Goal: Task Accomplishment & Management: Manage account settings

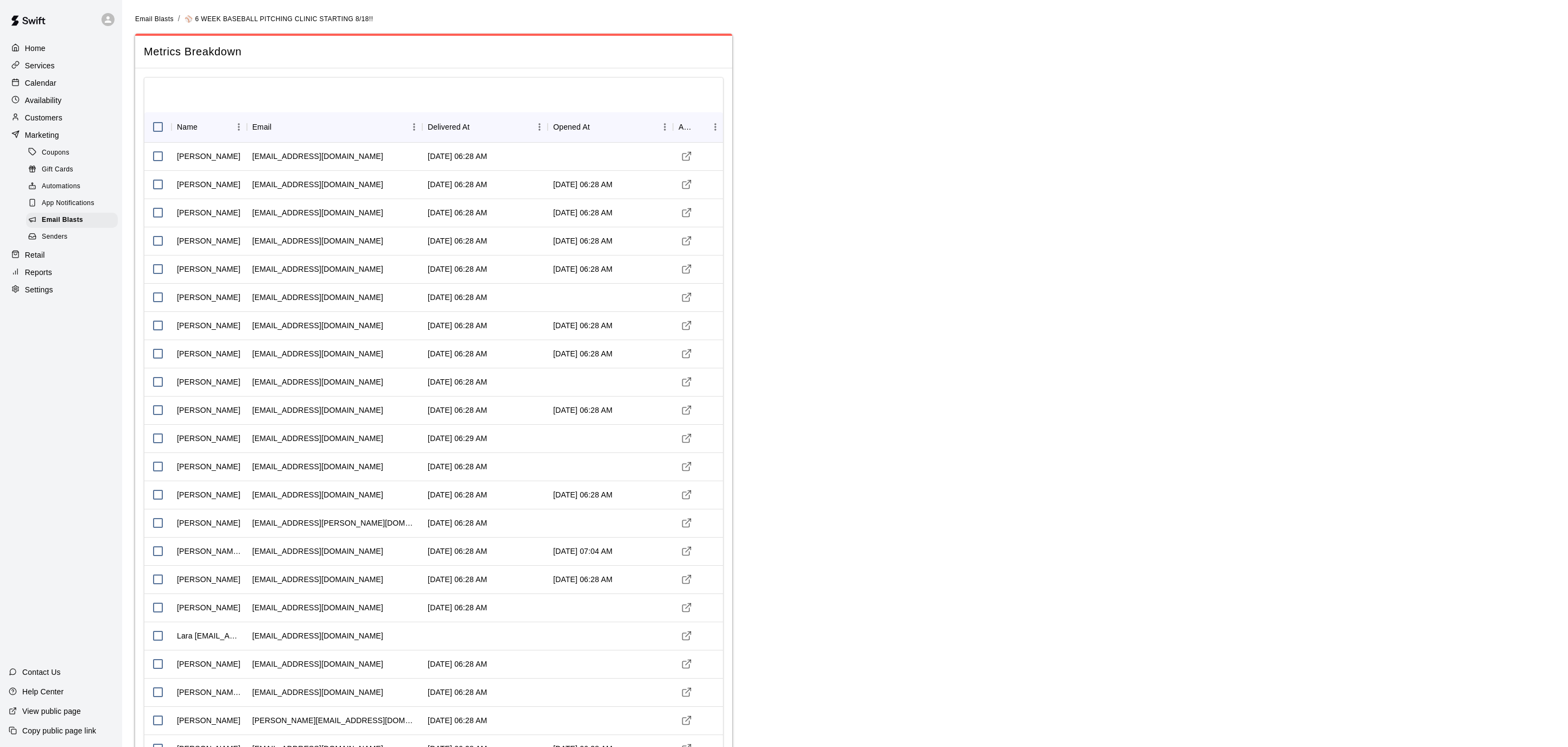
scroll to position [2310, 0]
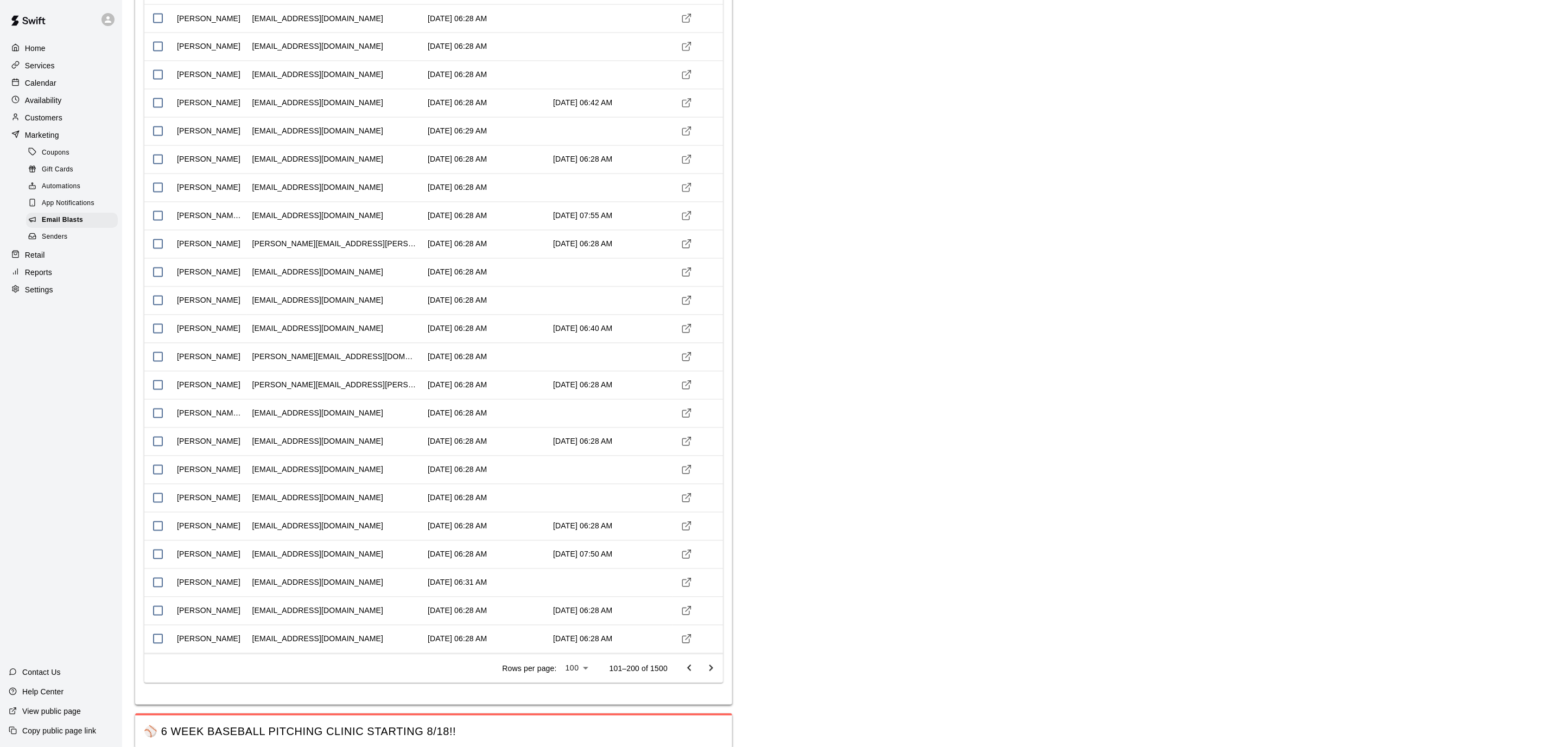
click at [36, 78] on p "Calendar" at bounding box center [40, 83] width 31 height 11
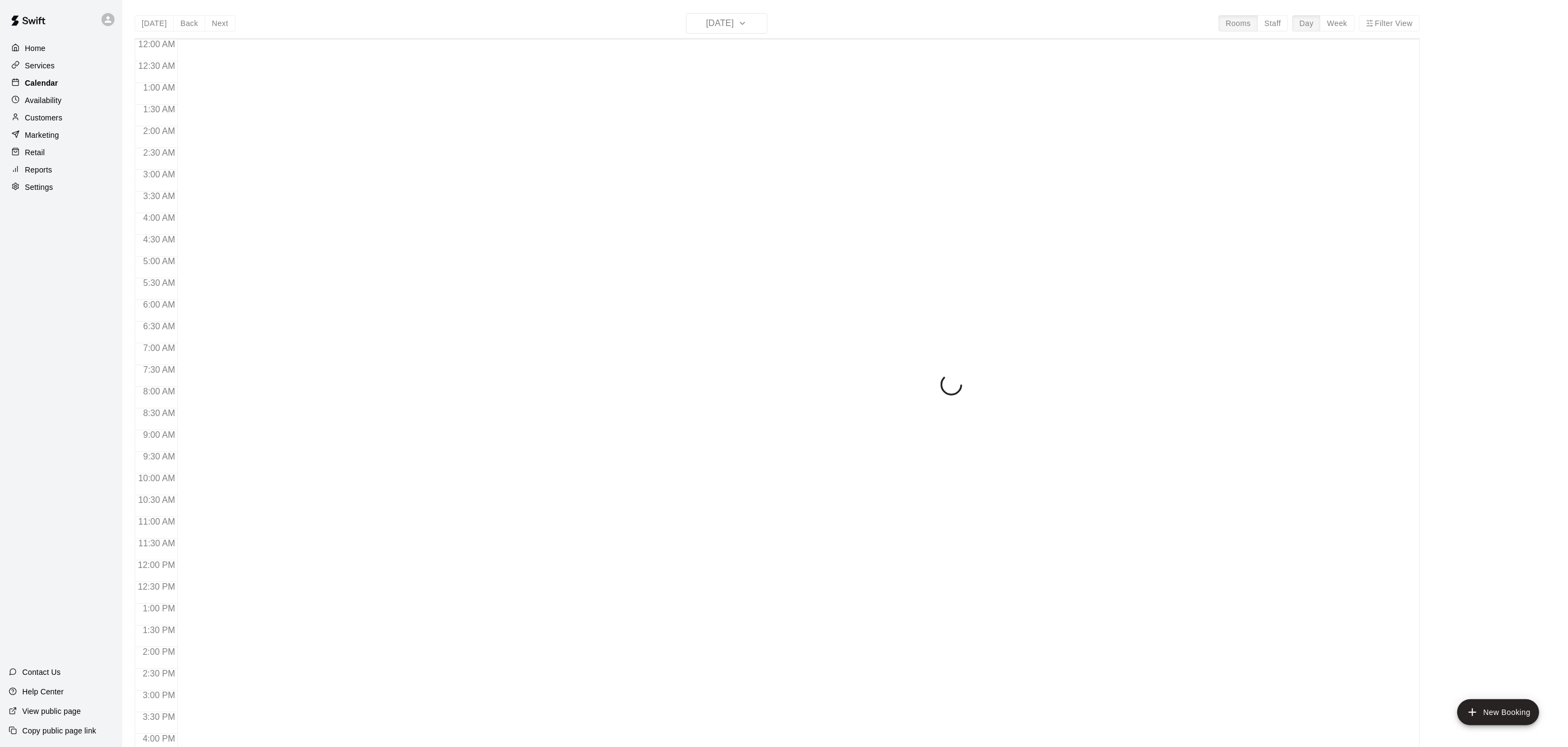
scroll to position [321, 0]
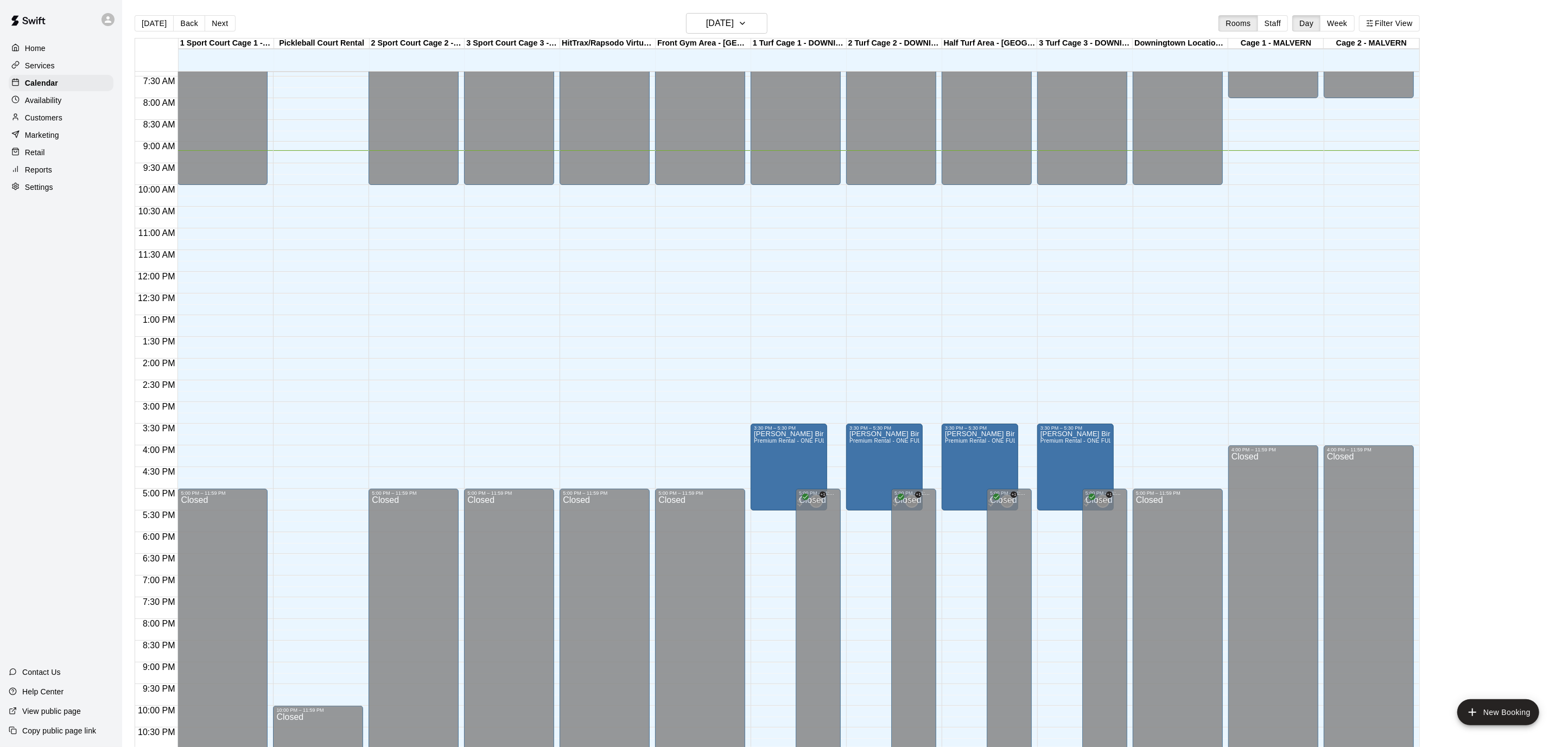
click at [217, 197] on div "12:00 AM – 10:00 AM Closed 5:00 PM – 11:59 PM Closed" at bounding box center [223, 271] width 90 height 1041
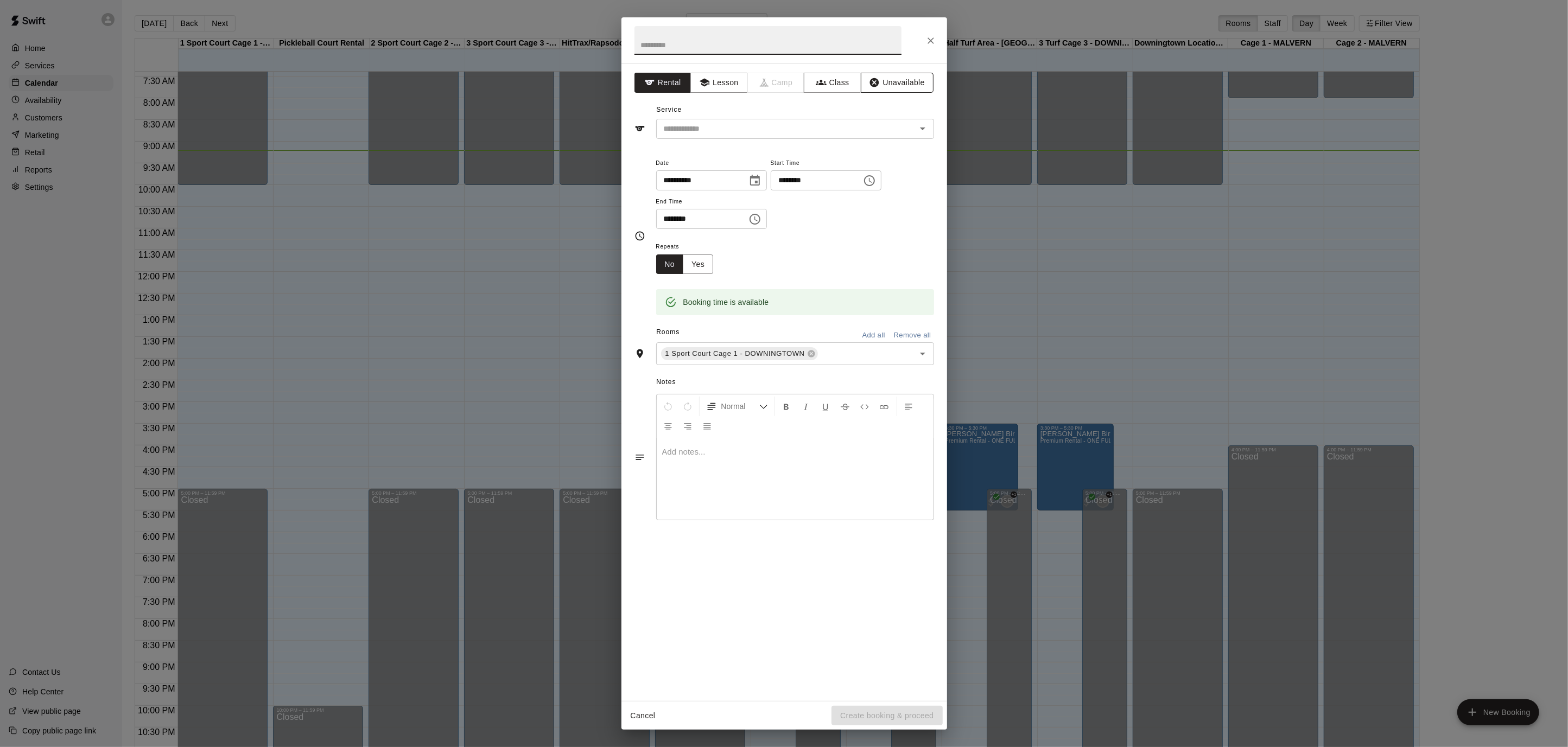
click at [896, 83] on button "Unavailable" at bounding box center [896, 83] width 73 height 20
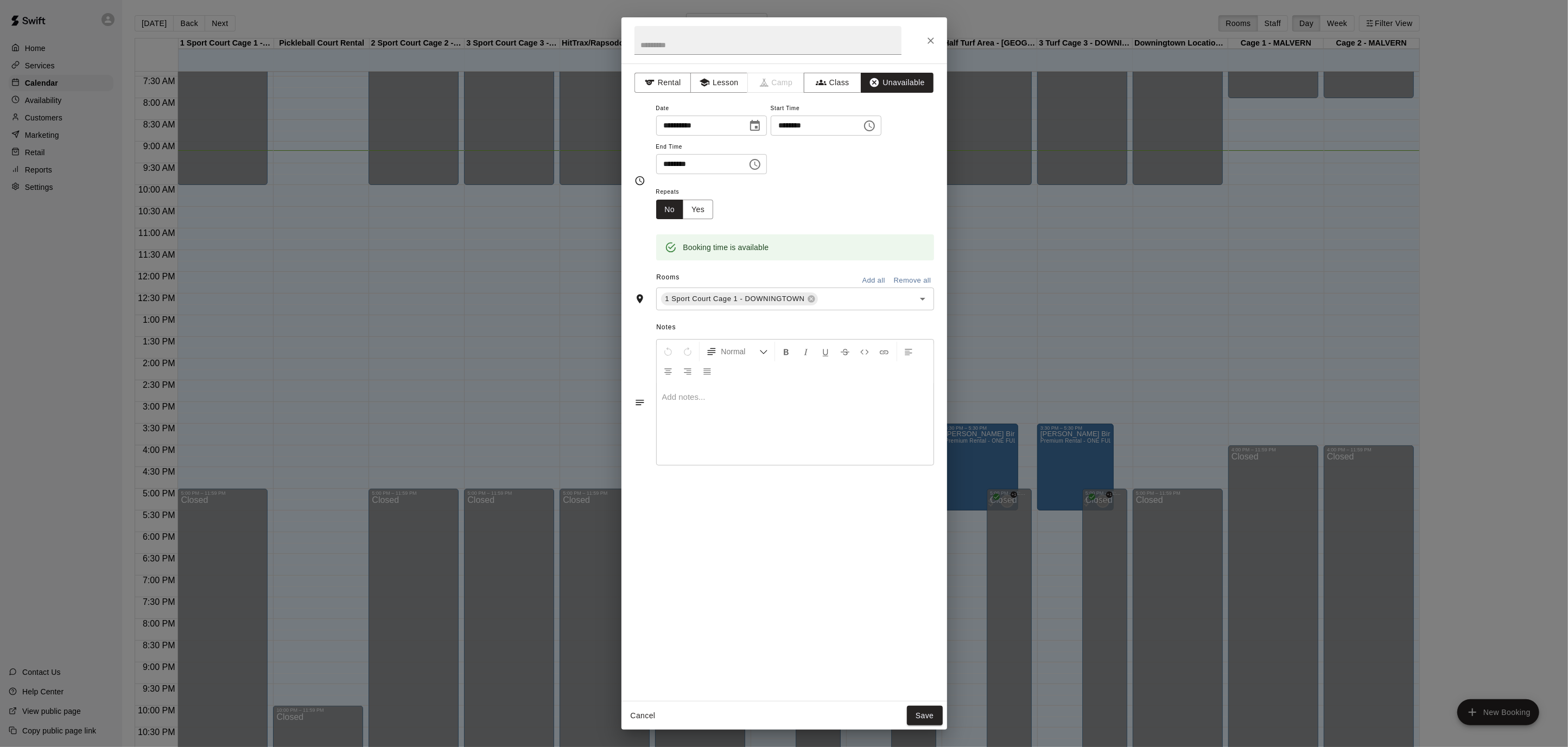
click at [876, 126] on icon "Choose time, selected time is 10:15 AM" at bounding box center [869, 126] width 13 height 13
click at [823, 148] on li "00" at bounding box center [824, 147] width 26 height 20
type input "********"
click at [757, 166] on icon "Choose time, selected time is 10:45 AM" at bounding box center [755, 165] width 11 height 11
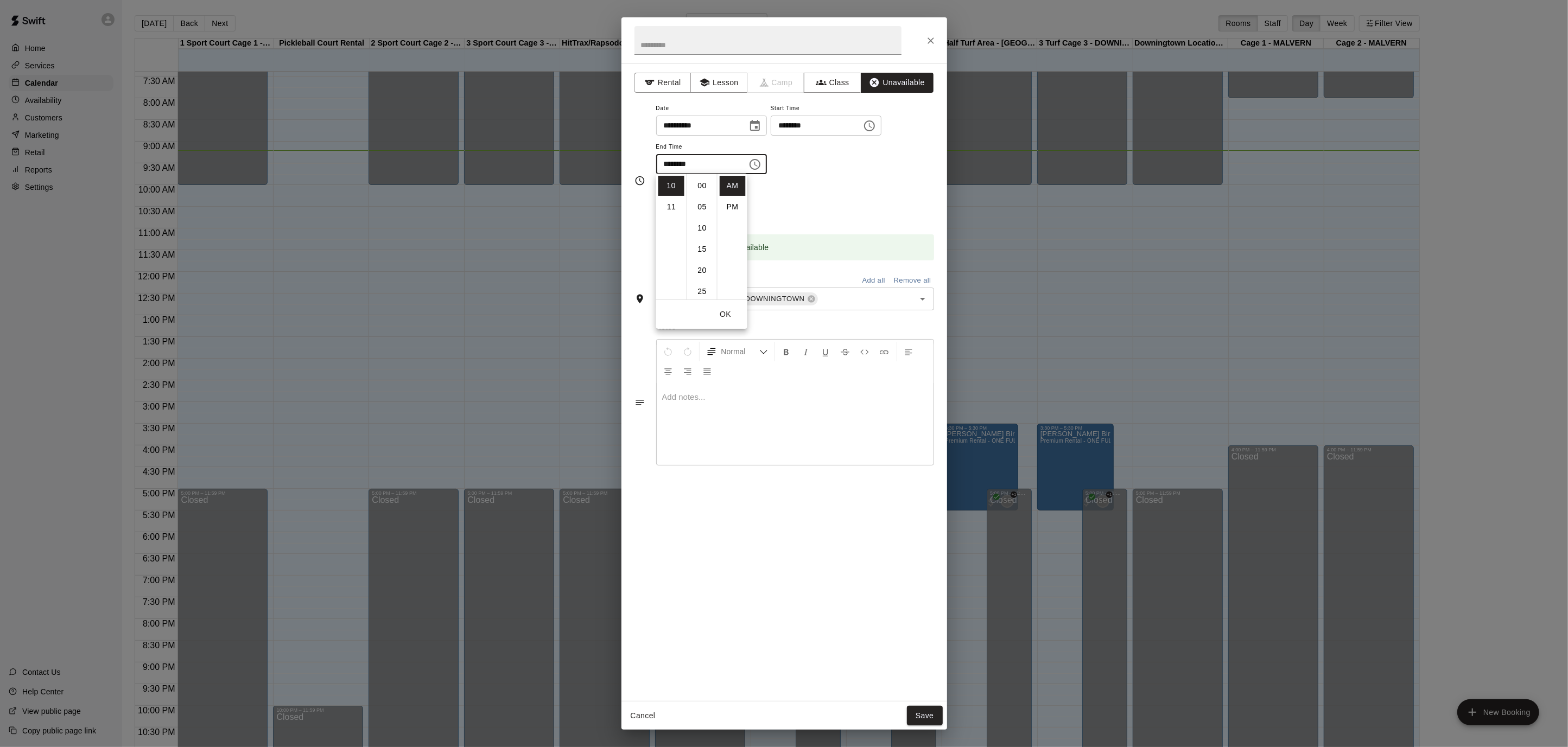
scroll to position [190, 0]
click at [738, 208] on li "PM" at bounding box center [733, 207] width 26 height 20
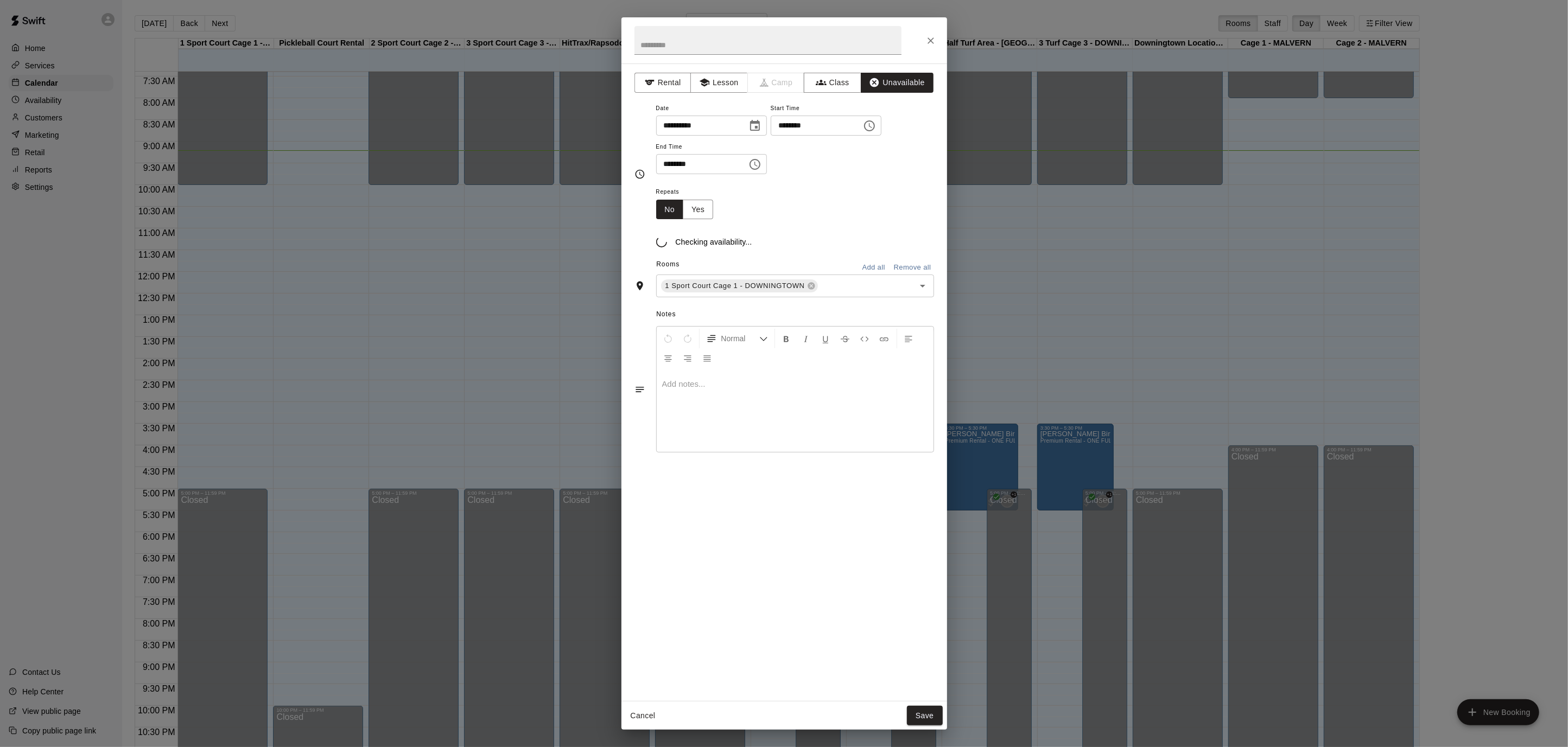
scroll to position [19, 0]
click at [775, 162] on div "**********" at bounding box center [795, 137] width 278 height 73
click at [758, 163] on icon "Choose time, selected time is 10:45 PM" at bounding box center [756, 164] width 3 height 5
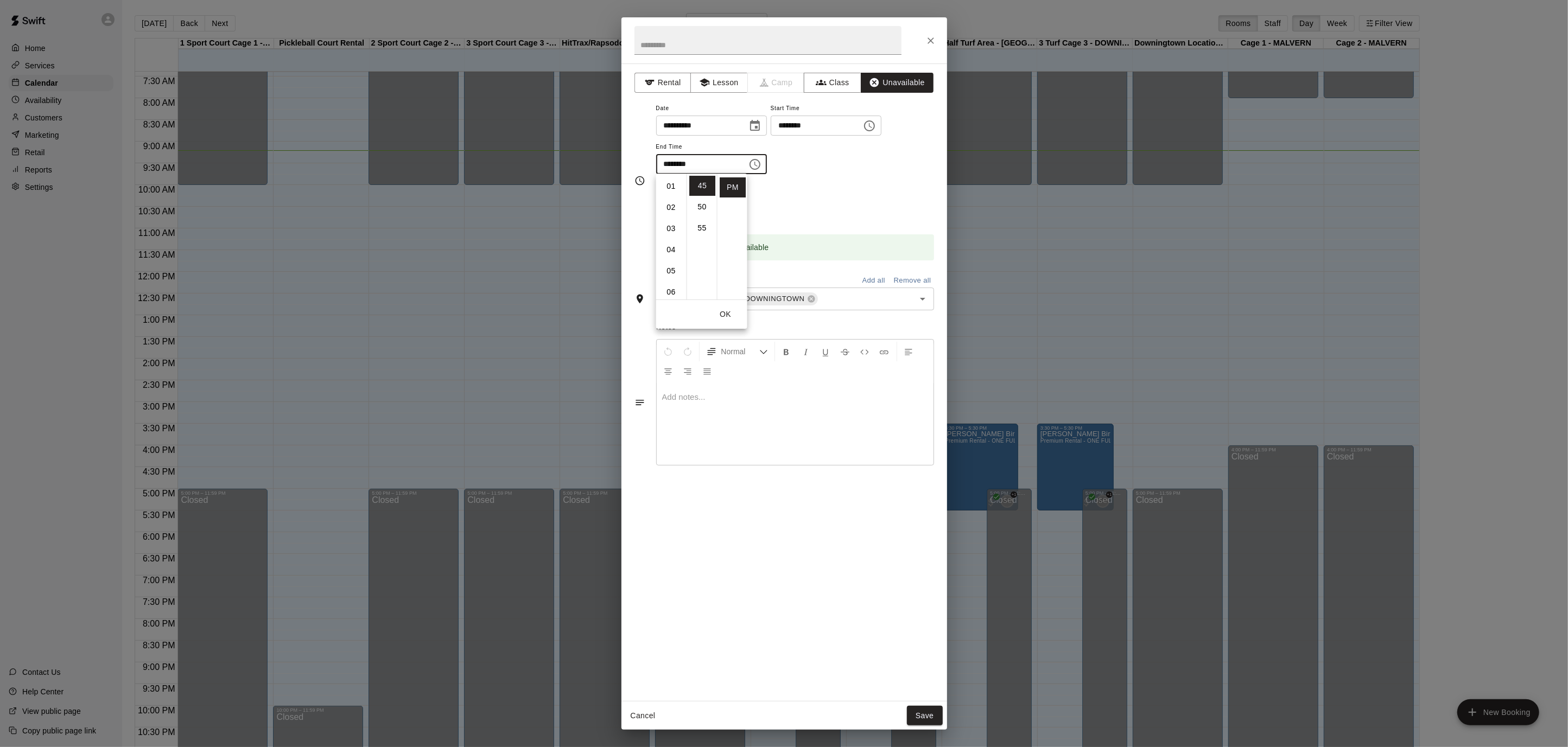
scroll to position [0, 0]
click at [671, 228] on li "02" at bounding box center [672, 228] width 26 height 20
click at [701, 186] on li "00" at bounding box center [702, 185] width 26 height 20
type input "********"
click at [732, 313] on button "OK" at bounding box center [726, 314] width 35 height 20
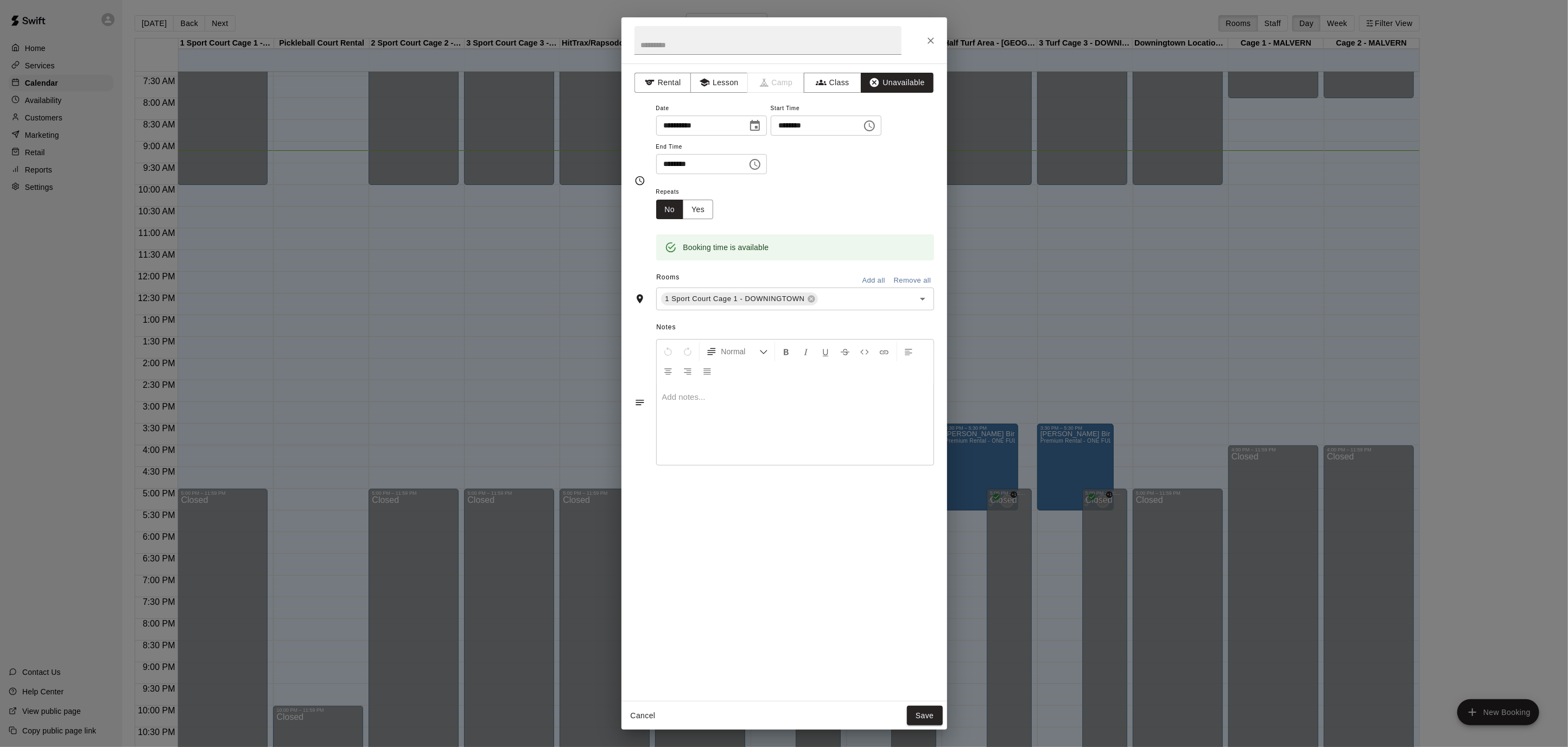
click at [862, 277] on button "Add all" at bounding box center [874, 280] width 35 height 17
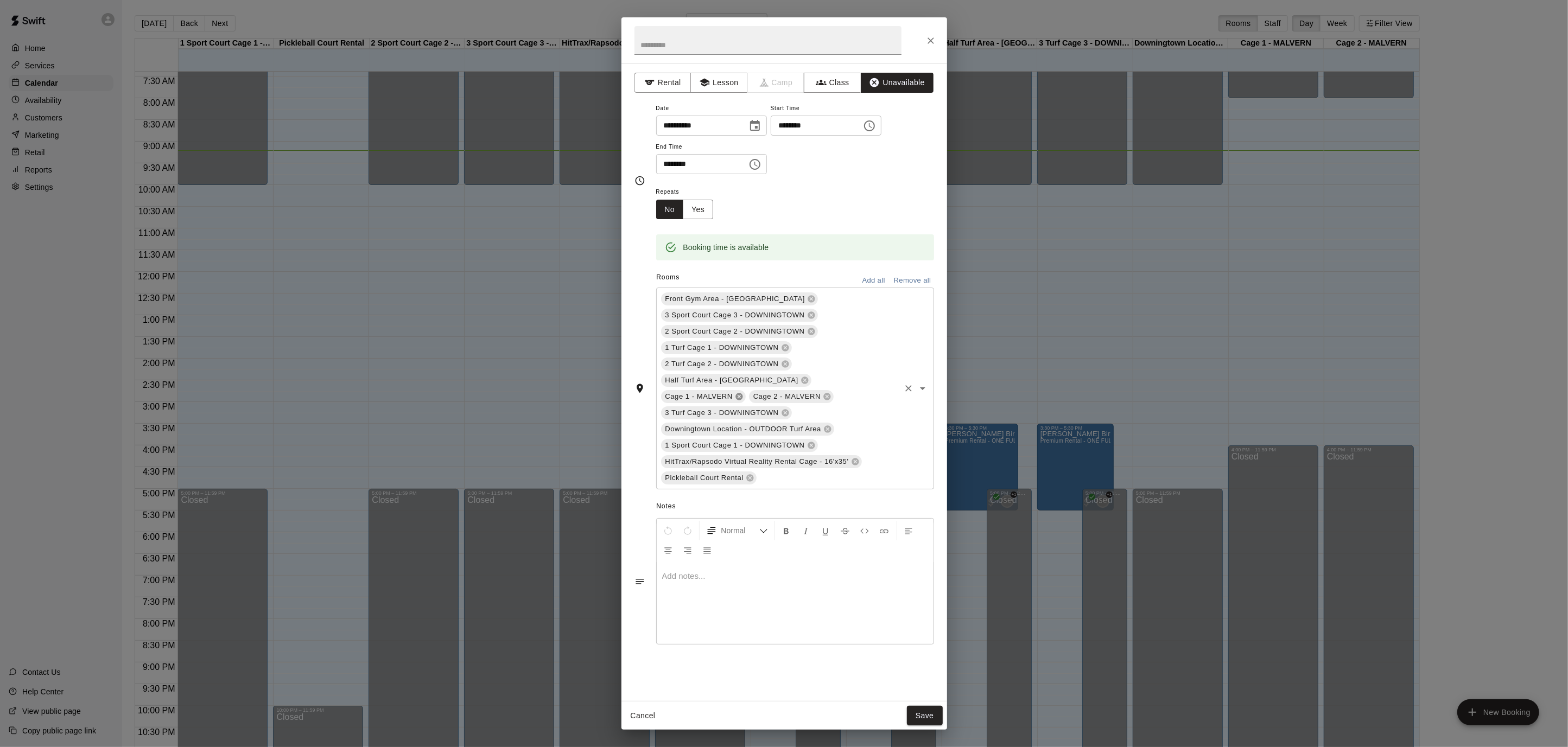
click at [744, 392] on icon at bounding box center [739, 396] width 9 height 9
click at [924, 719] on button "Save" at bounding box center [925, 716] width 36 height 20
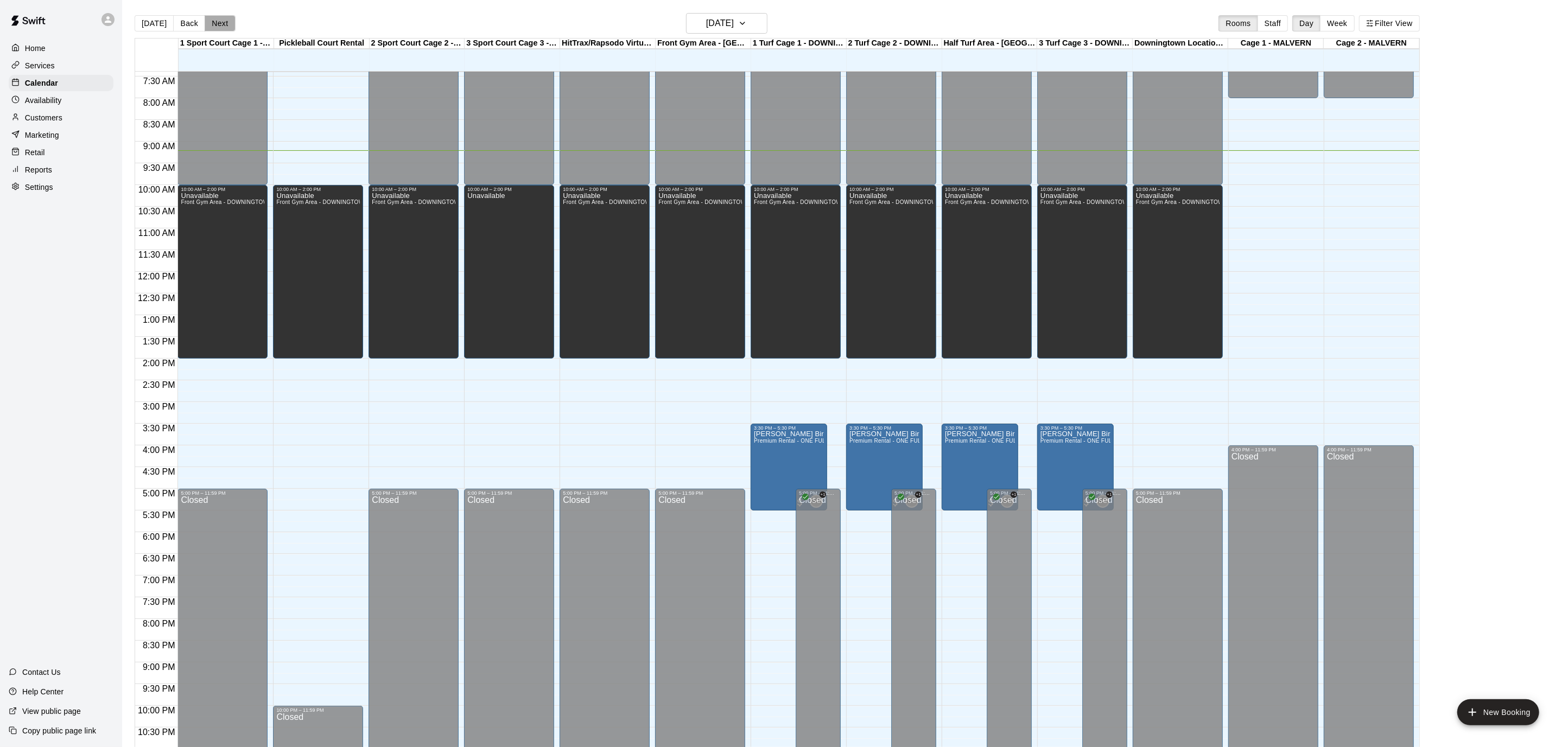
click at [217, 24] on button "Next" at bounding box center [220, 23] width 31 height 16
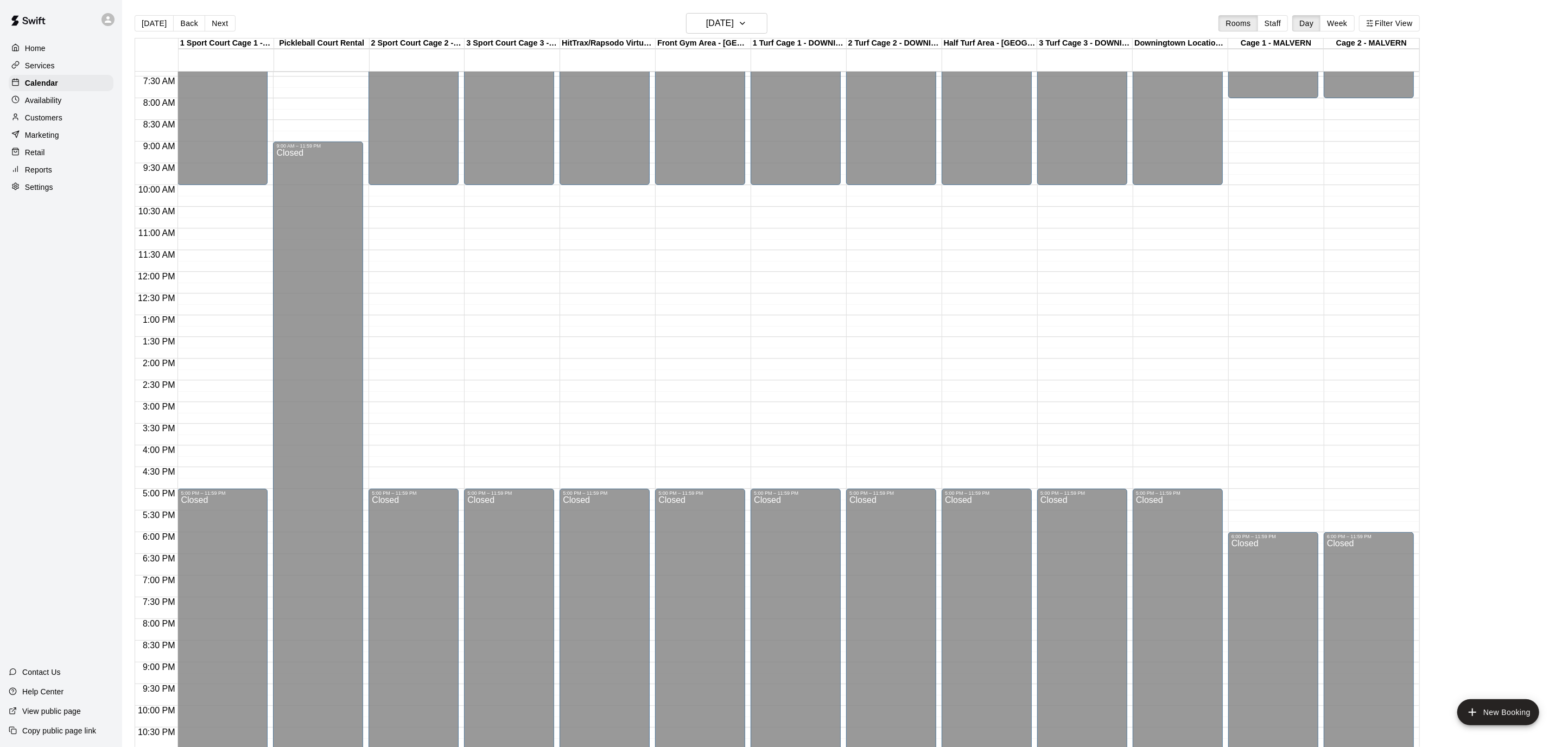
click at [46, 46] on div "Home" at bounding box center [61, 48] width 105 height 16
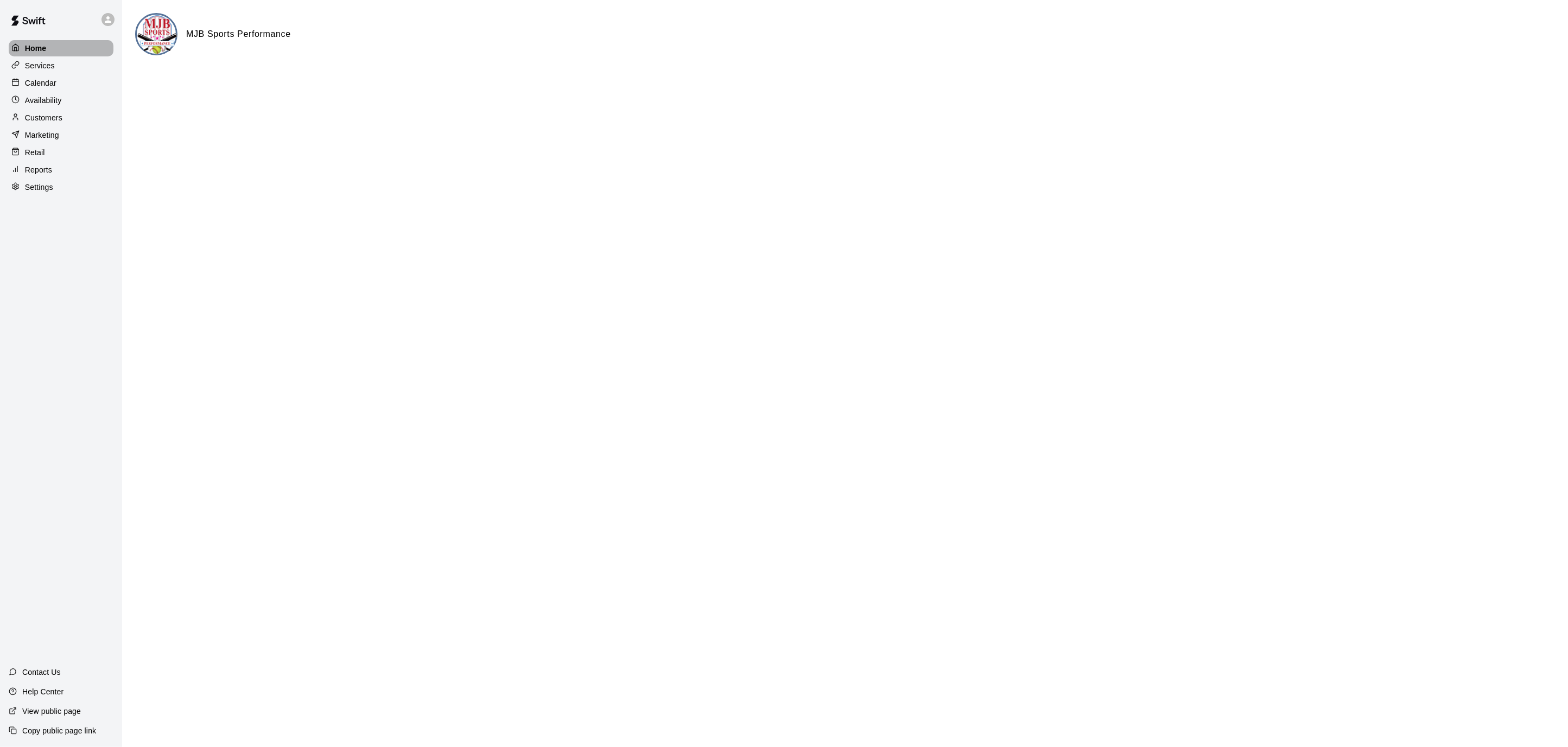
click at [46, 46] on div "Home" at bounding box center [61, 48] width 105 height 16
click at [59, 187] on div "Settings" at bounding box center [61, 187] width 105 height 16
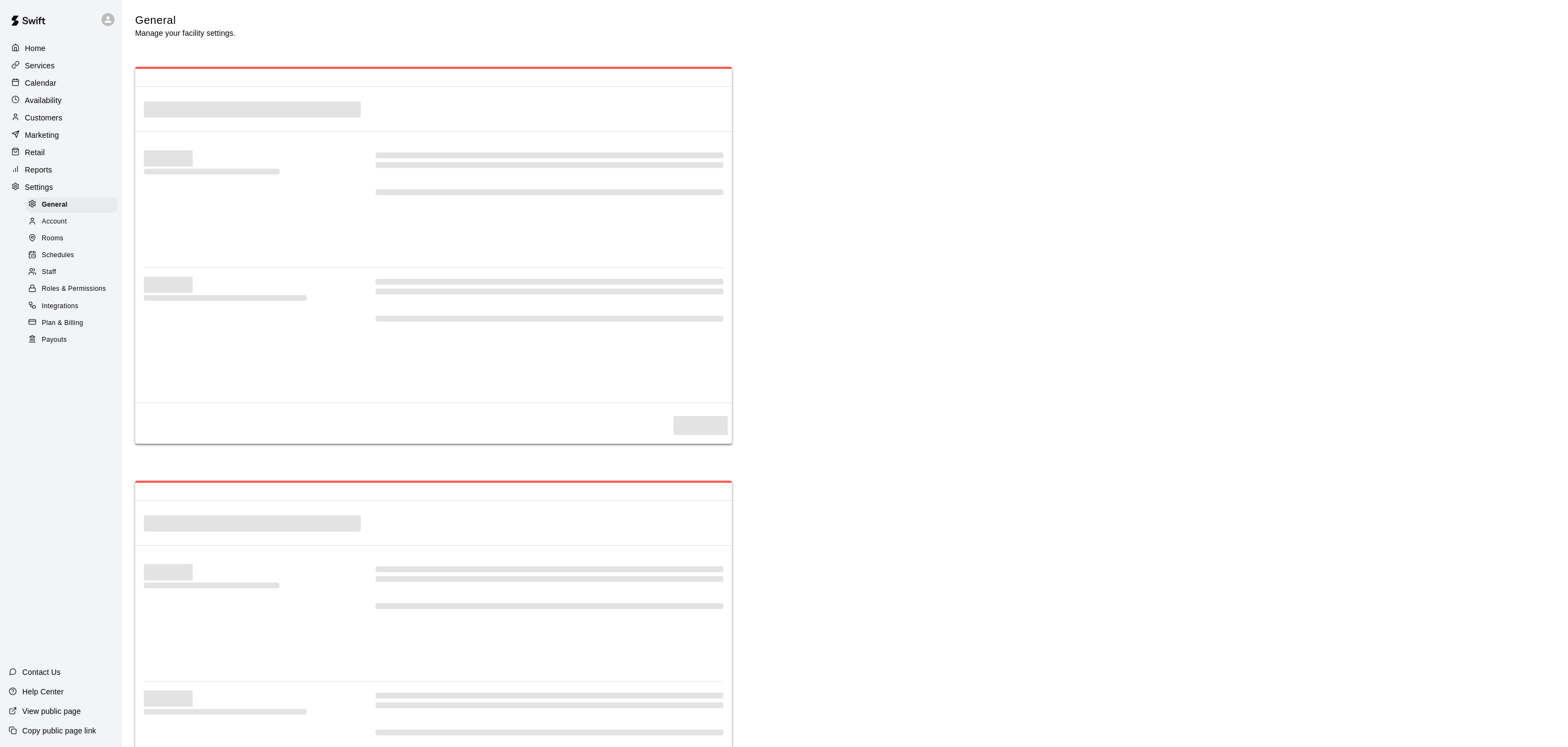
select select "**"
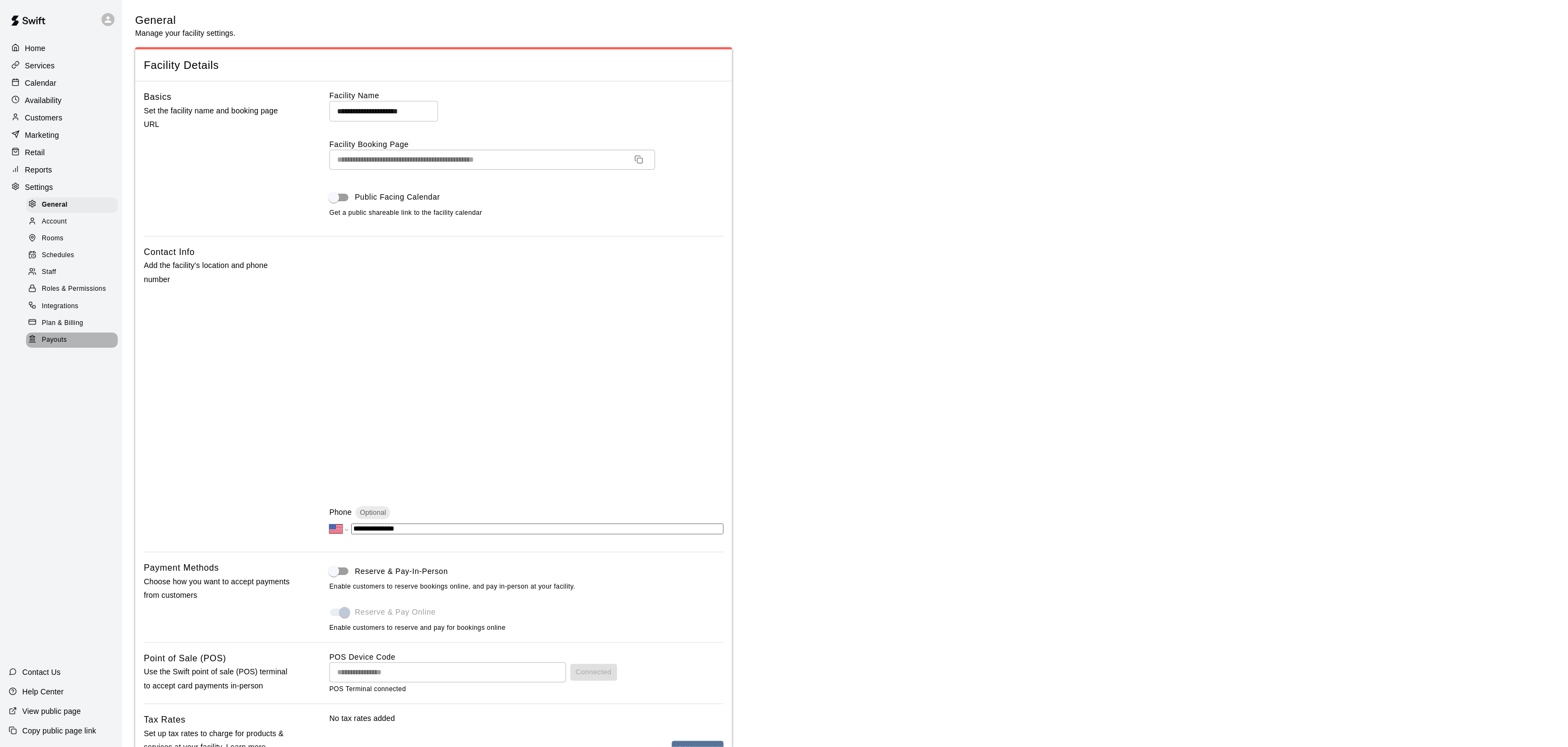
click at [46, 338] on span "Payouts" at bounding box center [54, 340] width 25 height 11
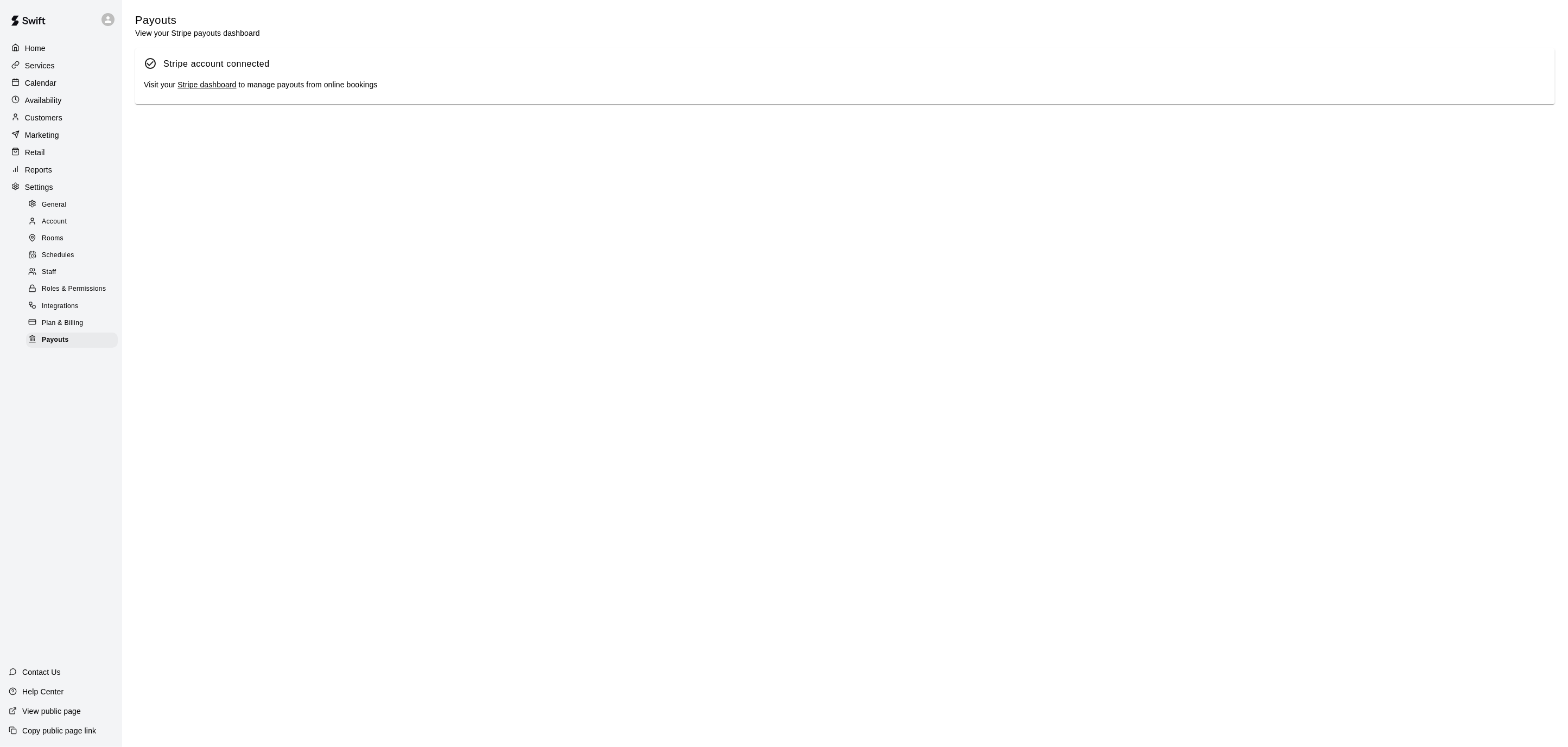
click at [210, 86] on link "Stripe dashboard" at bounding box center [207, 85] width 58 height 9
click at [23, 85] on div at bounding box center [18, 83] width 14 height 10
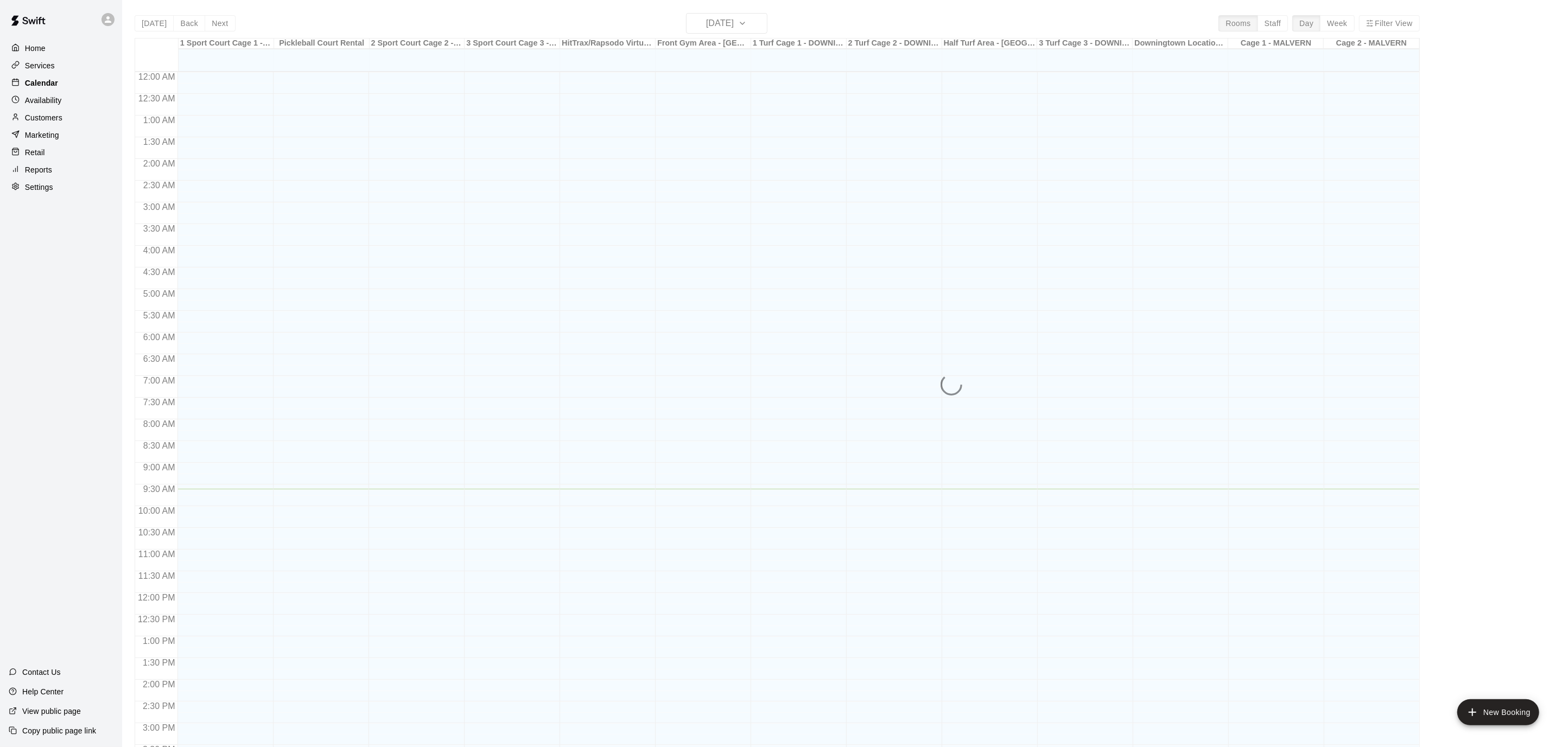
scroll to position [321, 0]
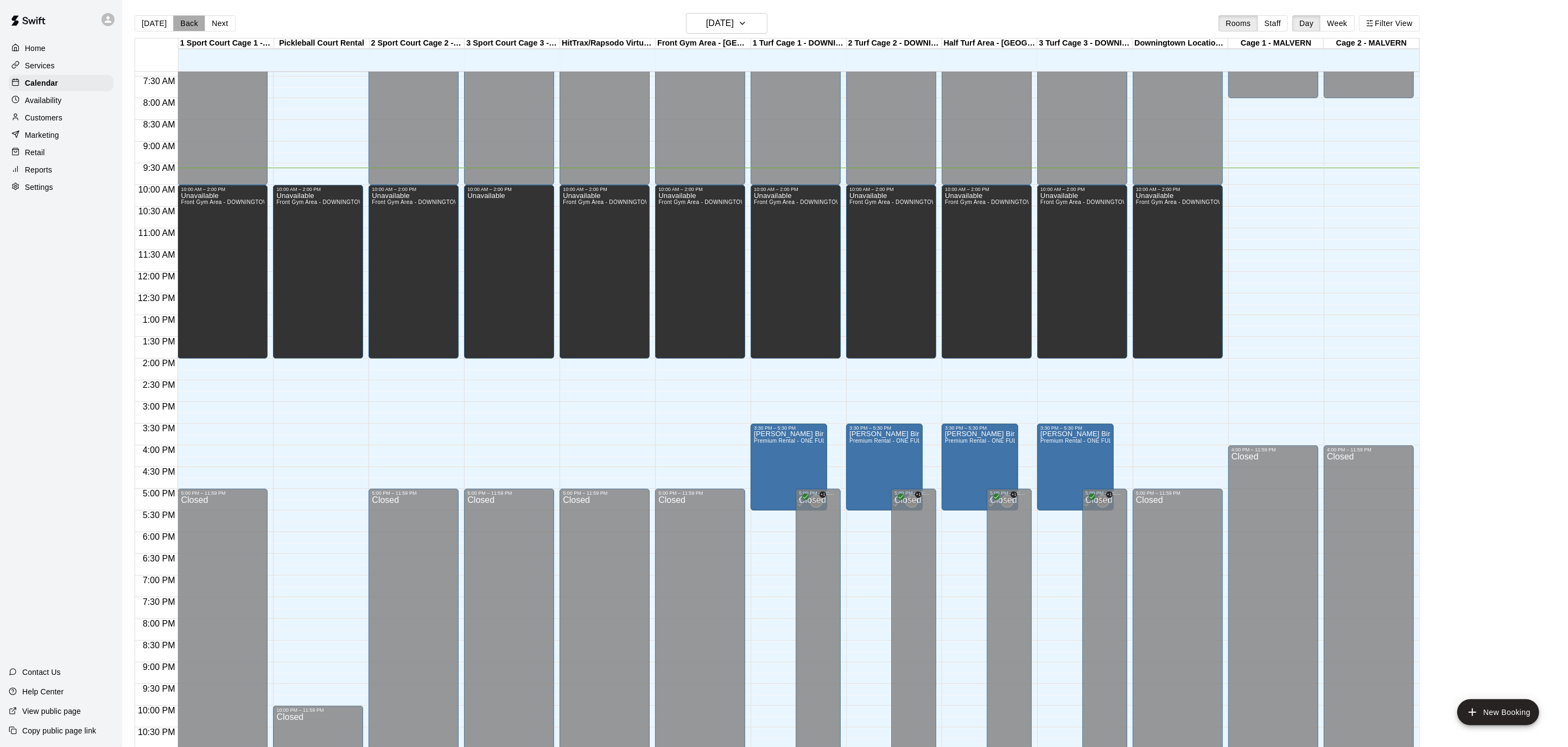
click at [190, 20] on button "Back" at bounding box center [189, 23] width 32 height 16
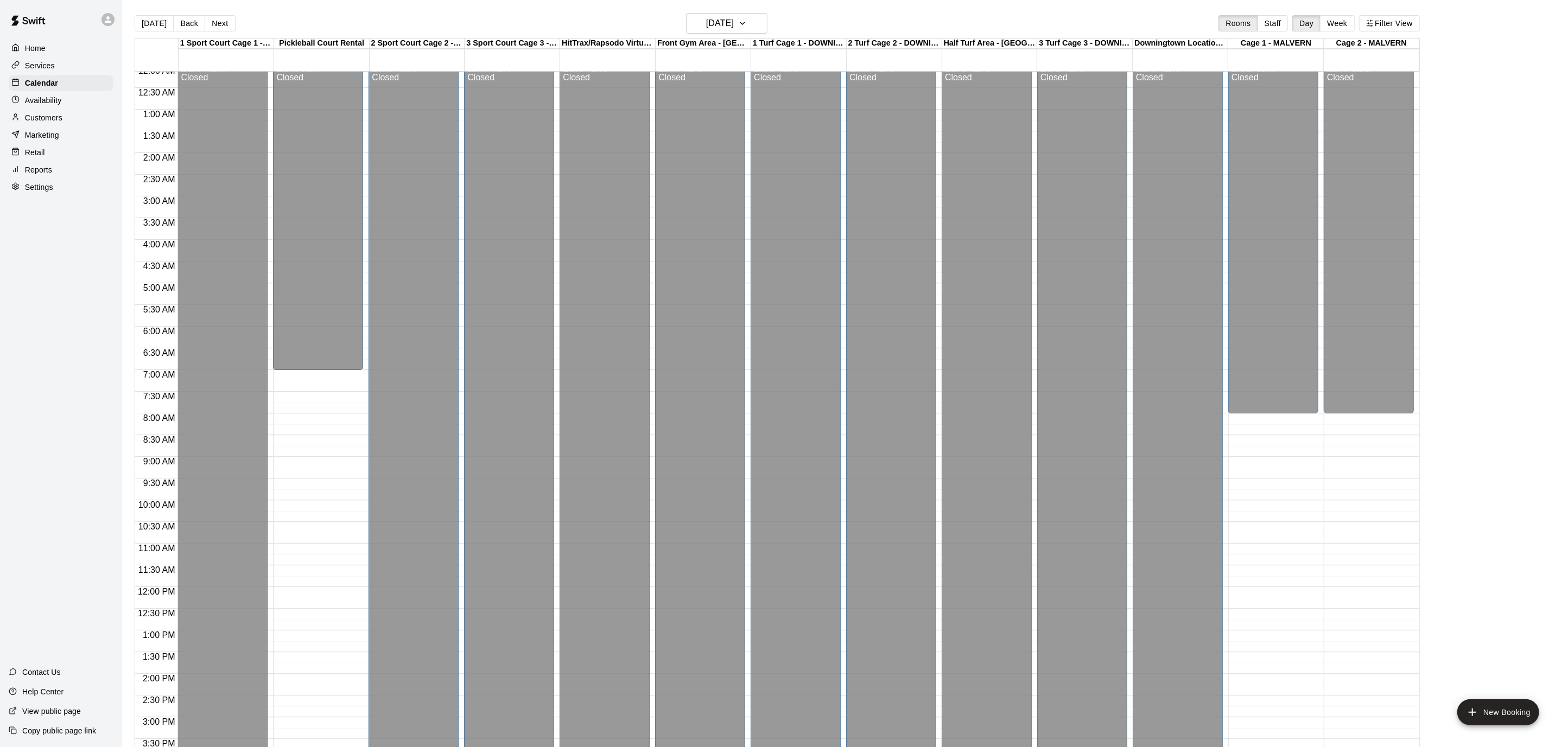
scroll to position [0, 0]
click at [177, 19] on button "Back" at bounding box center [189, 23] width 32 height 16
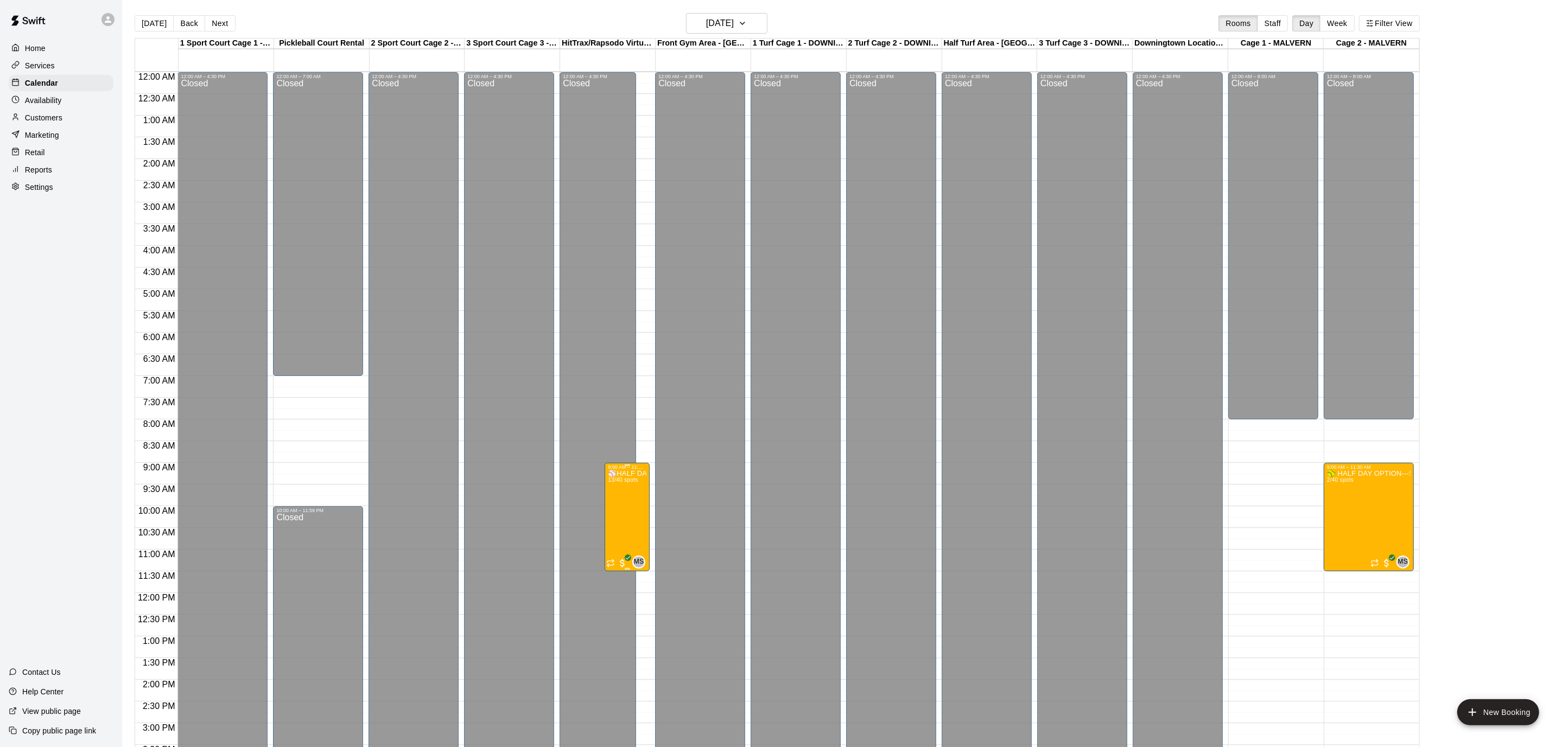
click at [617, 503] on img "edit" at bounding box center [619, 507] width 12 height 12
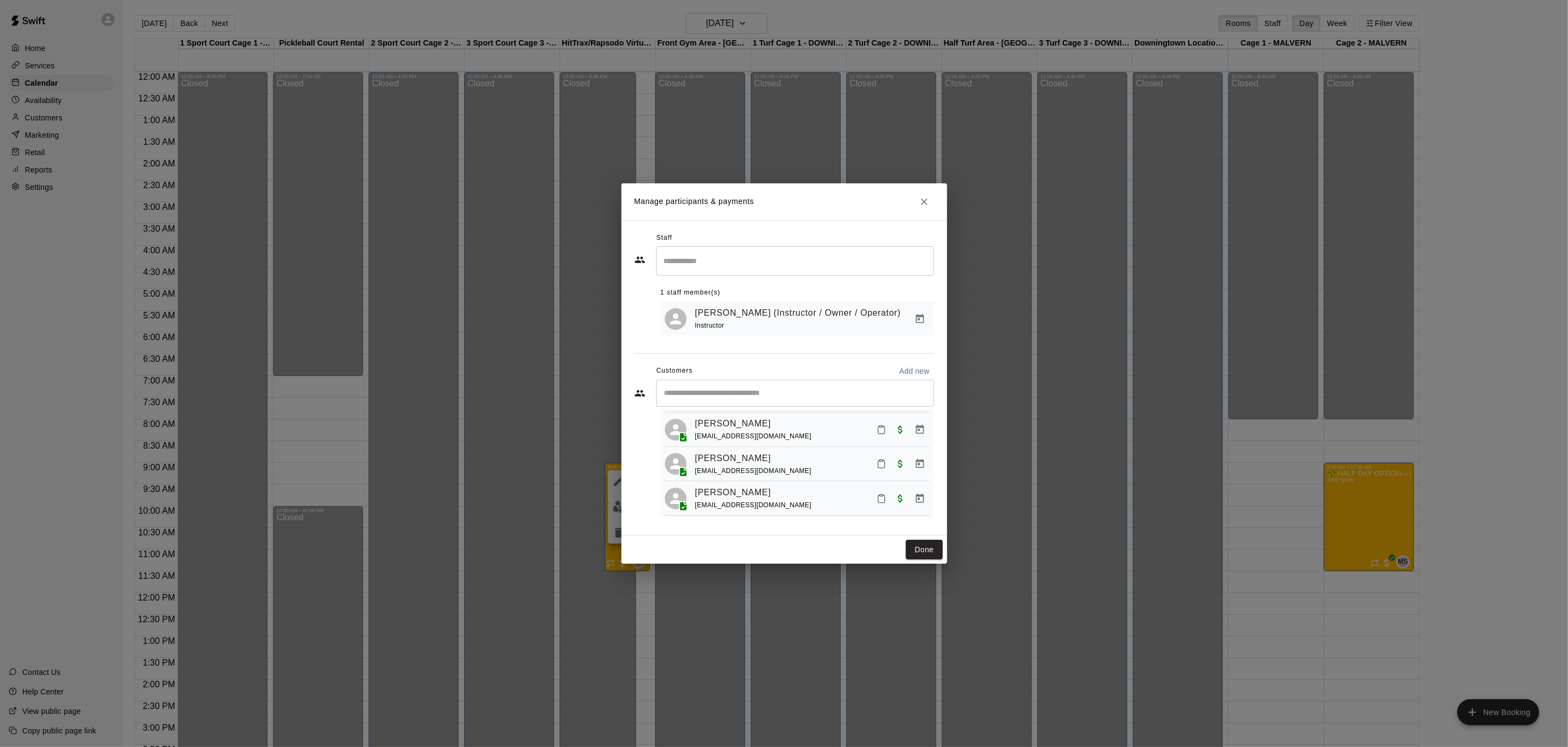
scroll to position [369, 0]
click at [926, 201] on icon "Close" at bounding box center [924, 202] width 11 height 11
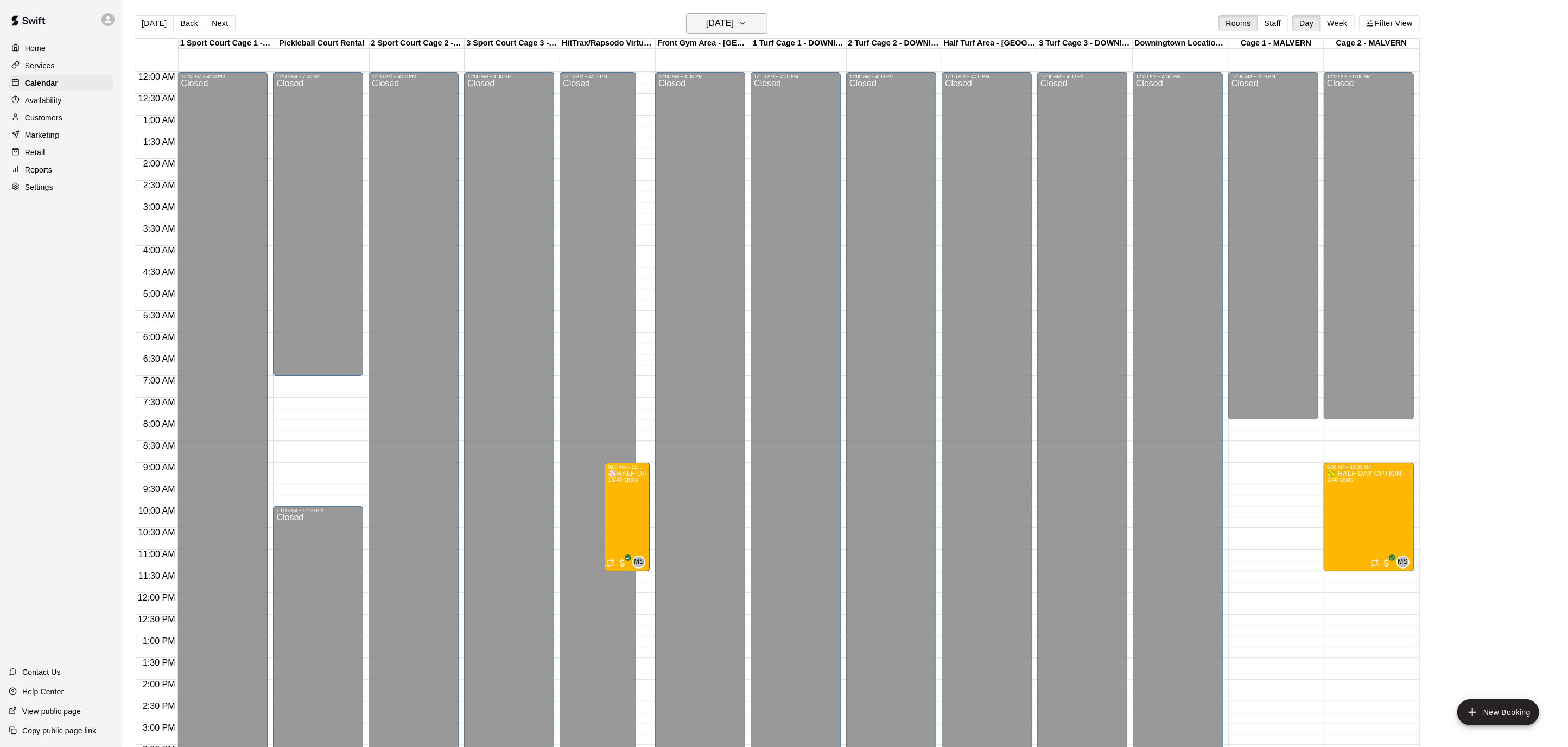
click at [747, 17] on icon "button" at bounding box center [742, 23] width 9 height 13
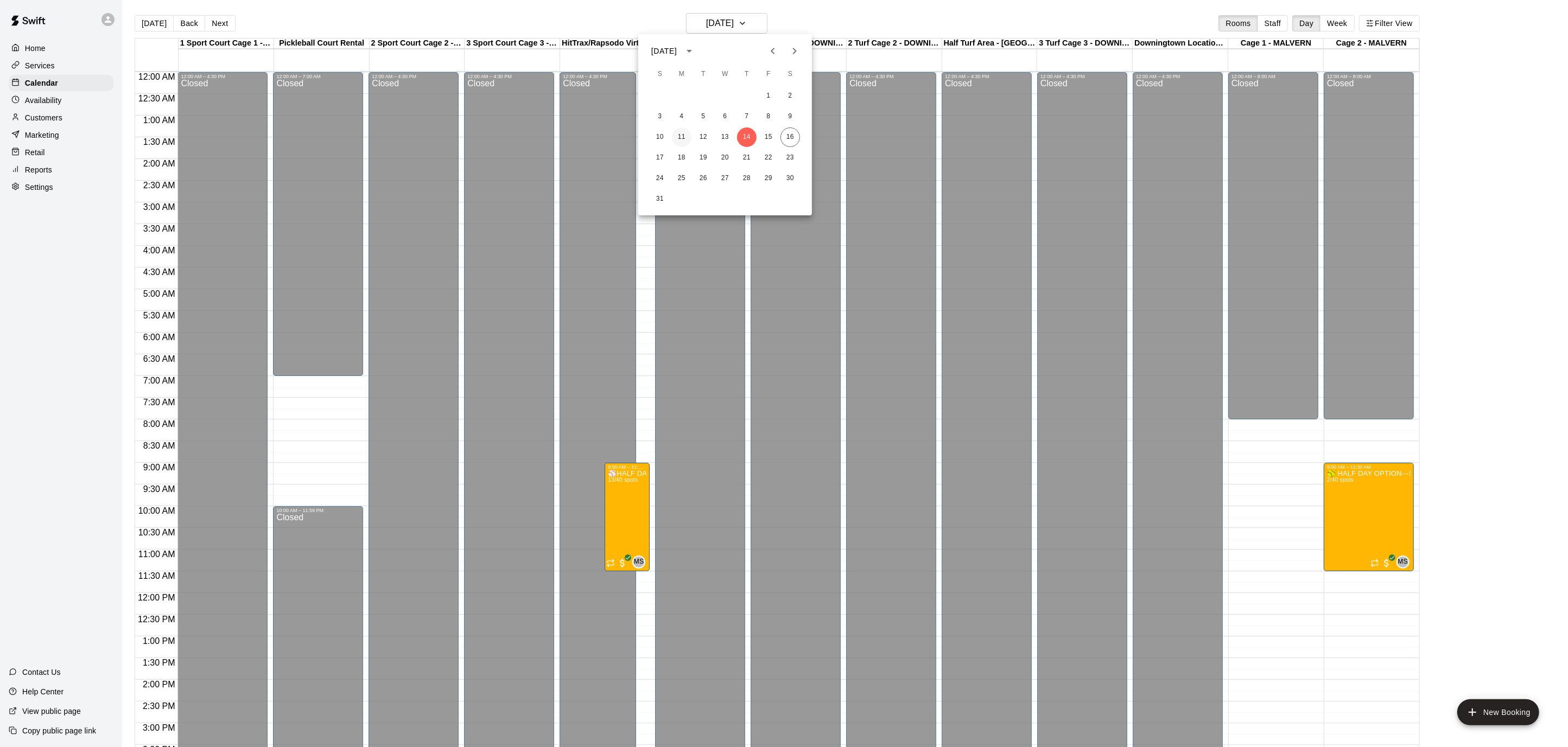
click at [675, 137] on button "11" at bounding box center [681, 137] width 19 height 19
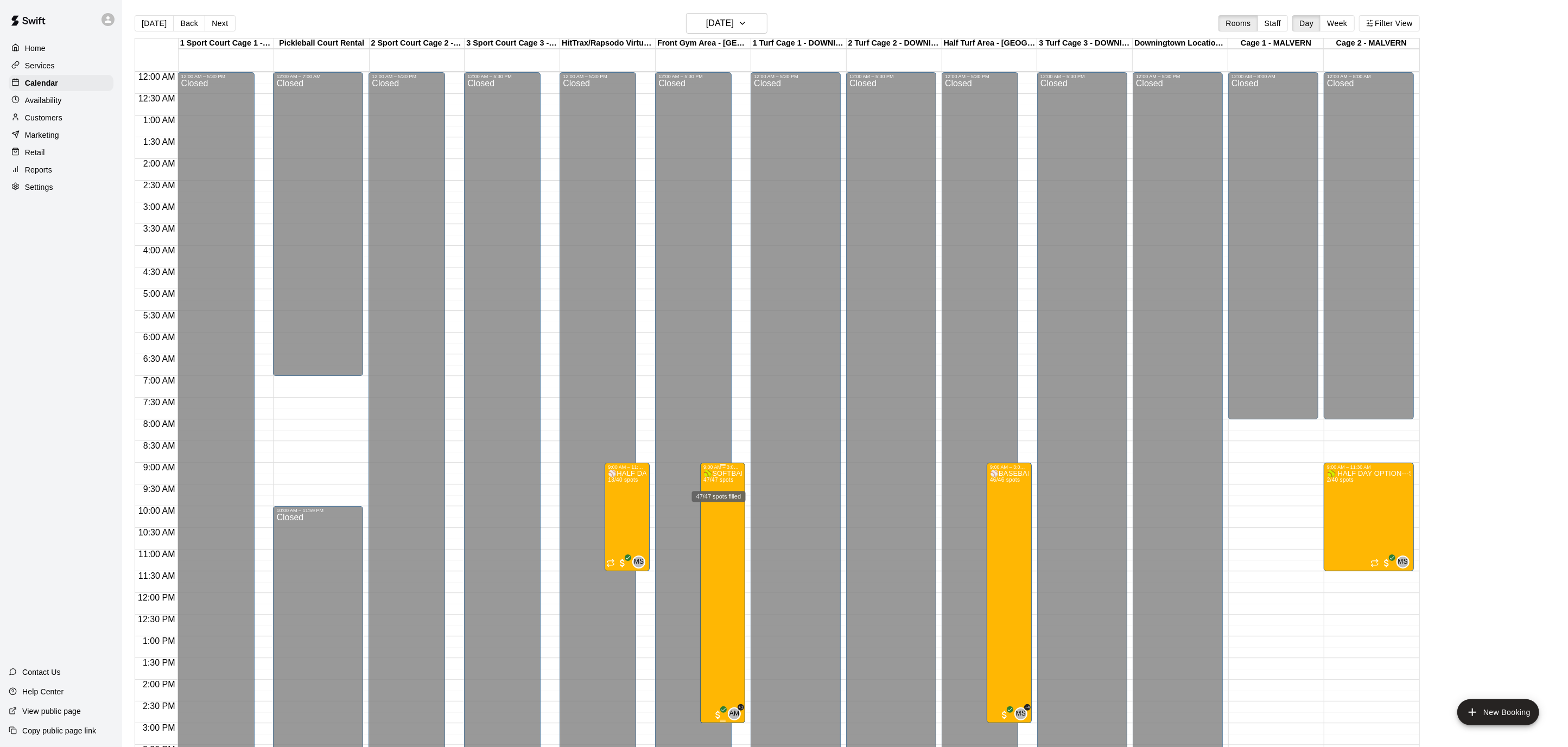
click at [716, 483] on div "47/47 spots filled" at bounding box center [719, 493] width 56 height 19
click at [1008, 505] on div at bounding box center [784, 374] width 1568 height 747
click at [1007, 505] on button "edit" at bounding box center [1000, 507] width 22 height 21
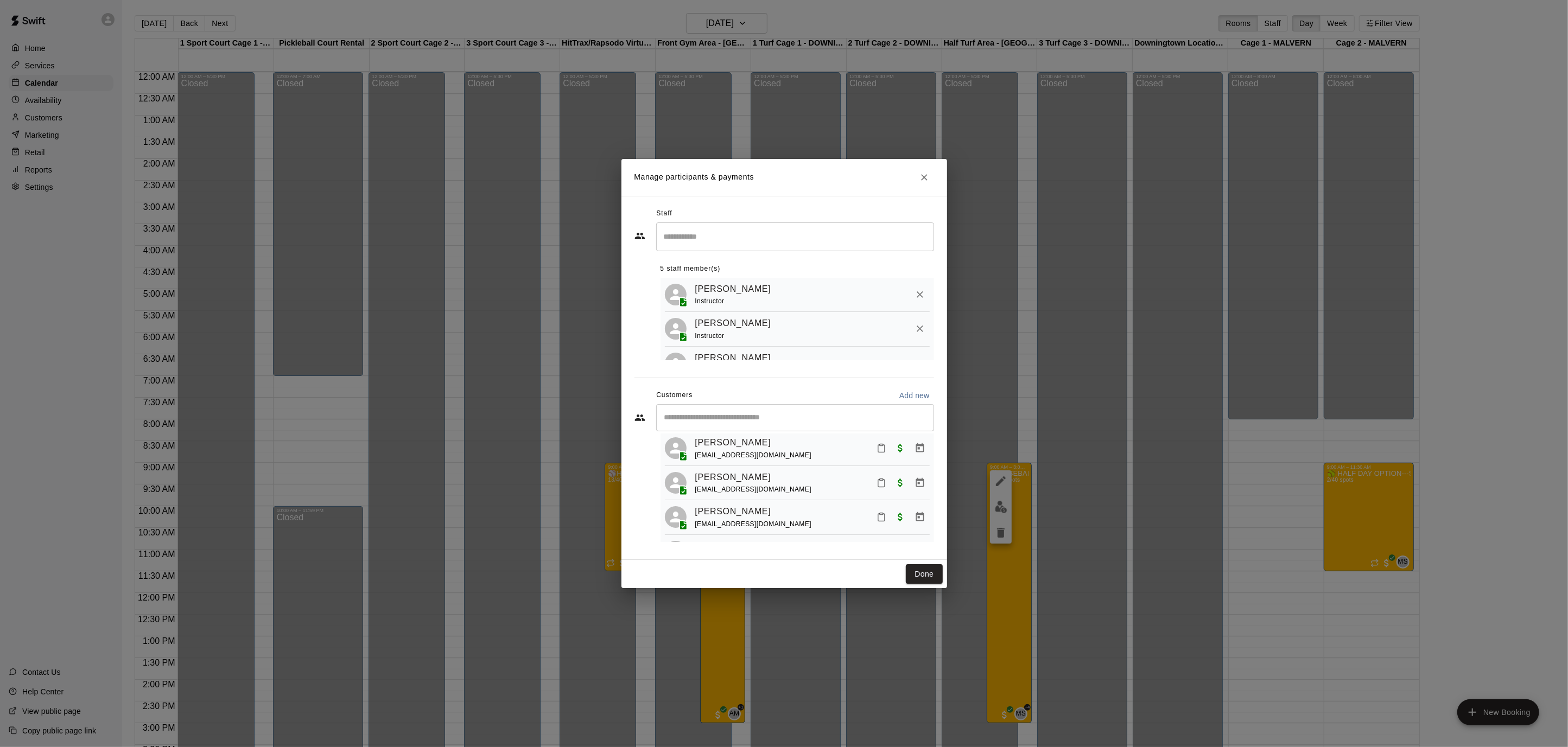
scroll to position [1506, 0]
click at [926, 571] on button "Done" at bounding box center [924, 574] width 36 height 20
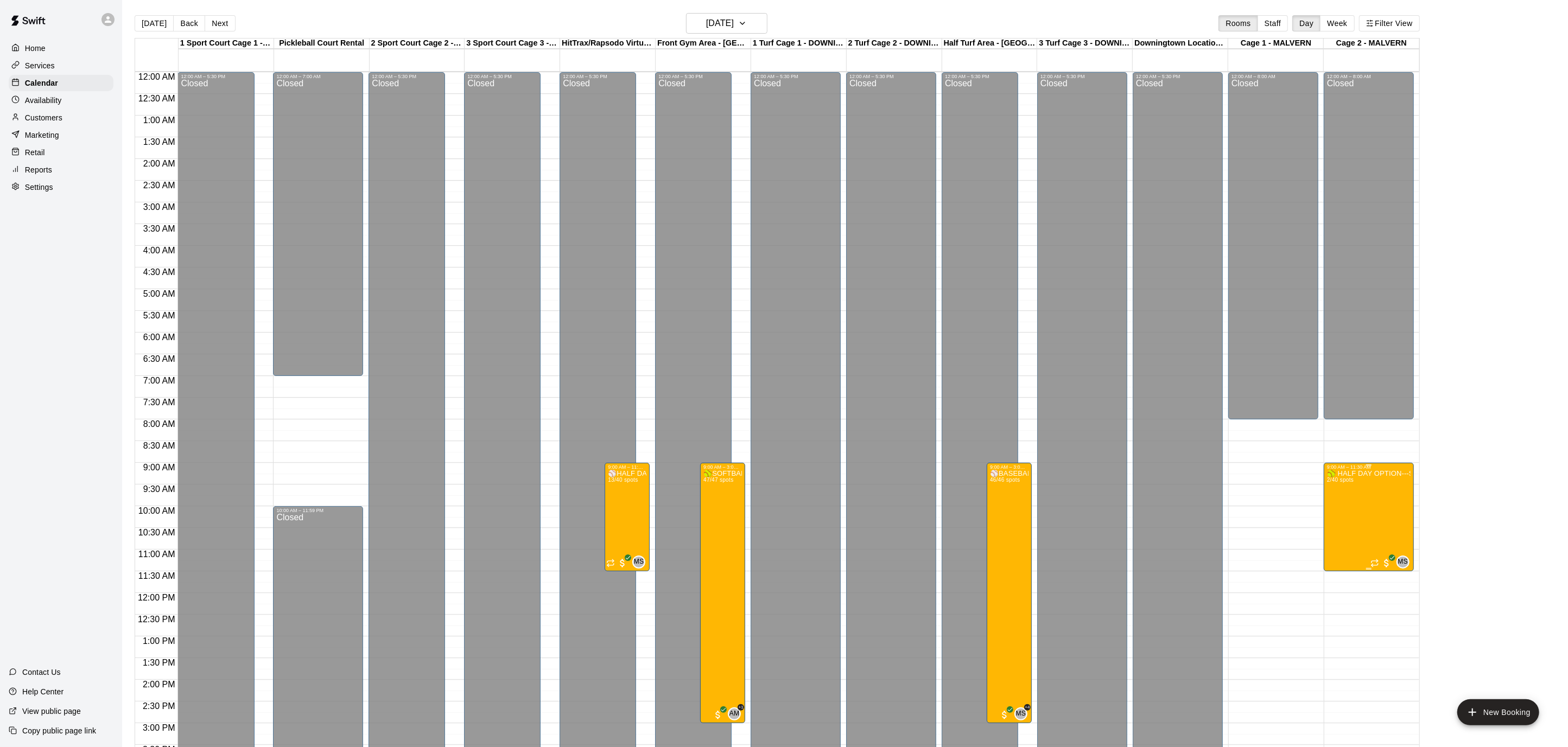
click at [1332, 504] on img "edit" at bounding box center [1338, 507] width 12 height 12
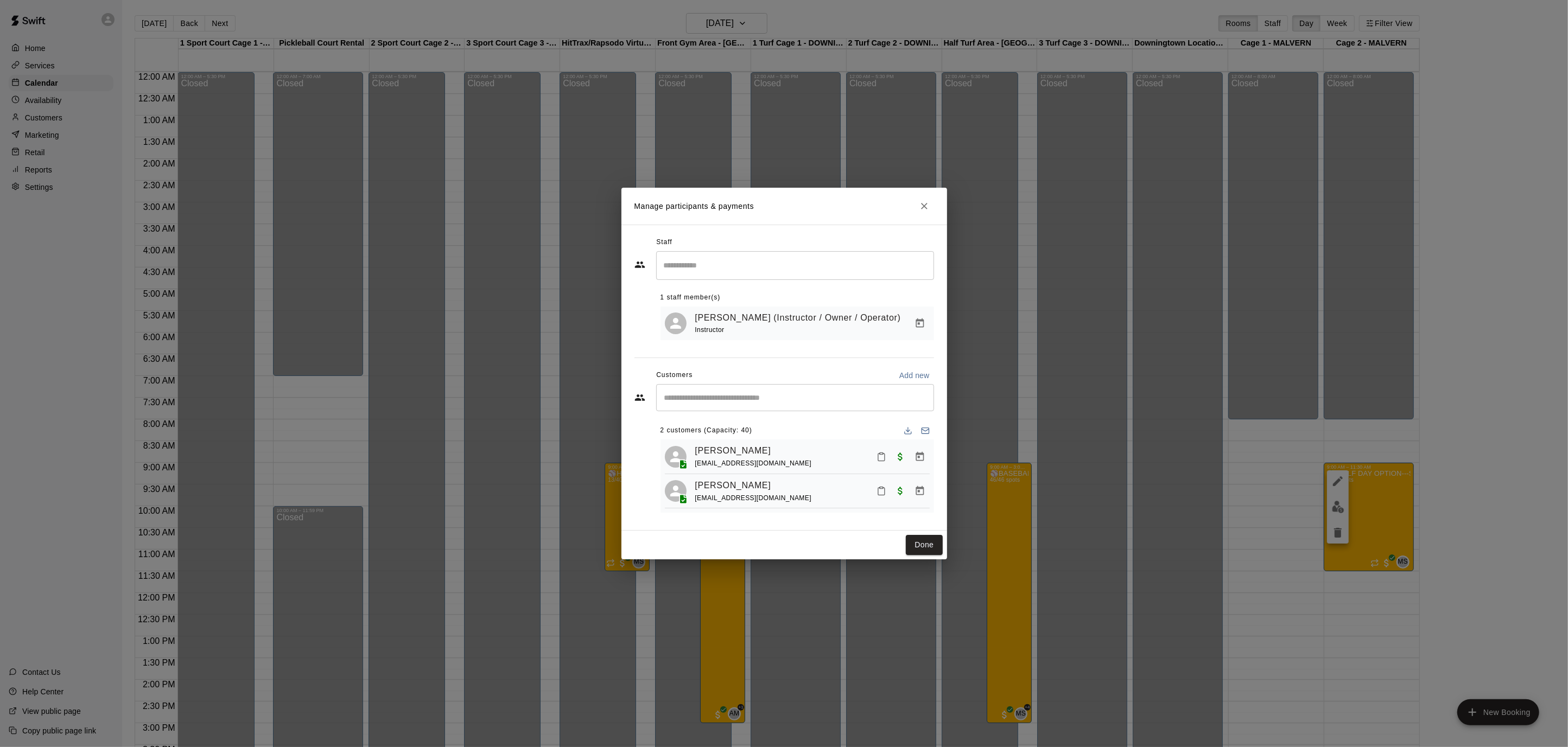
click at [944, 540] on div "Done" at bounding box center [784, 544] width 326 height 28
click at [925, 540] on button "Done" at bounding box center [924, 545] width 36 height 20
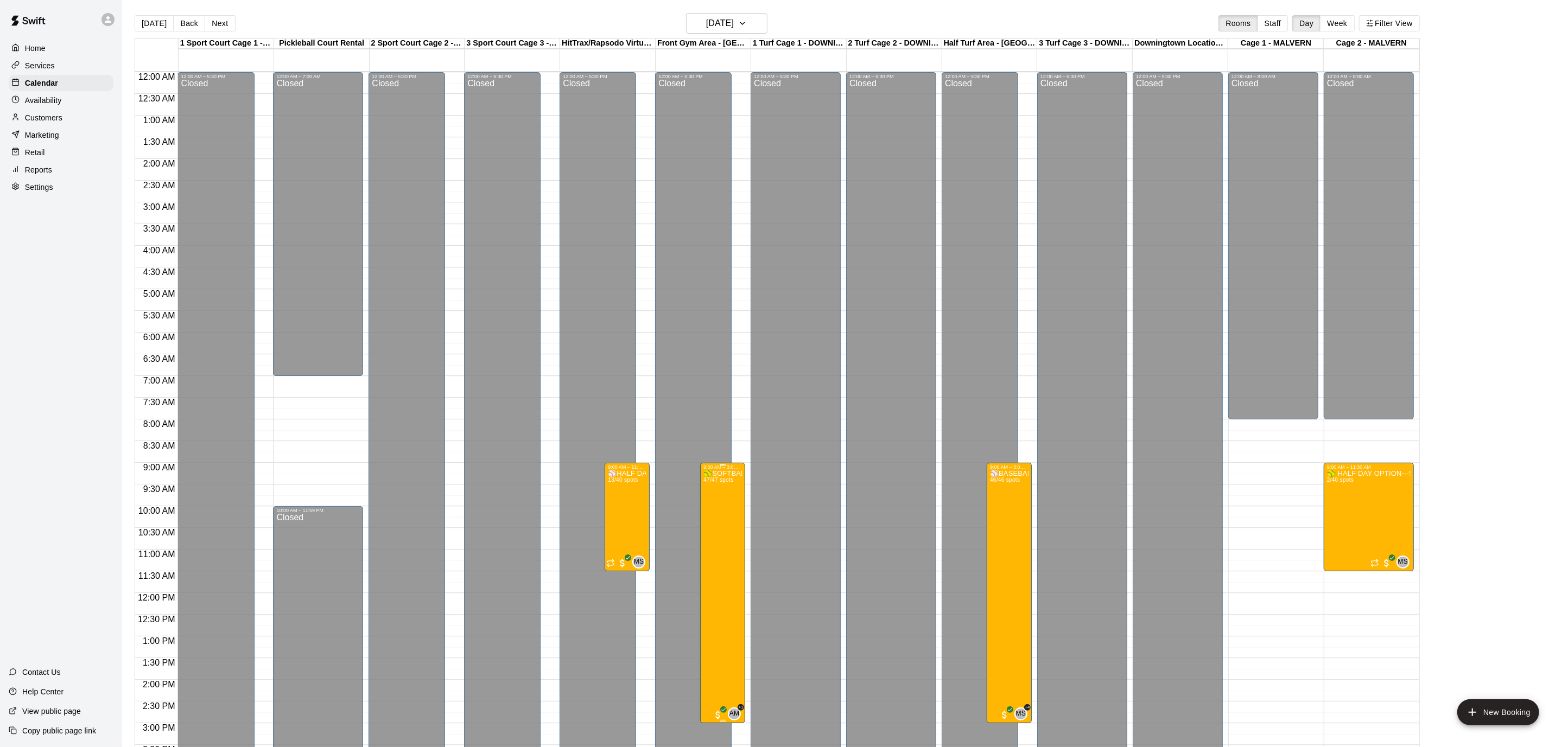
click at [705, 505] on button "edit" at bounding box center [714, 507] width 22 height 21
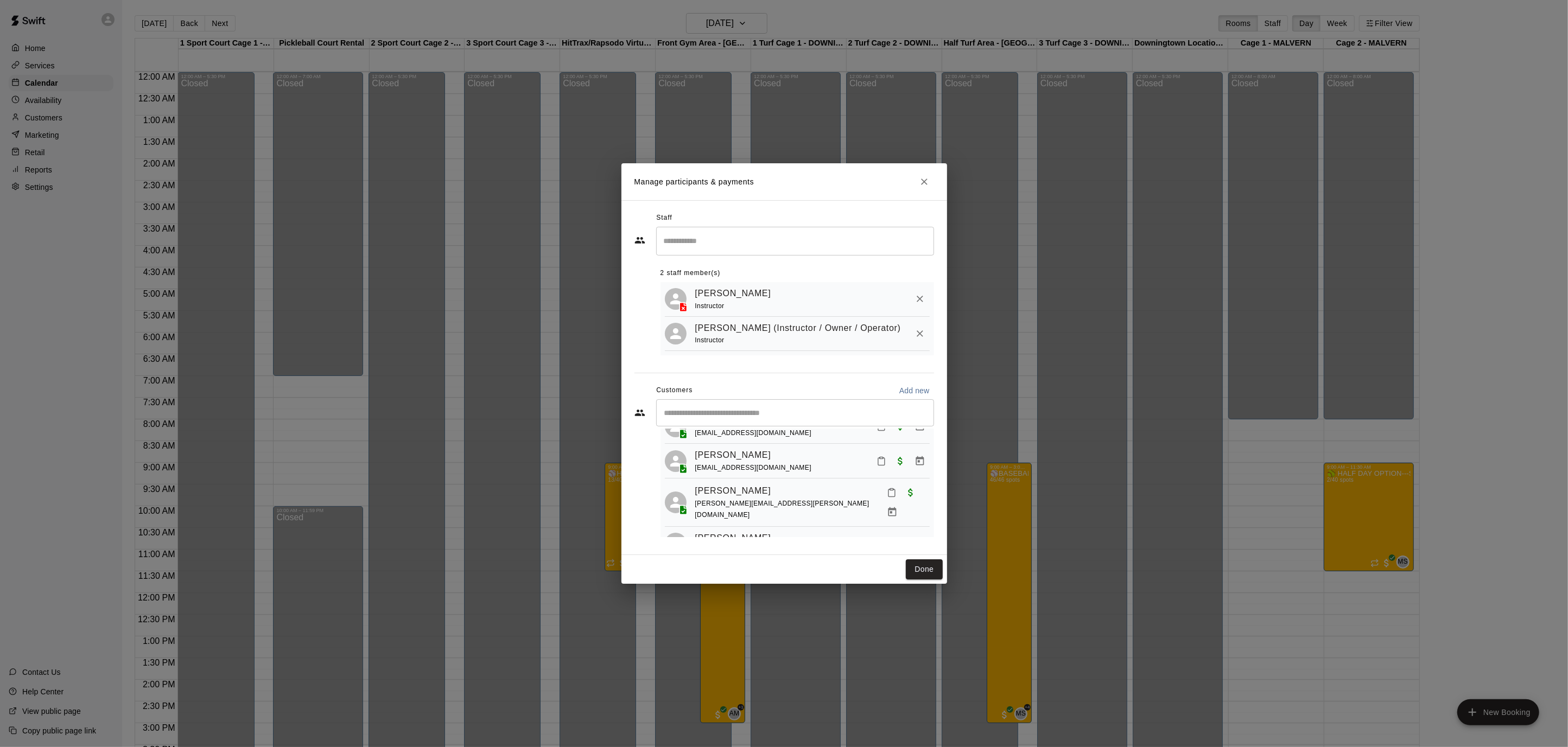
scroll to position [1541, 0]
click at [921, 576] on button "Done" at bounding box center [924, 569] width 36 height 20
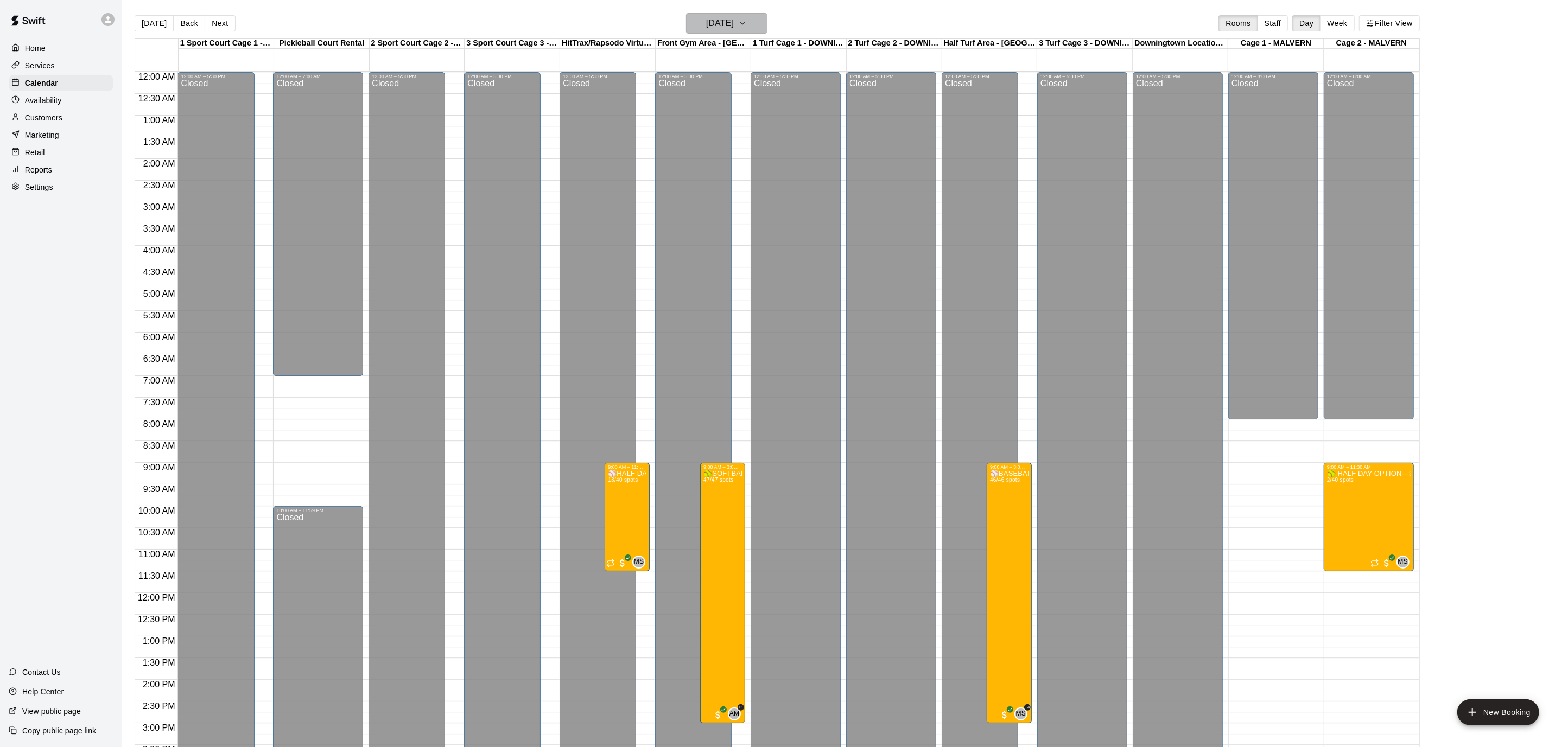
click at [766, 22] on button "[DATE]" at bounding box center [726, 24] width 81 height 21
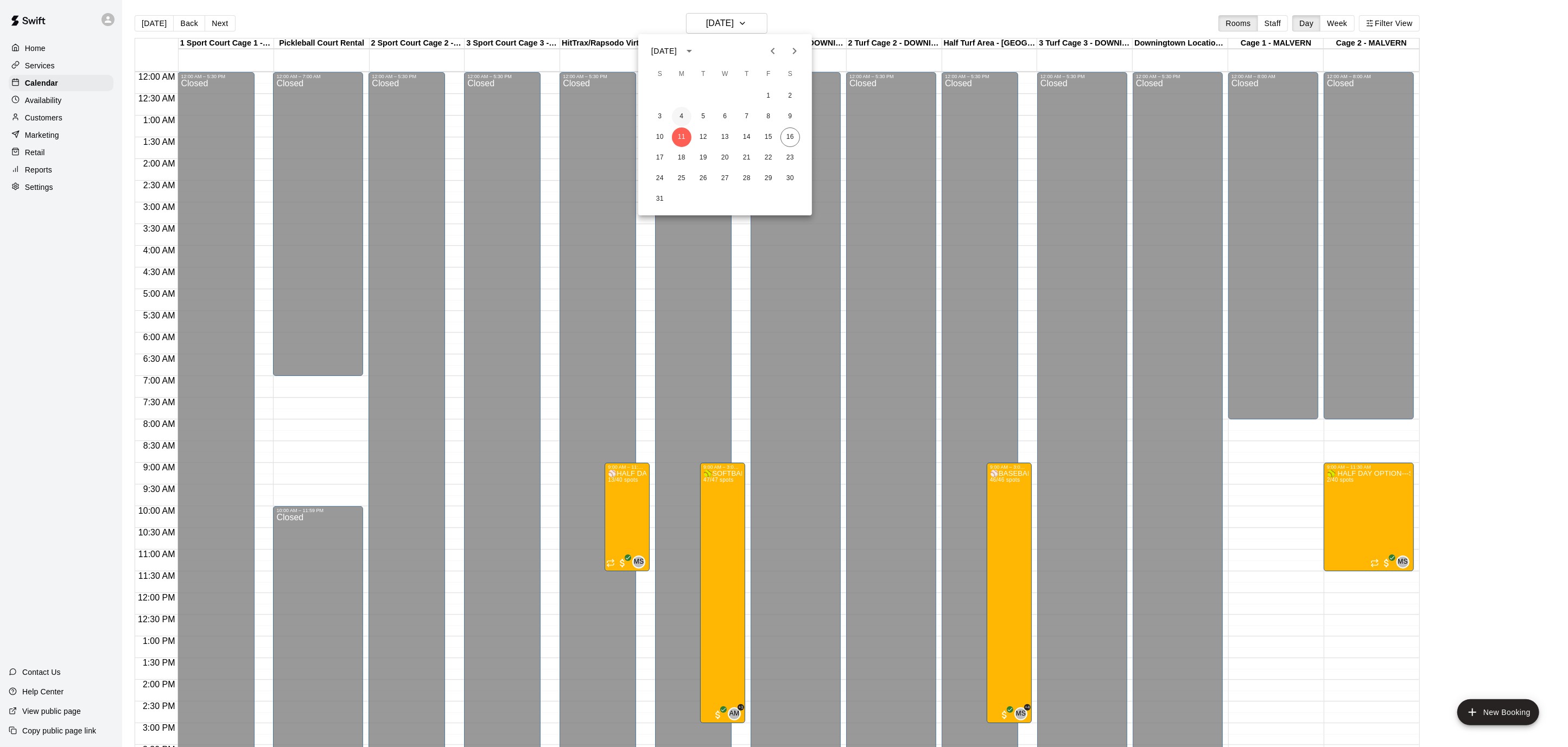
click at [687, 113] on button "4" at bounding box center [681, 117] width 19 height 19
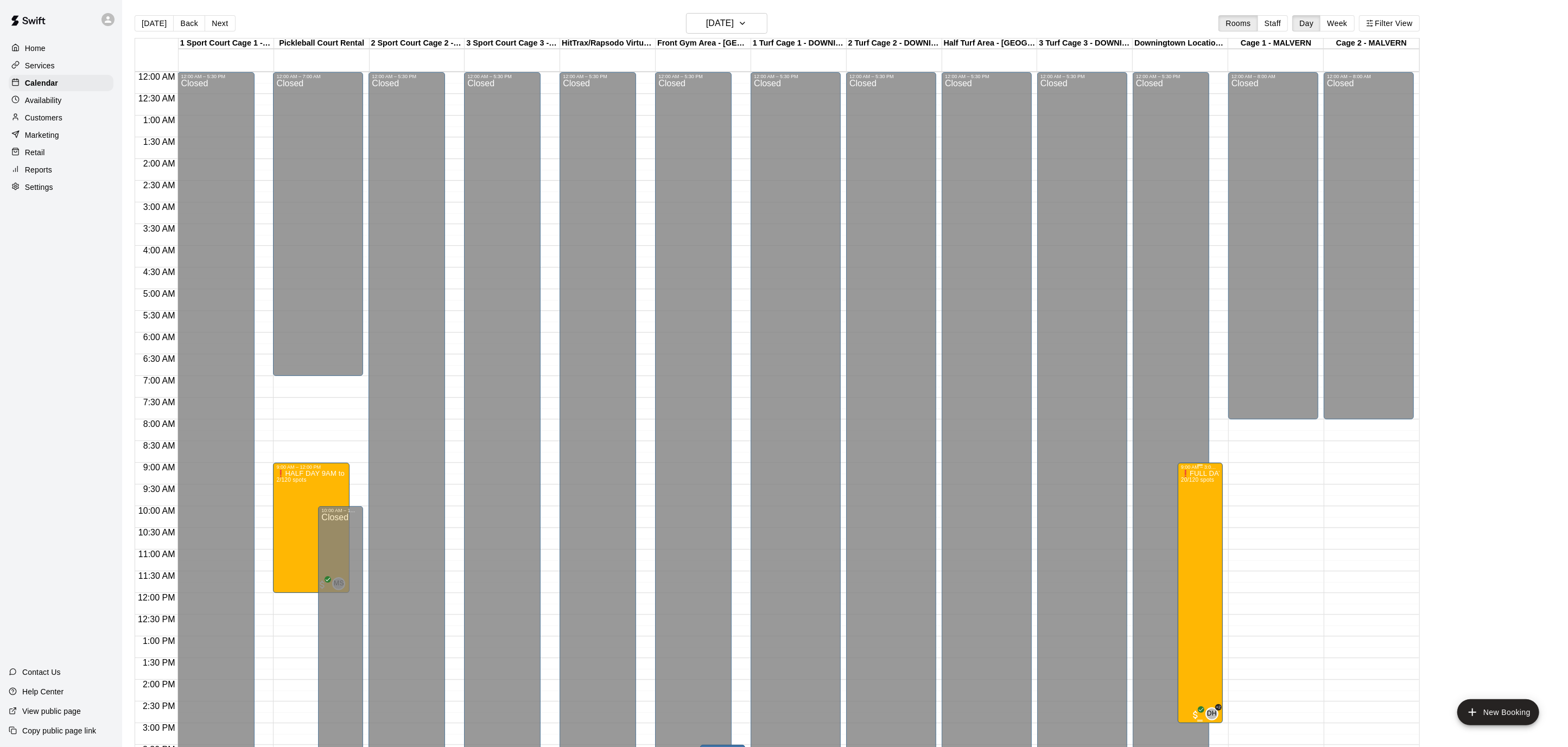
click at [1192, 510] on img "edit" at bounding box center [1192, 507] width 12 height 12
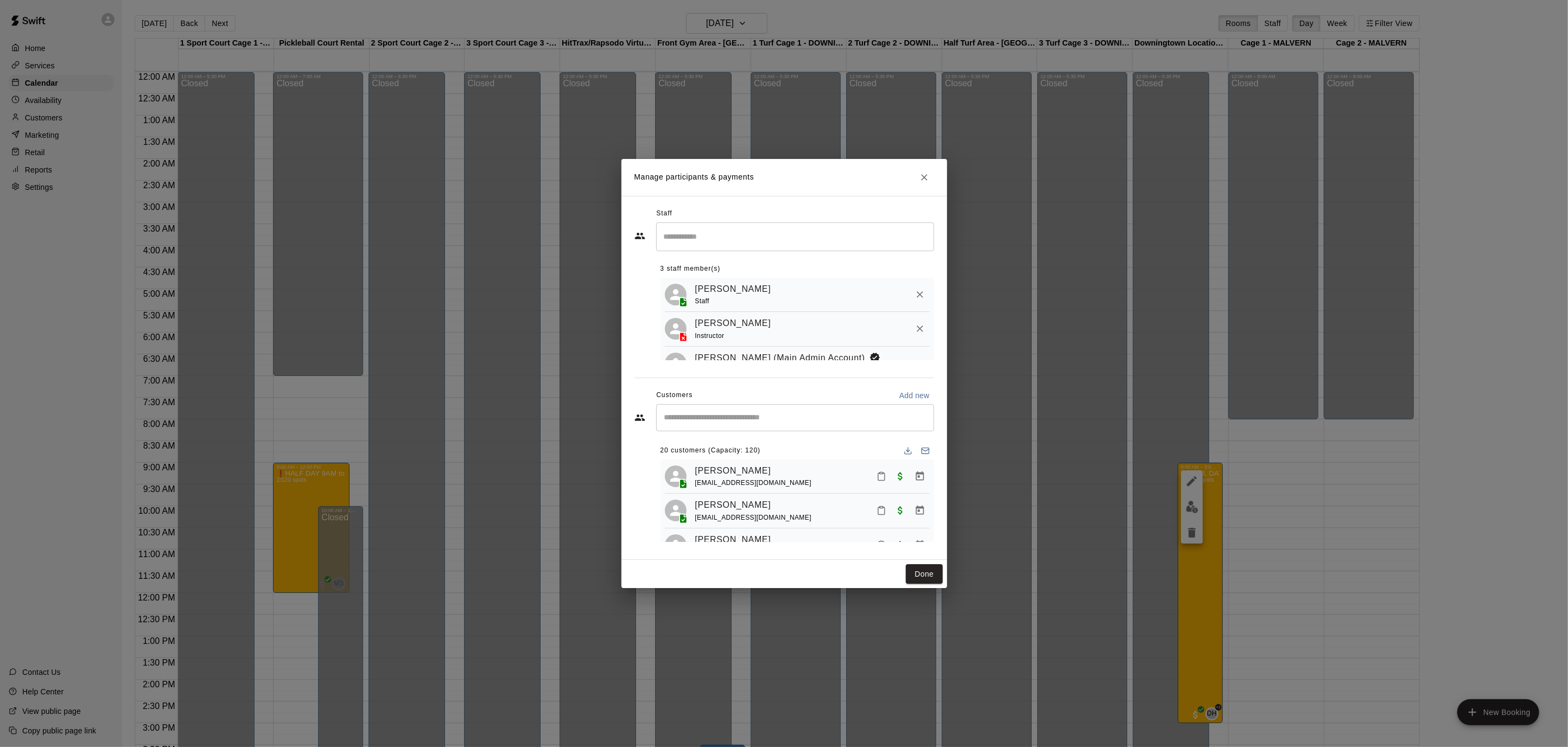
scroll to position [19, 0]
click at [919, 176] on icon "Close" at bounding box center [924, 178] width 11 height 11
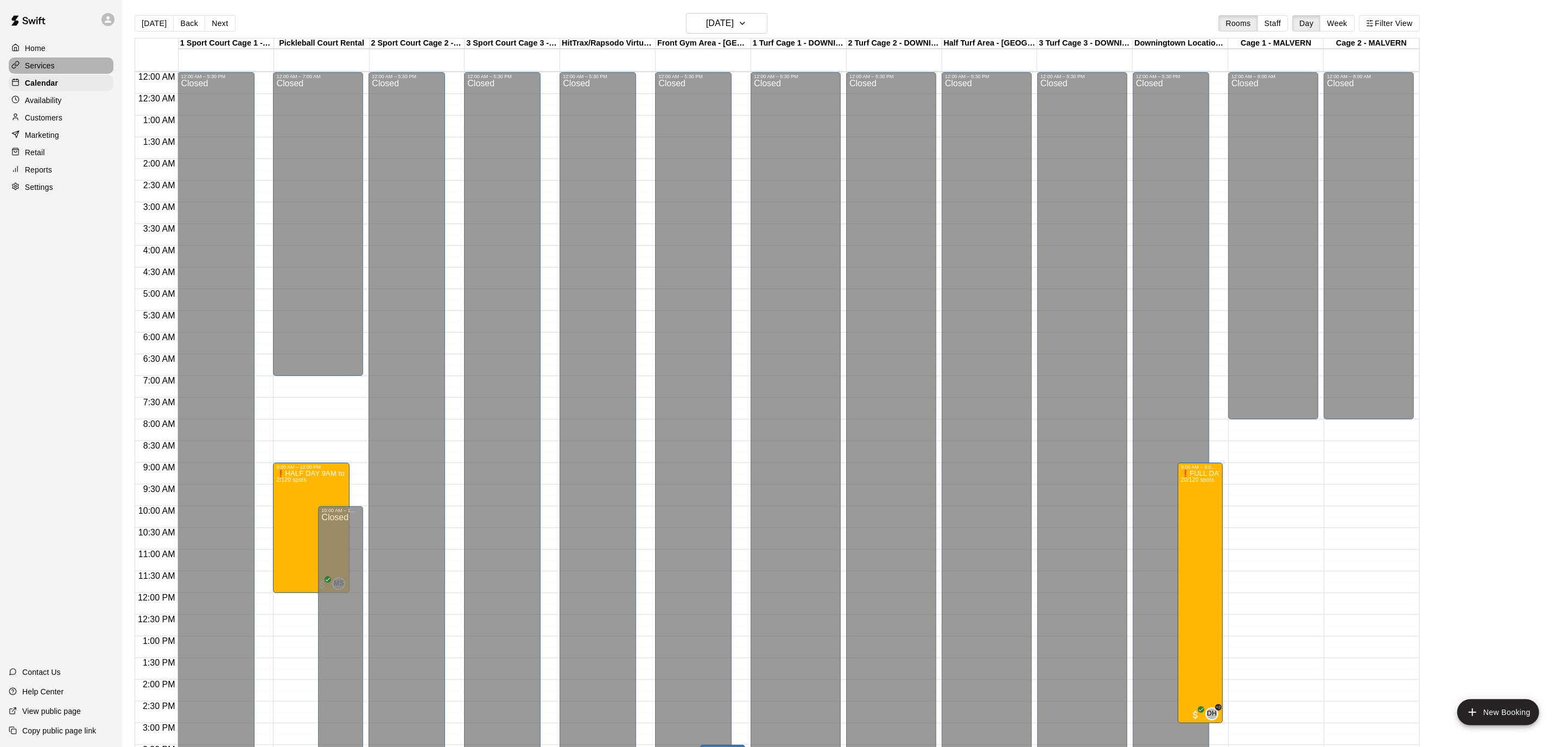
click at [61, 61] on div "Services" at bounding box center [61, 65] width 105 height 16
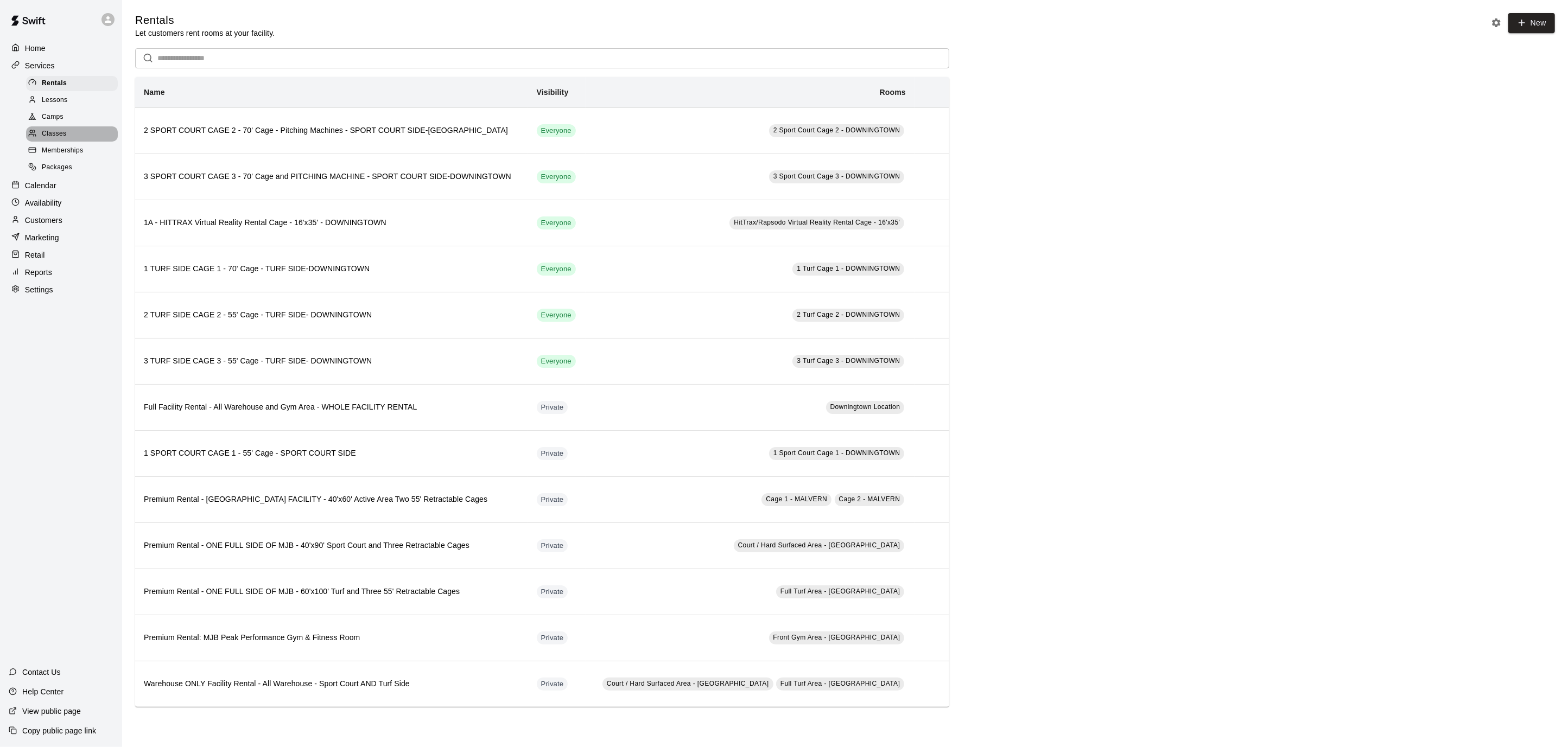
click at [47, 131] on span "Classes" at bounding box center [53, 134] width 24 height 11
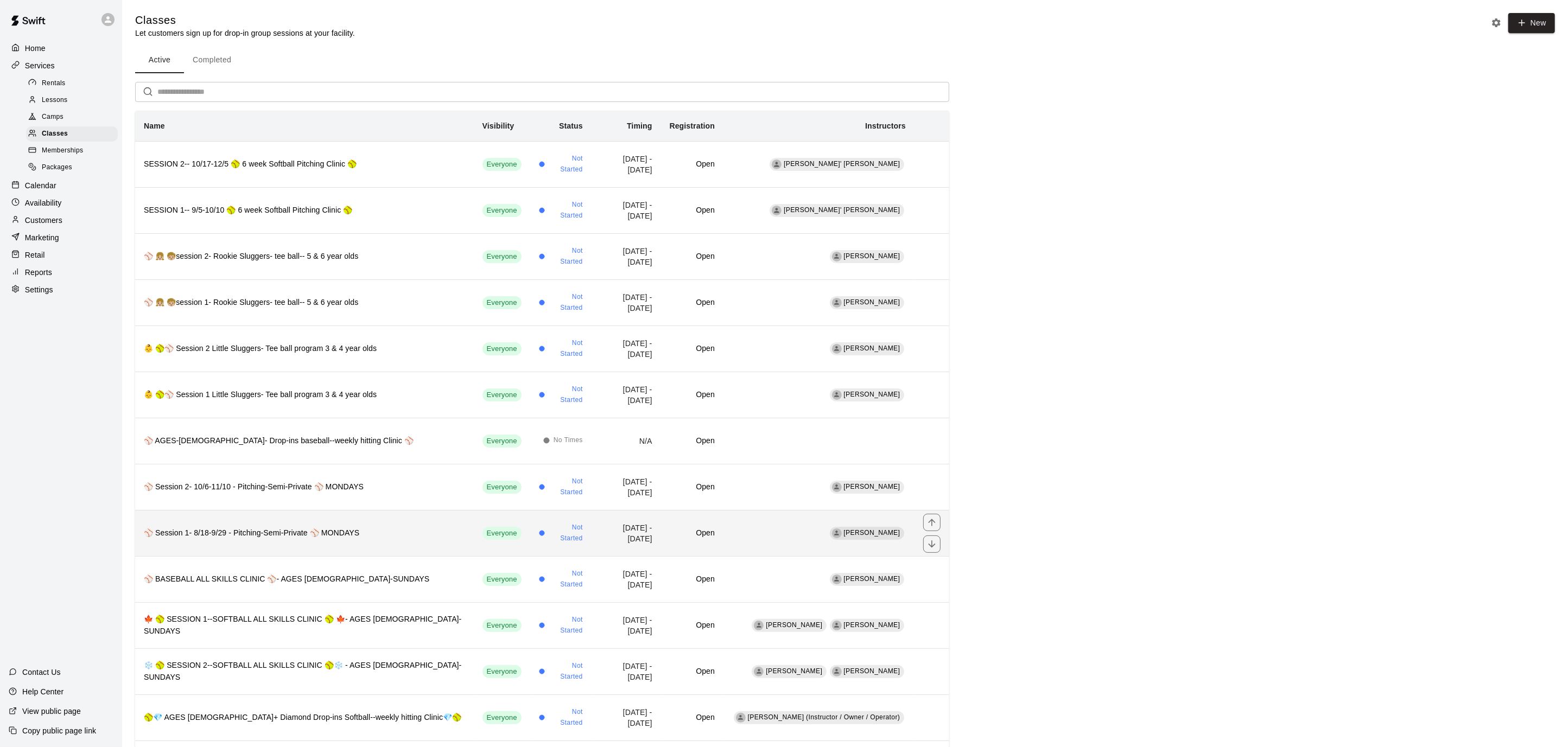
click at [280, 518] on th "⚾️ Session 1- 8/18-9/29 - Pitching-Semi-Private ⚾️ MONDAYS" at bounding box center [305, 533] width 339 height 46
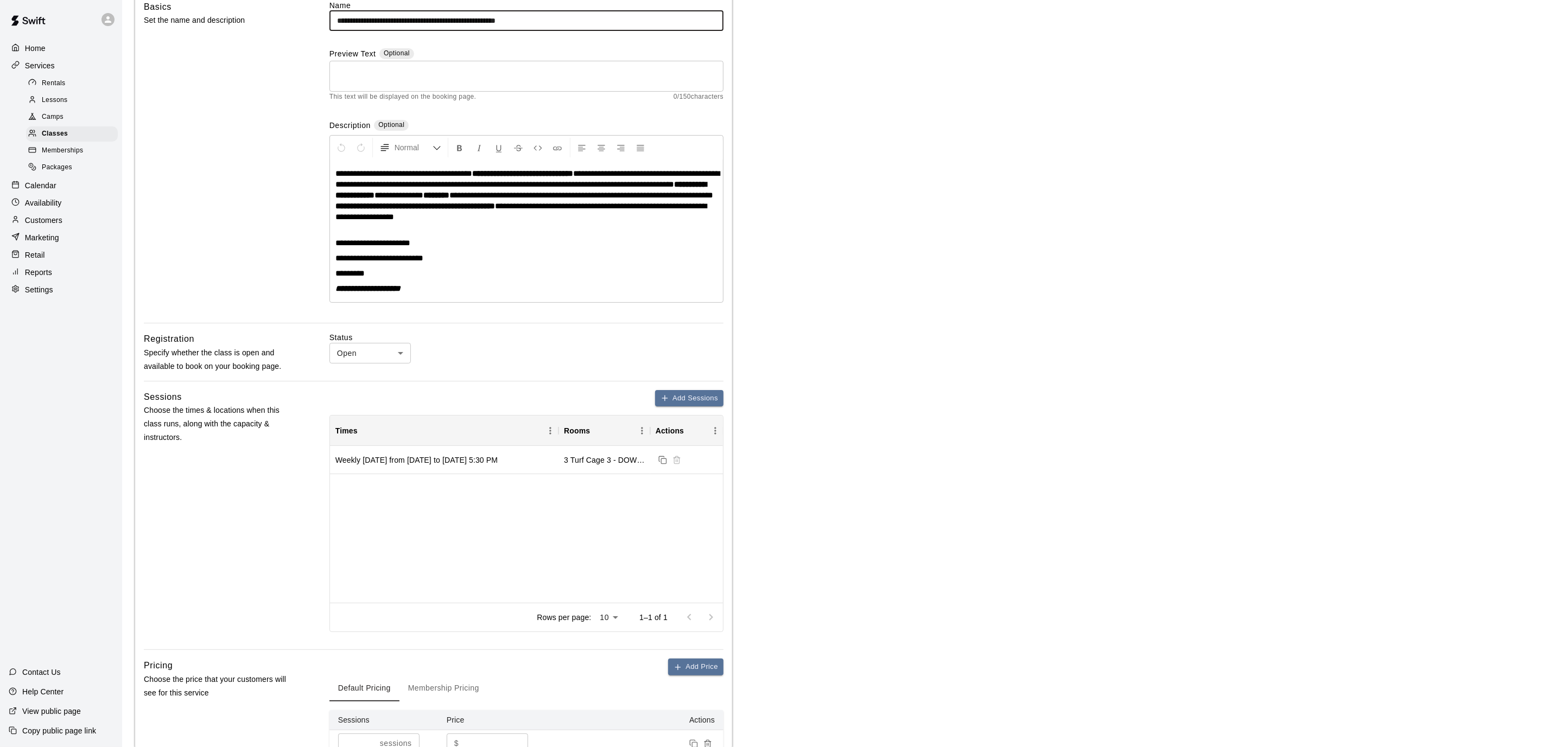
scroll to position [96, 0]
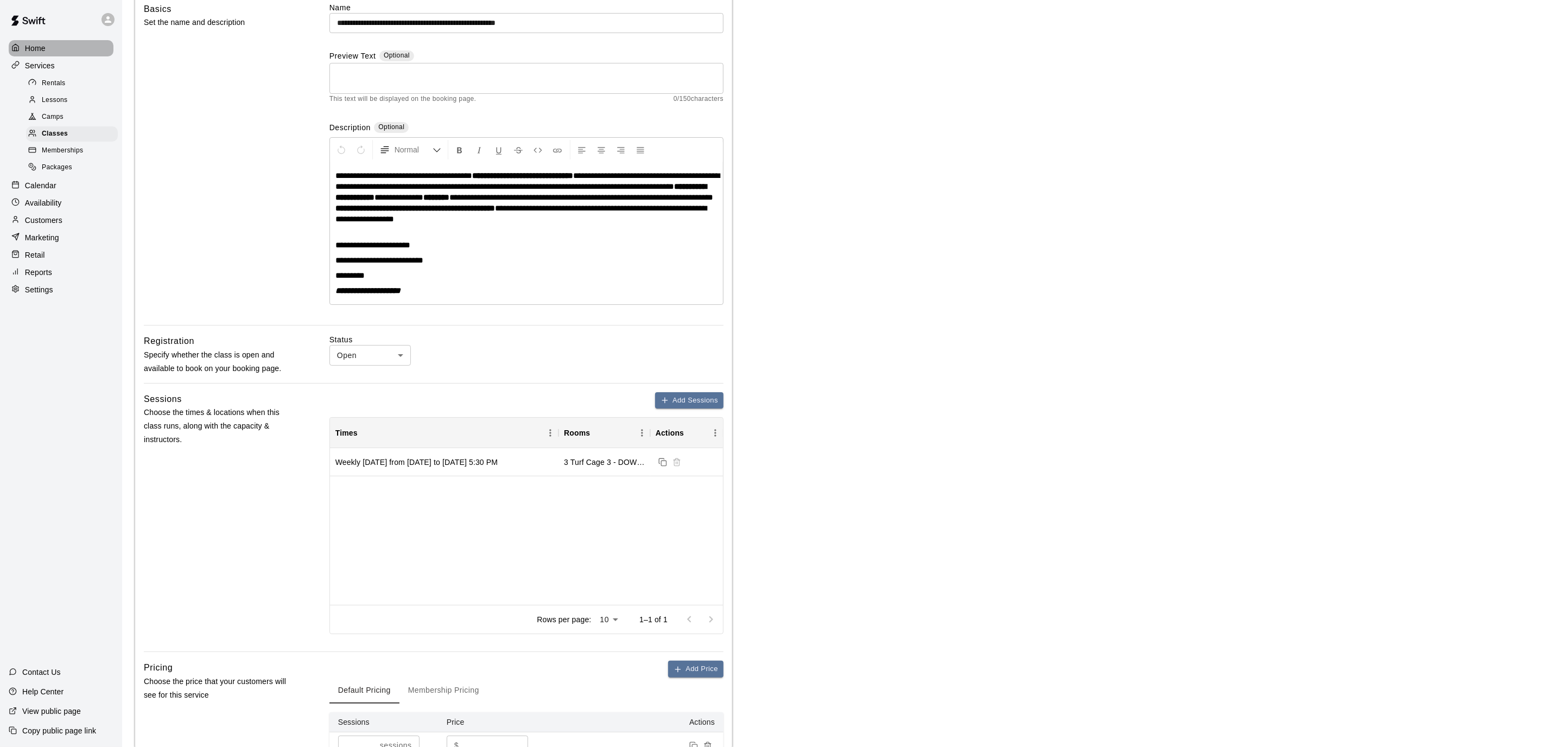
click at [35, 49] on p "Home" at bounding box center [35, 49] width 21 height 11
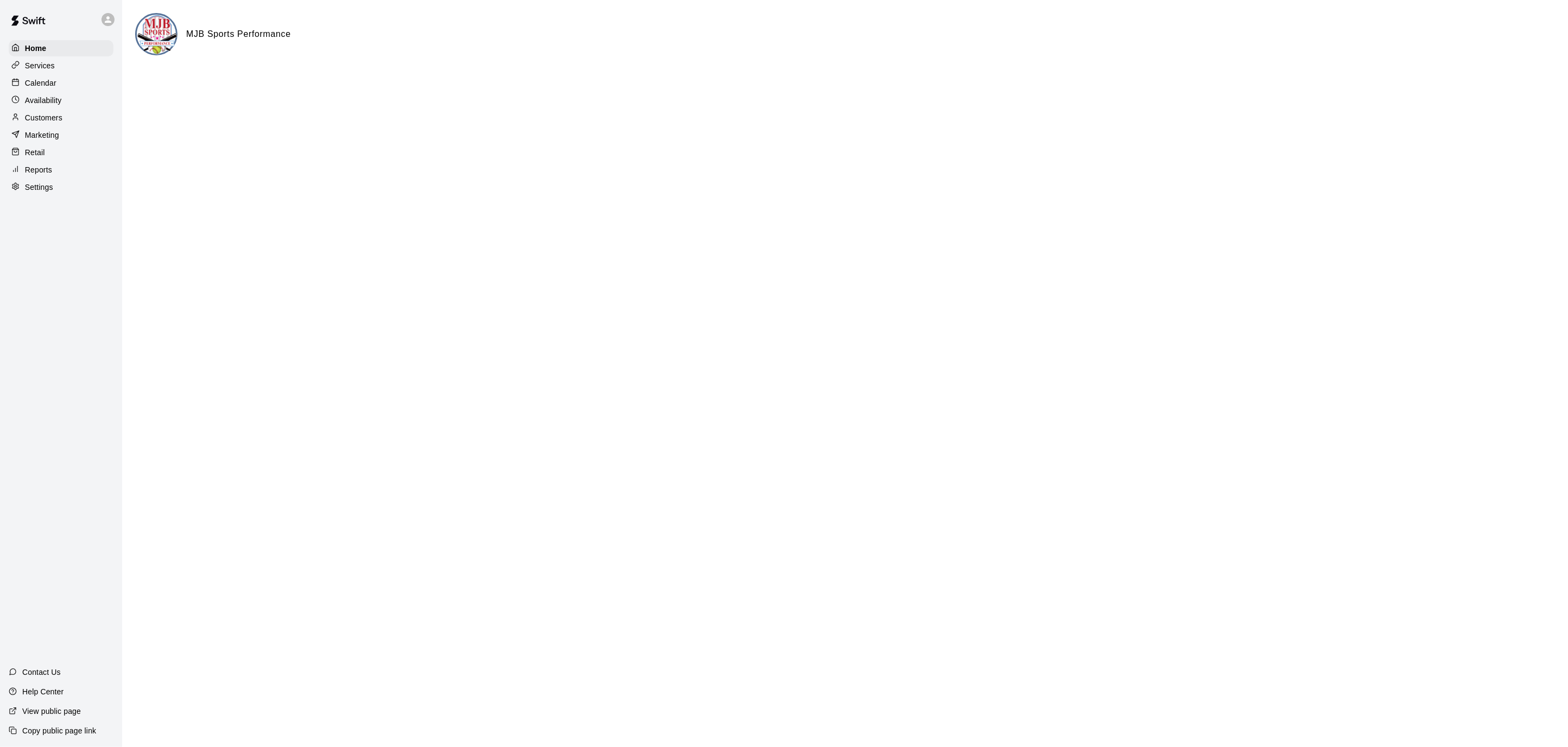
click at [52, 76] on div "Calendar" at bounding box center [61, 83] width 105 height 16
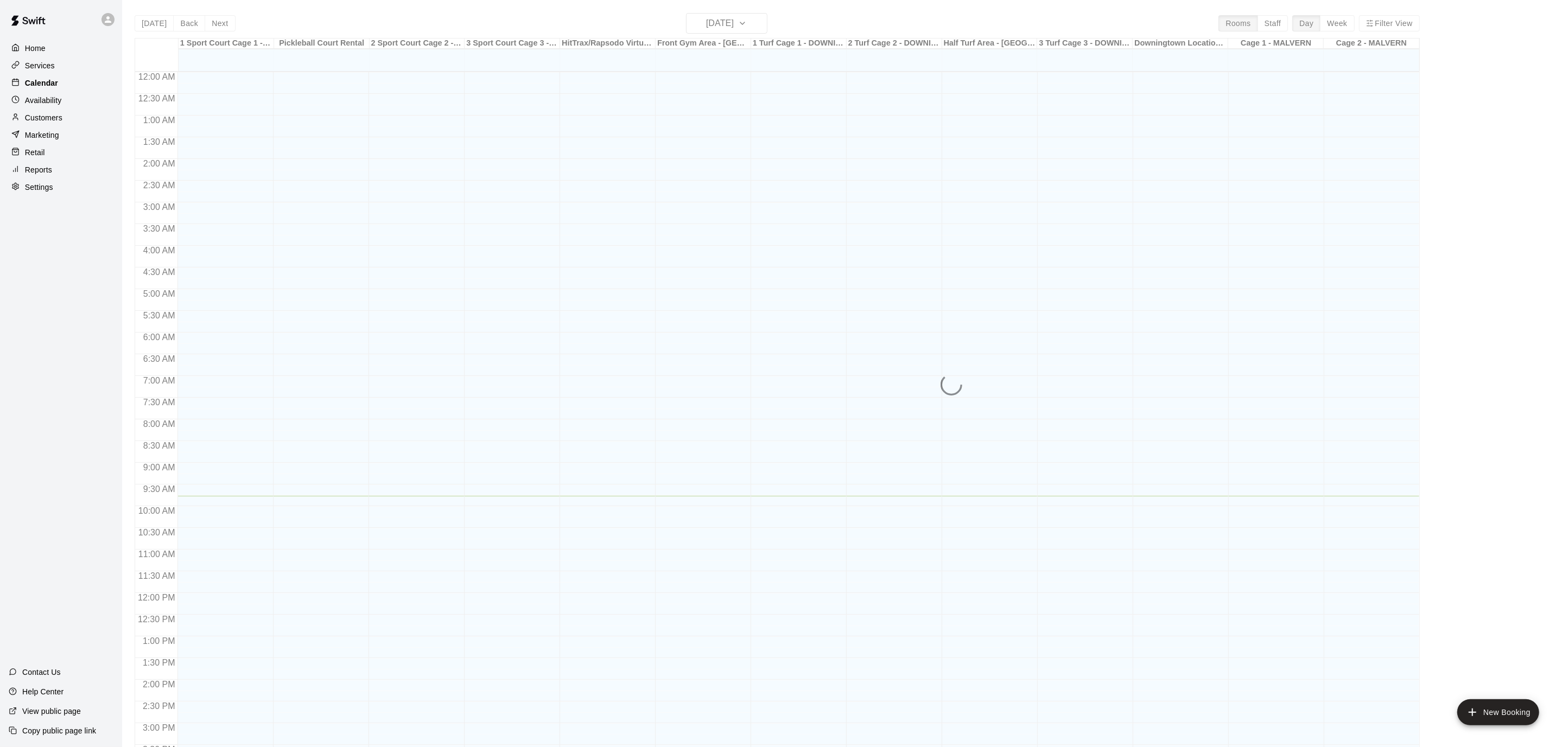
scroll to position [321, 0]
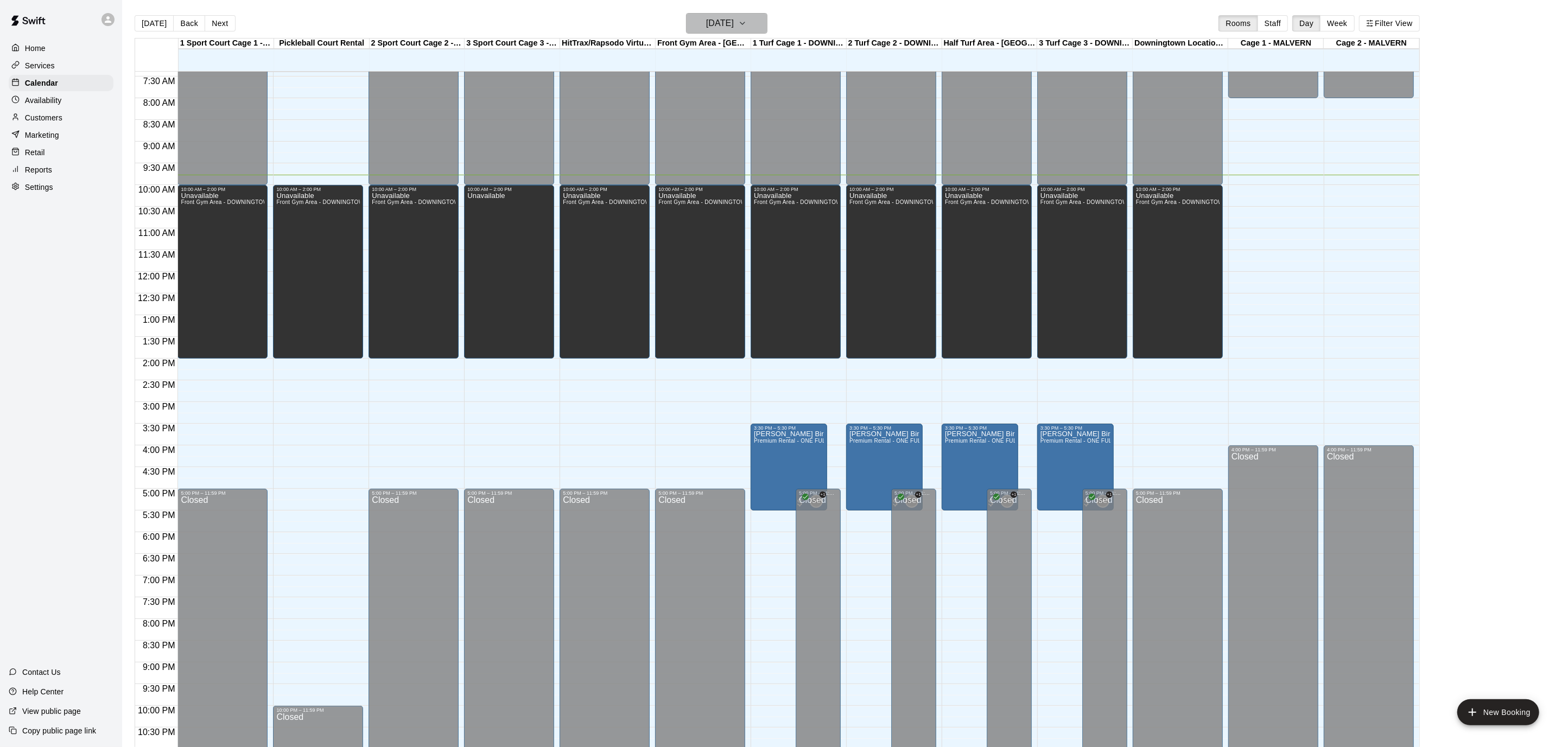
click at [747, 22] on icon "button" at bounding box center [742, 23] width 9 height 13
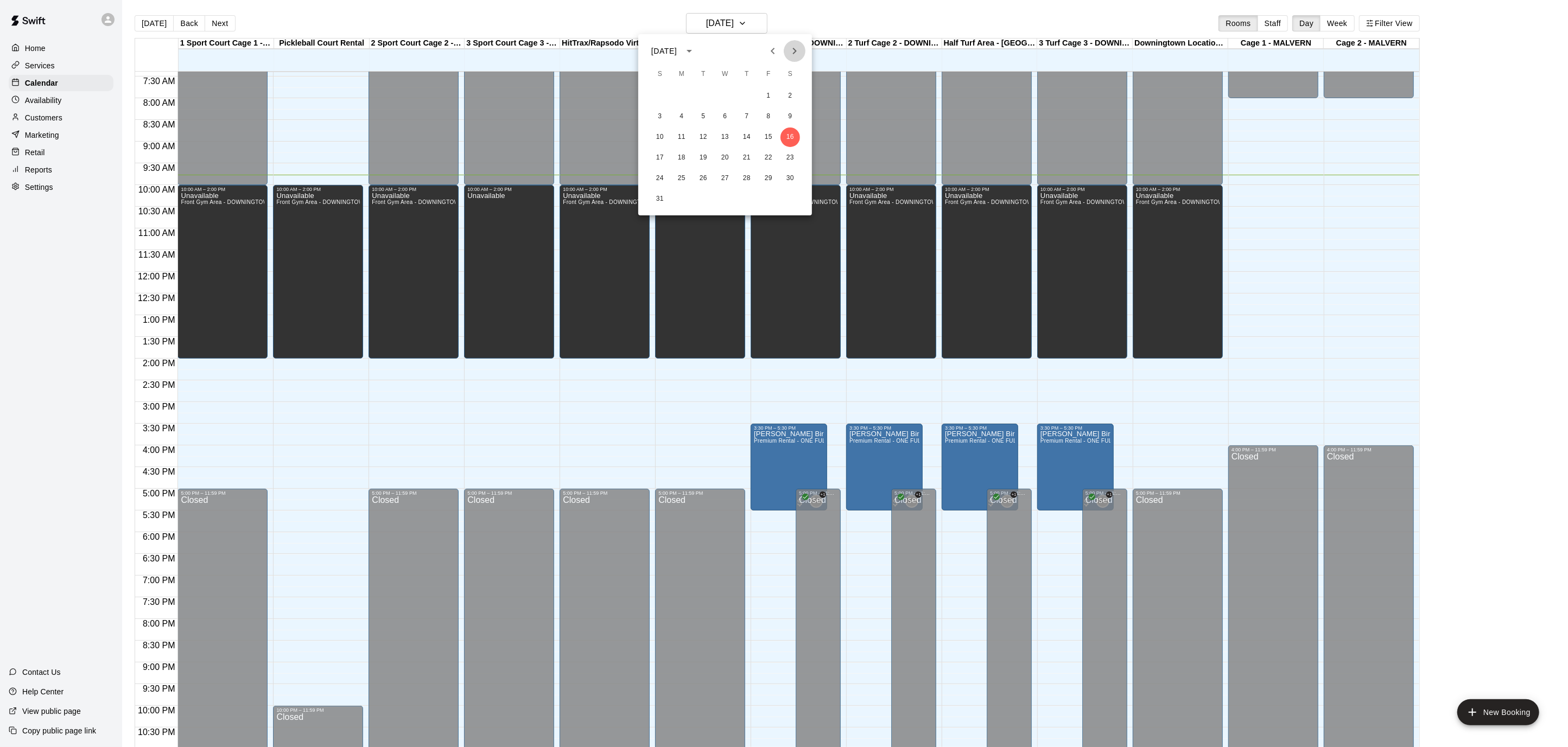
click at [790, 45] on icon "Next month" at bounding box center [794, 51] width 13 height 13
click at [685, 95] on button "1" at bounding box center [681, 96] width 19 height 19
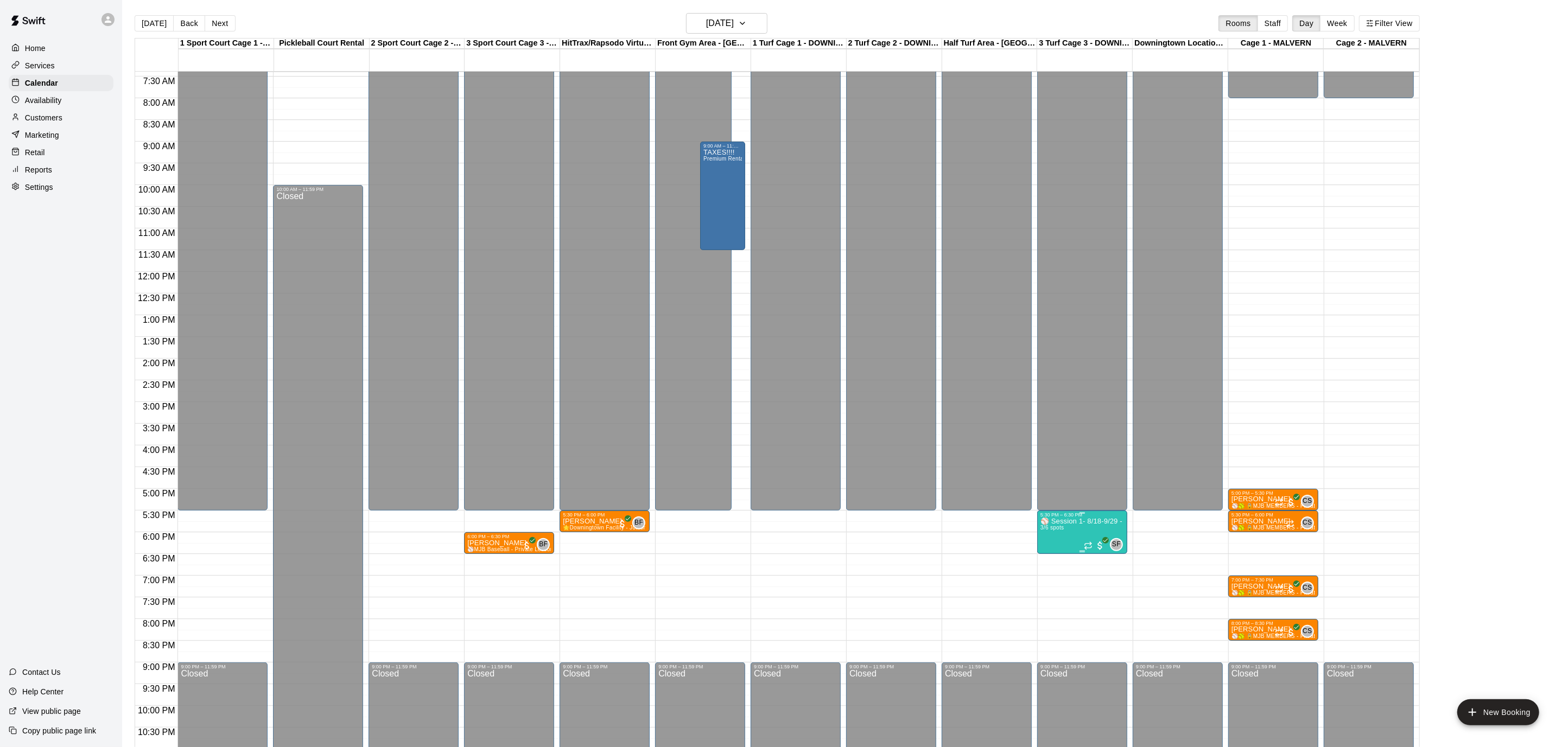
click at [1087, 530] on div at bounding box center [784, 374] width 1568 height 747
click at [1054, 535] on icon "edit" at bounding box center [1051, 528] width 13 height 13
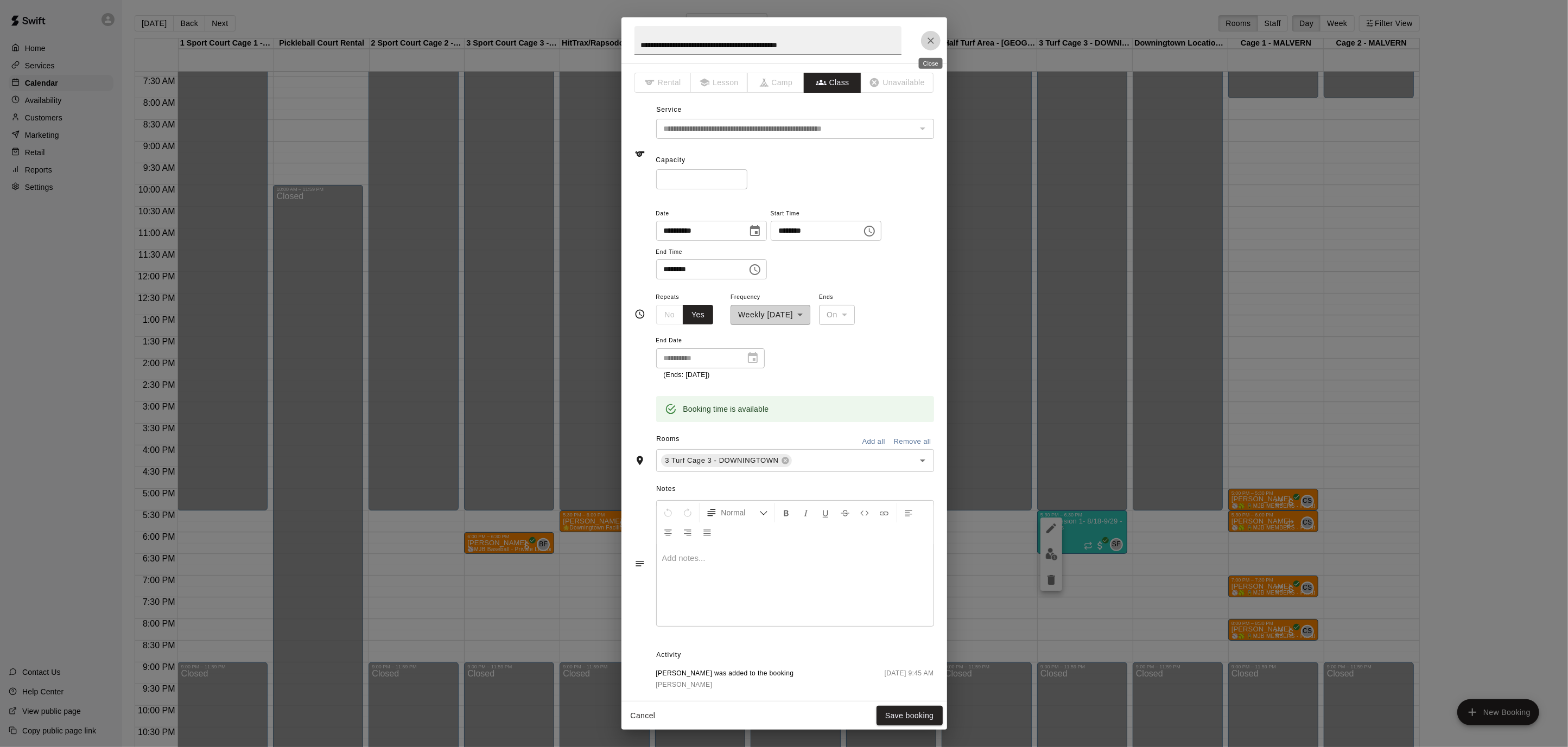
click at [935, 40] on icon "Close" at bounding box center [931, 41] width 11 height 11
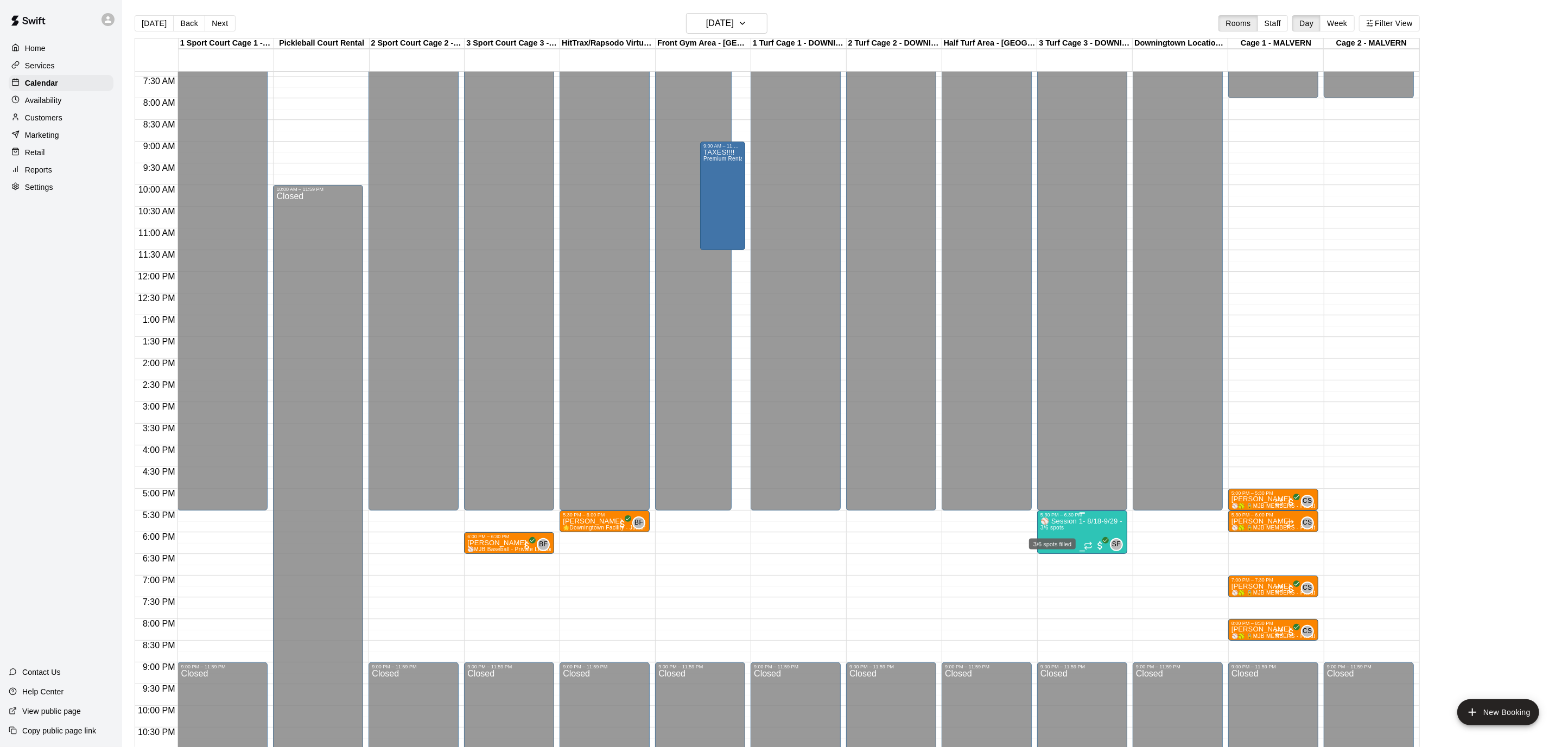
click at [1052, 528] on span "3/6 spots" at bounding box center [1052, 528] width 24 height 6
click at [1049, 582] on icon "delete" at bounding box center [1051, 587] width 13 height 13
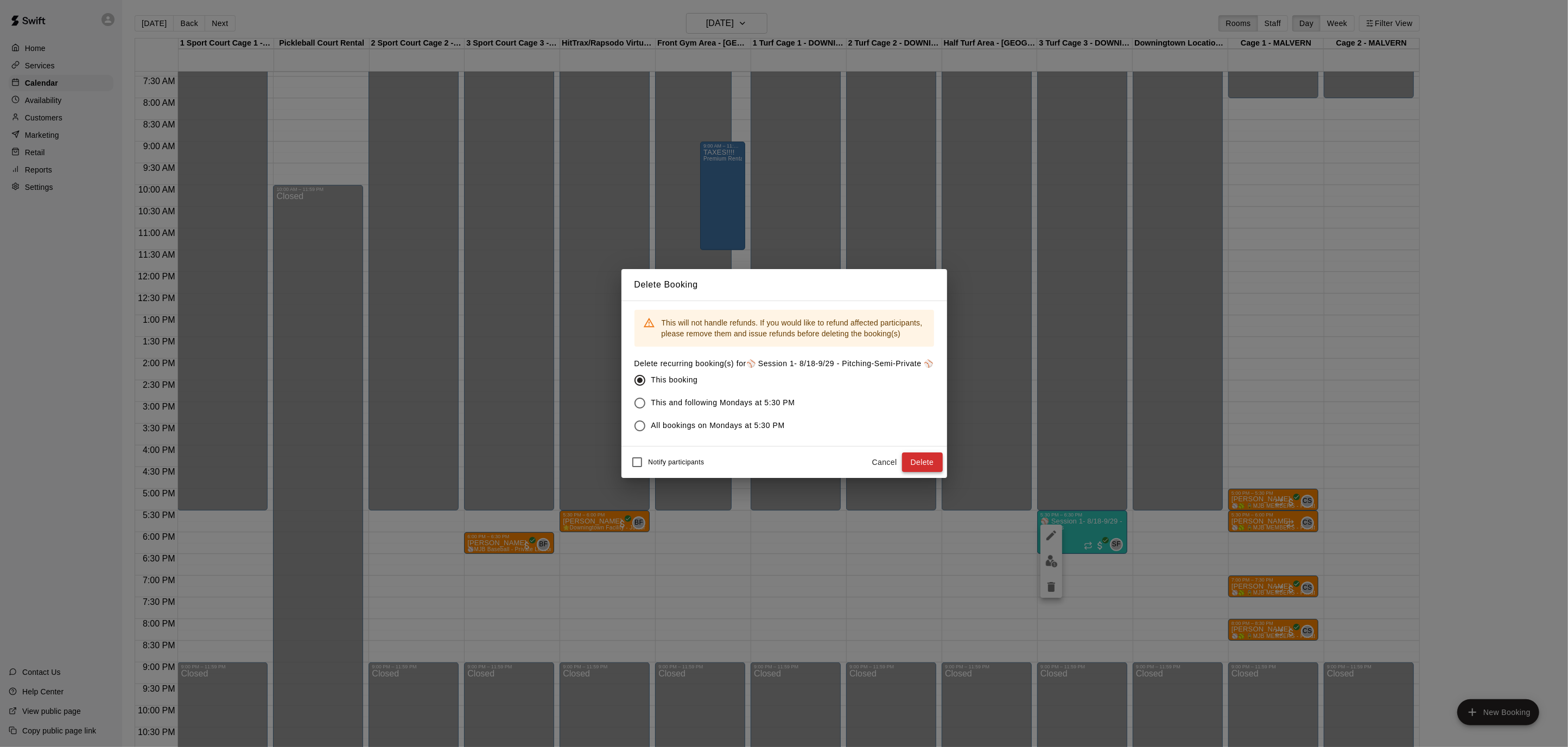
click at [919, 464] on button "Delete" at bounding box center [922, 462] width 41 height 20
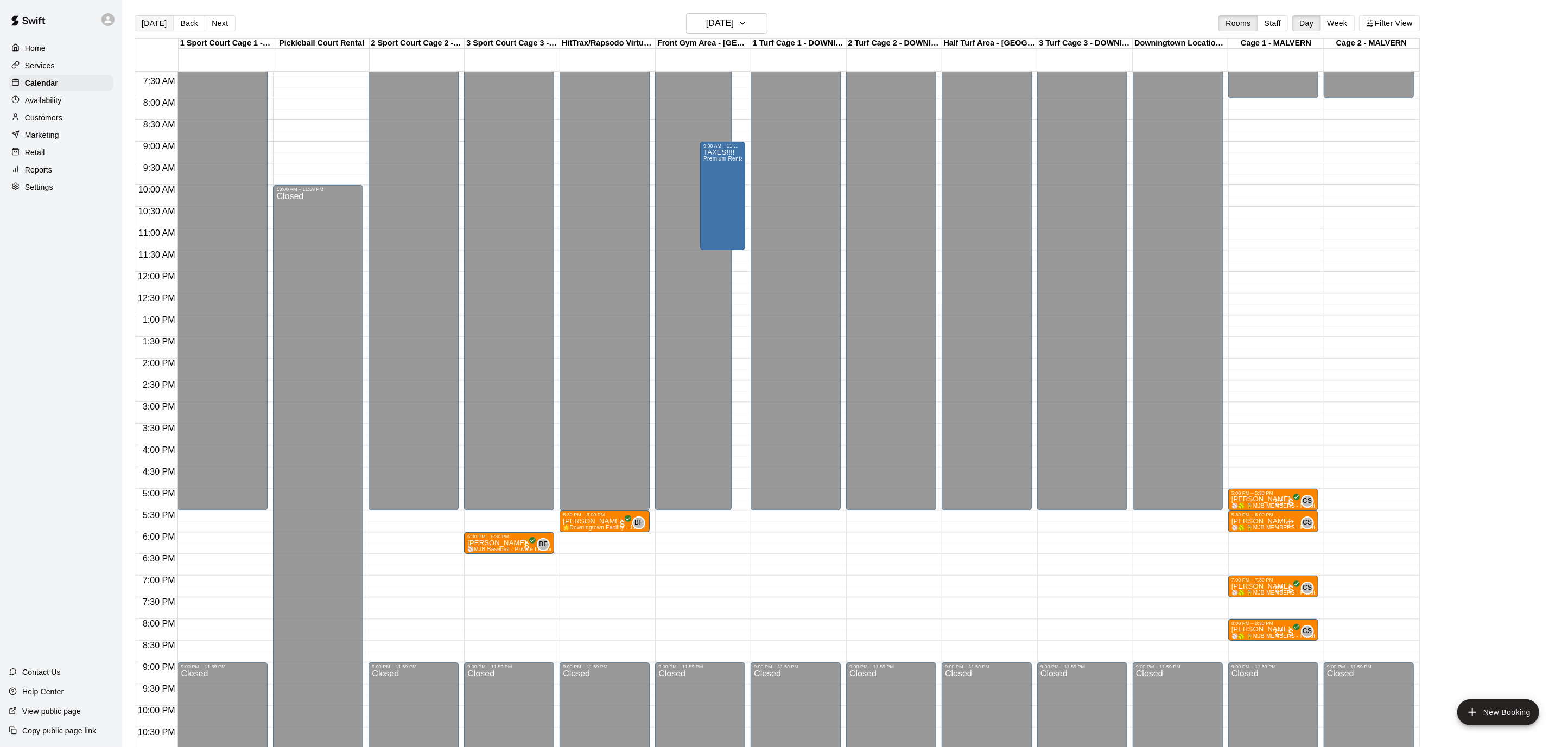
click at [143, 23] on button "[DATE]" at bounding box center [154, 23] width 39 height 16
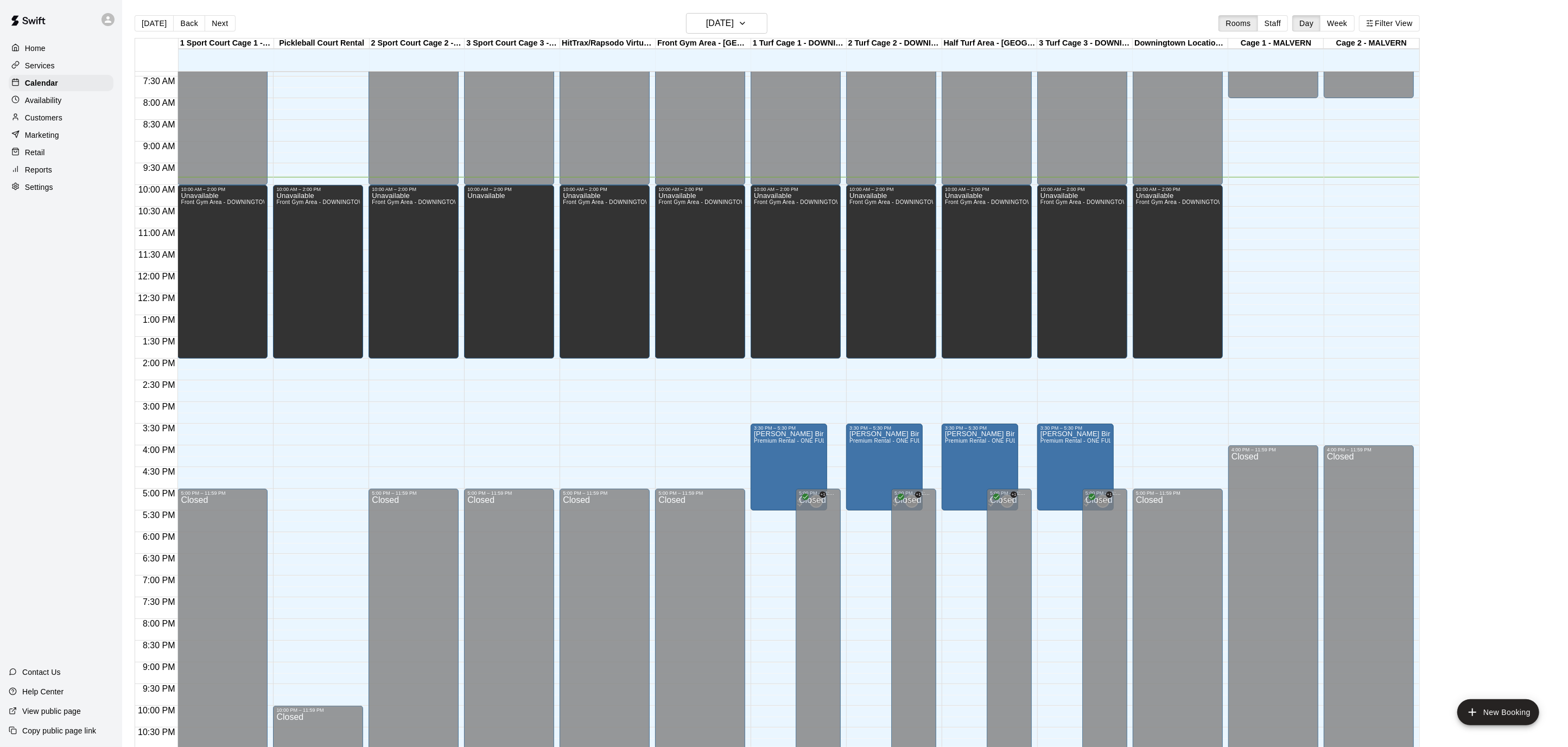
click at [53, 65] on p "Services" at bounding box center [40, 66] width 30 height 11
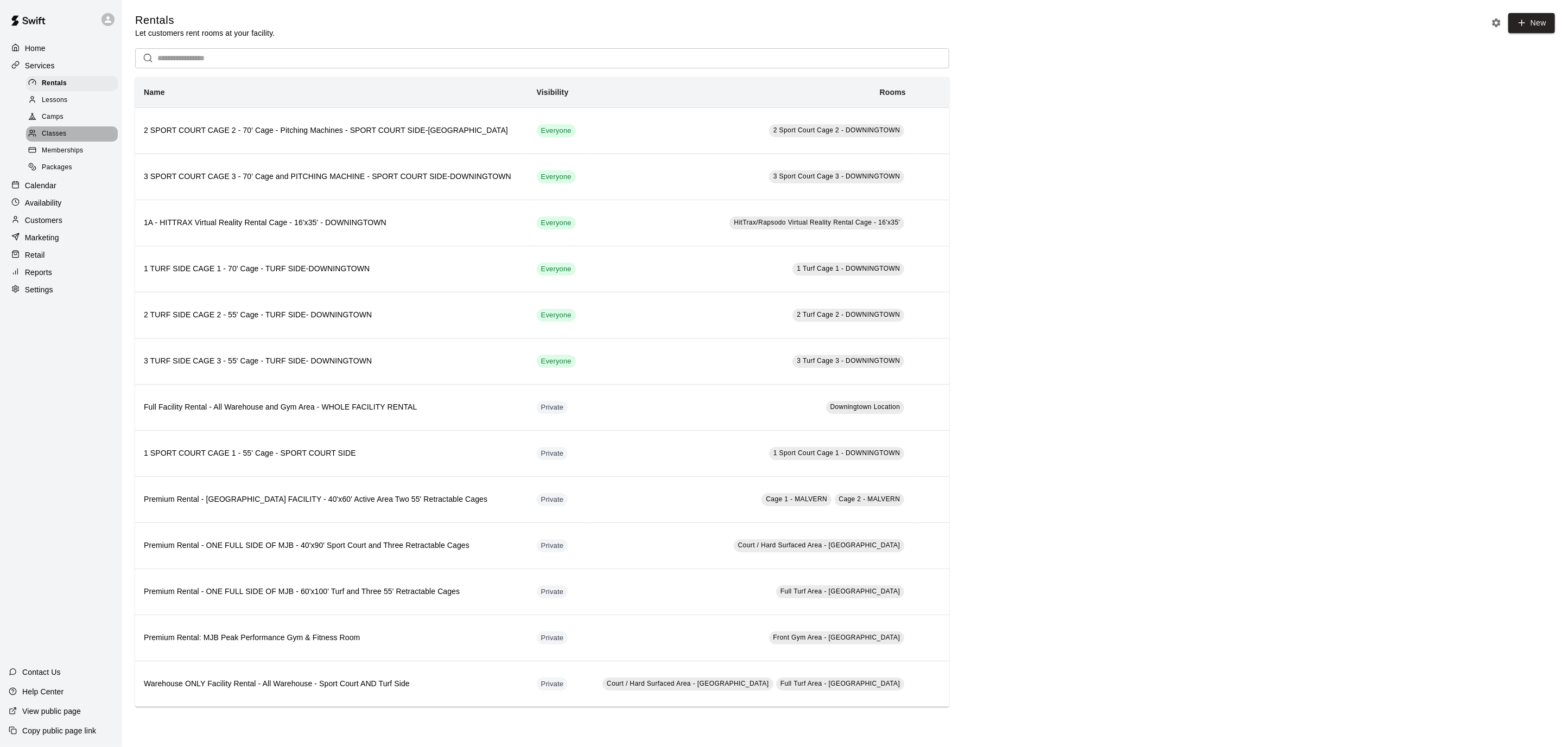
click at [71, 137] on div "Classes" at bounding box center [72, 134] width 92 height 15
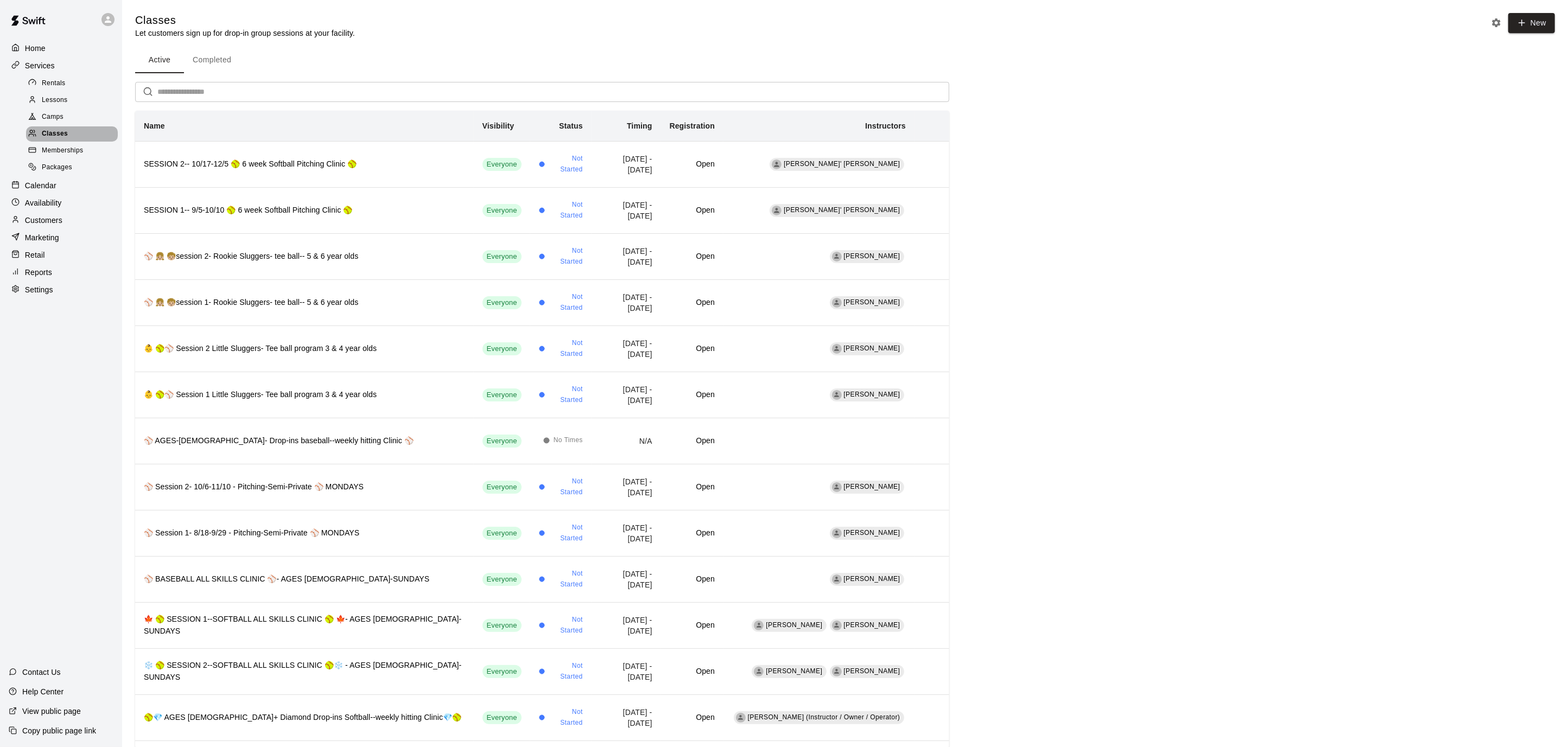
click at [53, 131] on span "Classes" at bounding box center [55, 134] width 26 height 11
click at [46, 181] on p "Calendar" at bounding box center [40, 185] width 31 height 11
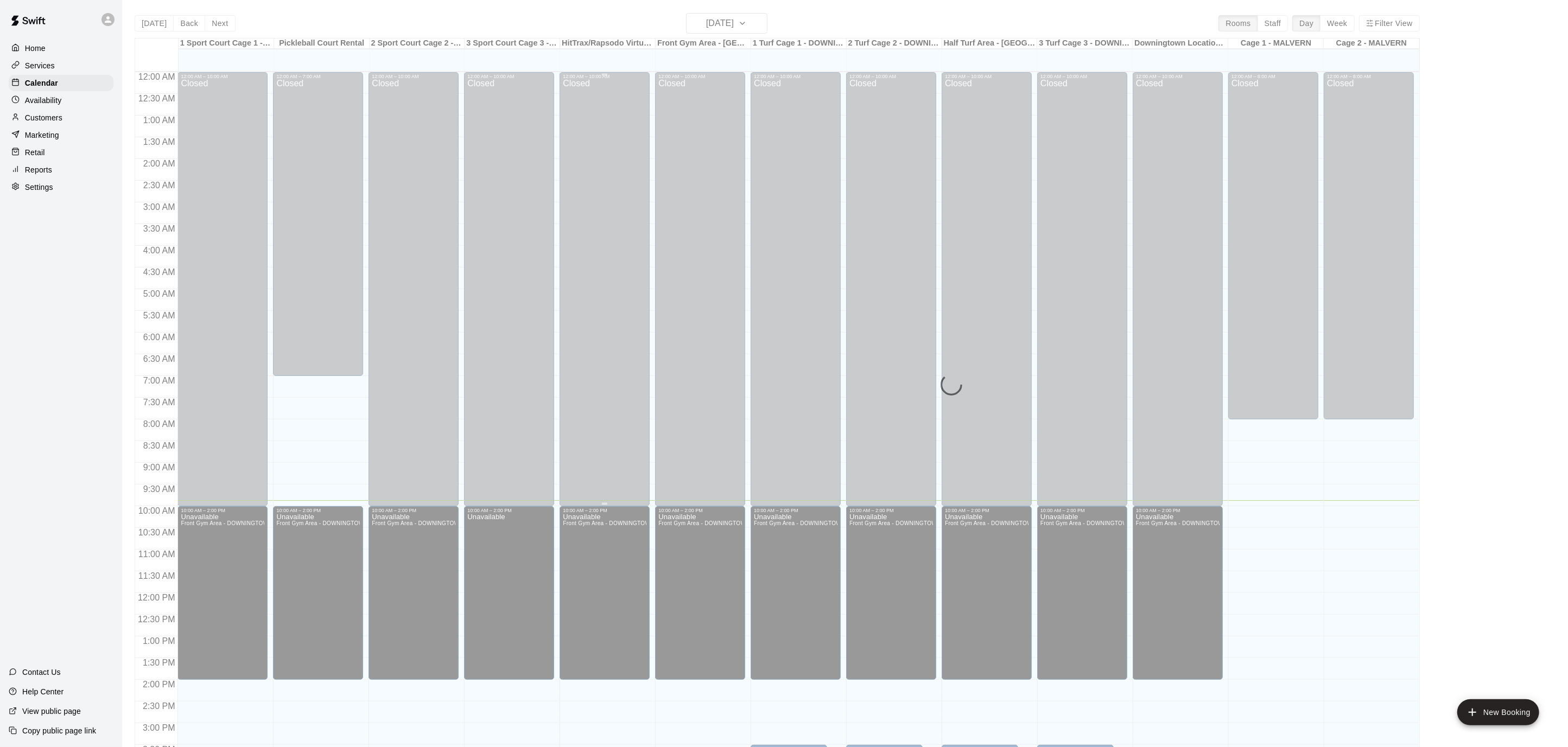
scroll to position [321, 0]
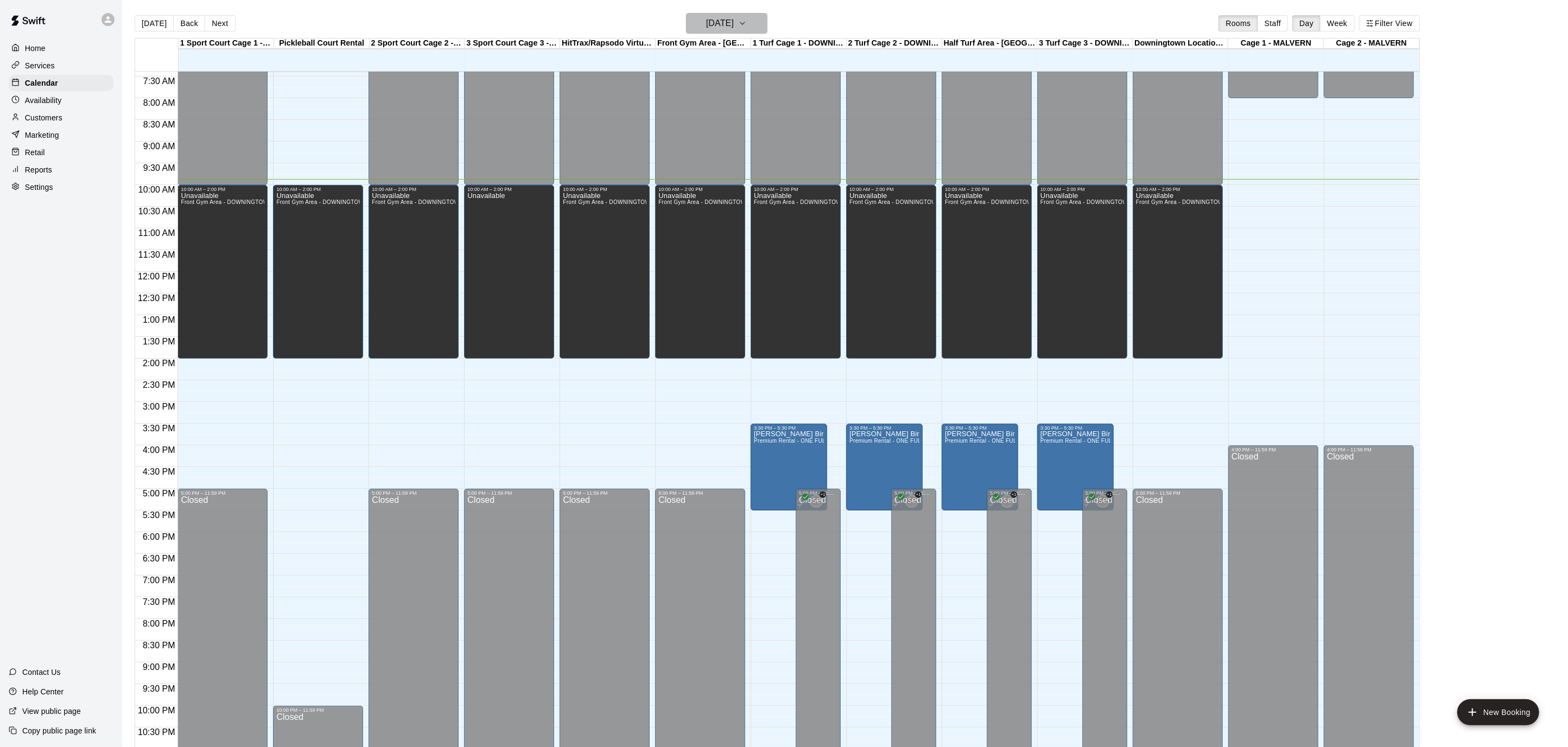
click at [747, 18] on icon "button" at bounding box center [742, 23] width 9 height 13
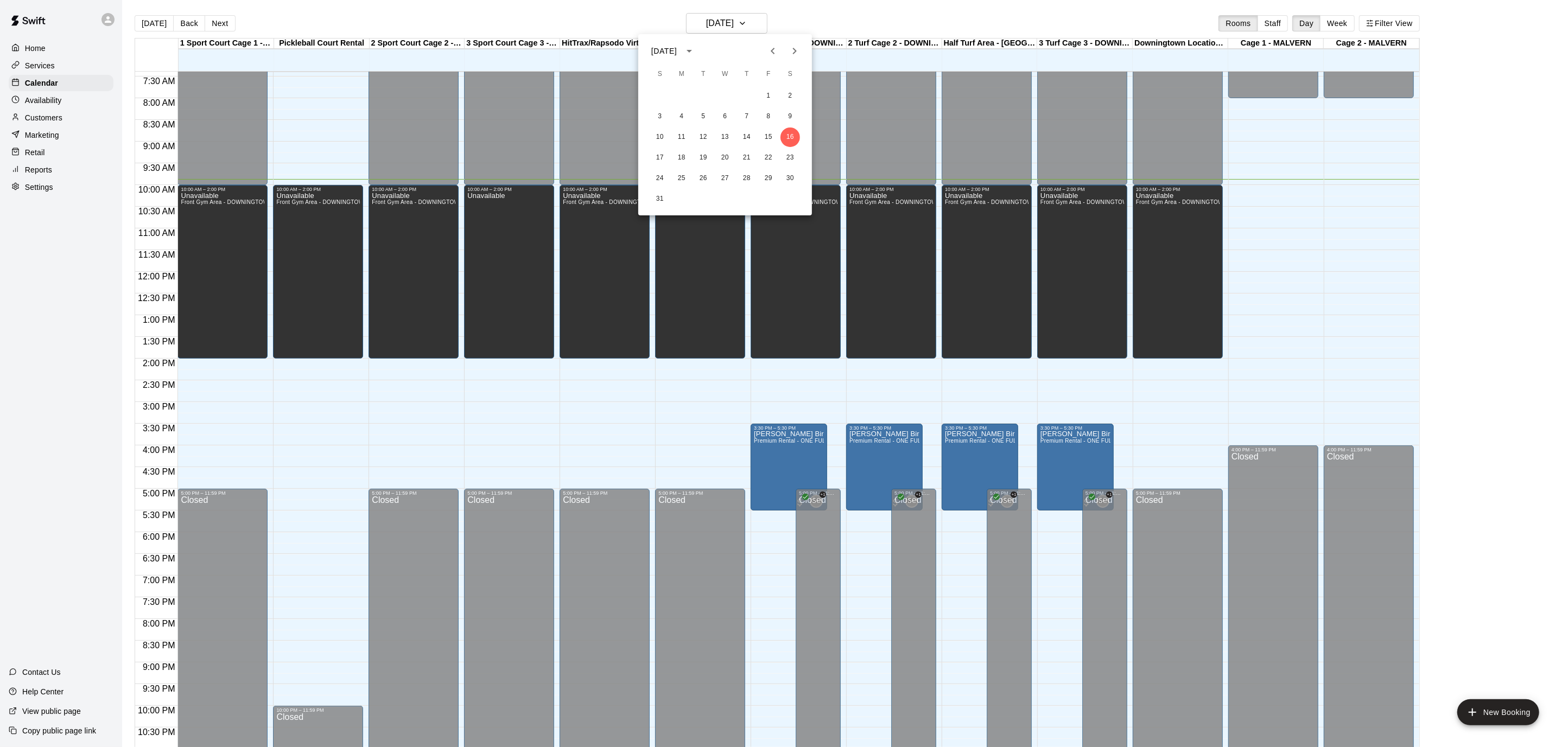
click at [787, 48] on button "Next month" at bounding box center [794, 51] width 22 height 22
click at [689, 178] on button "29" at bounding box center [681, 178] width 19 height 19
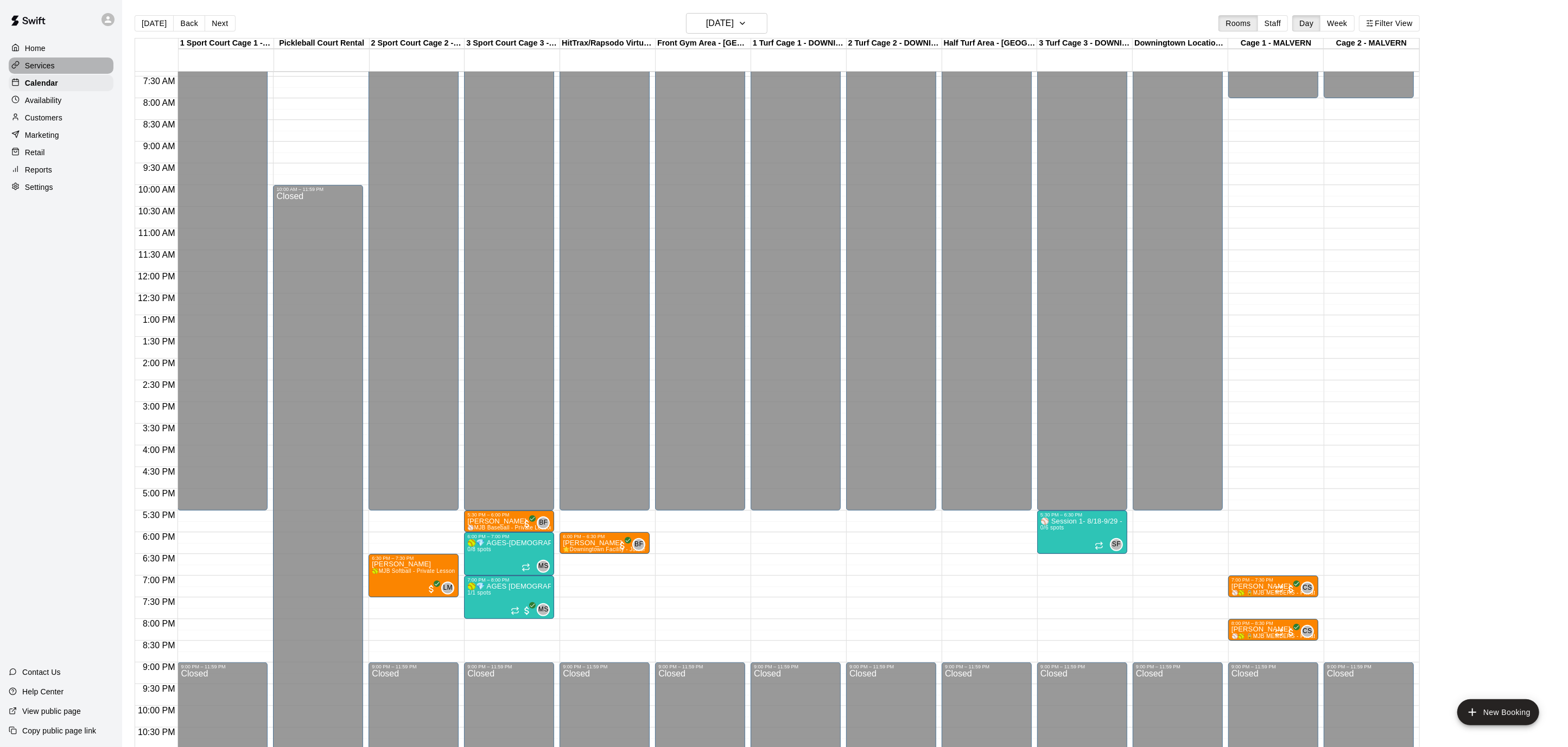
click at [51, 65] on p "Services" at bounding box center [40, 66] width 30 height 11
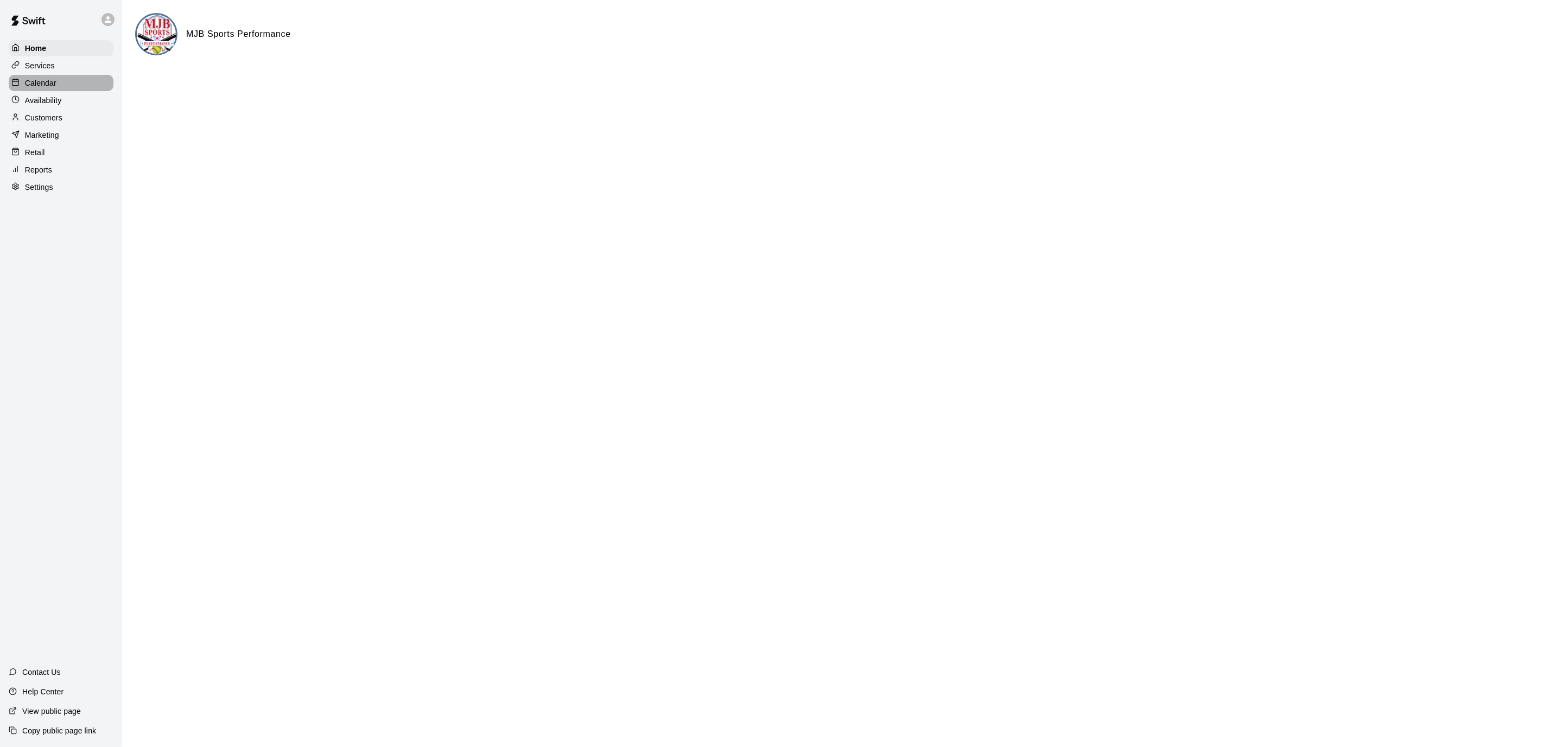
click at [46, 86] on p "Calendar" at bounding box center [40, 83] width 31 height 11
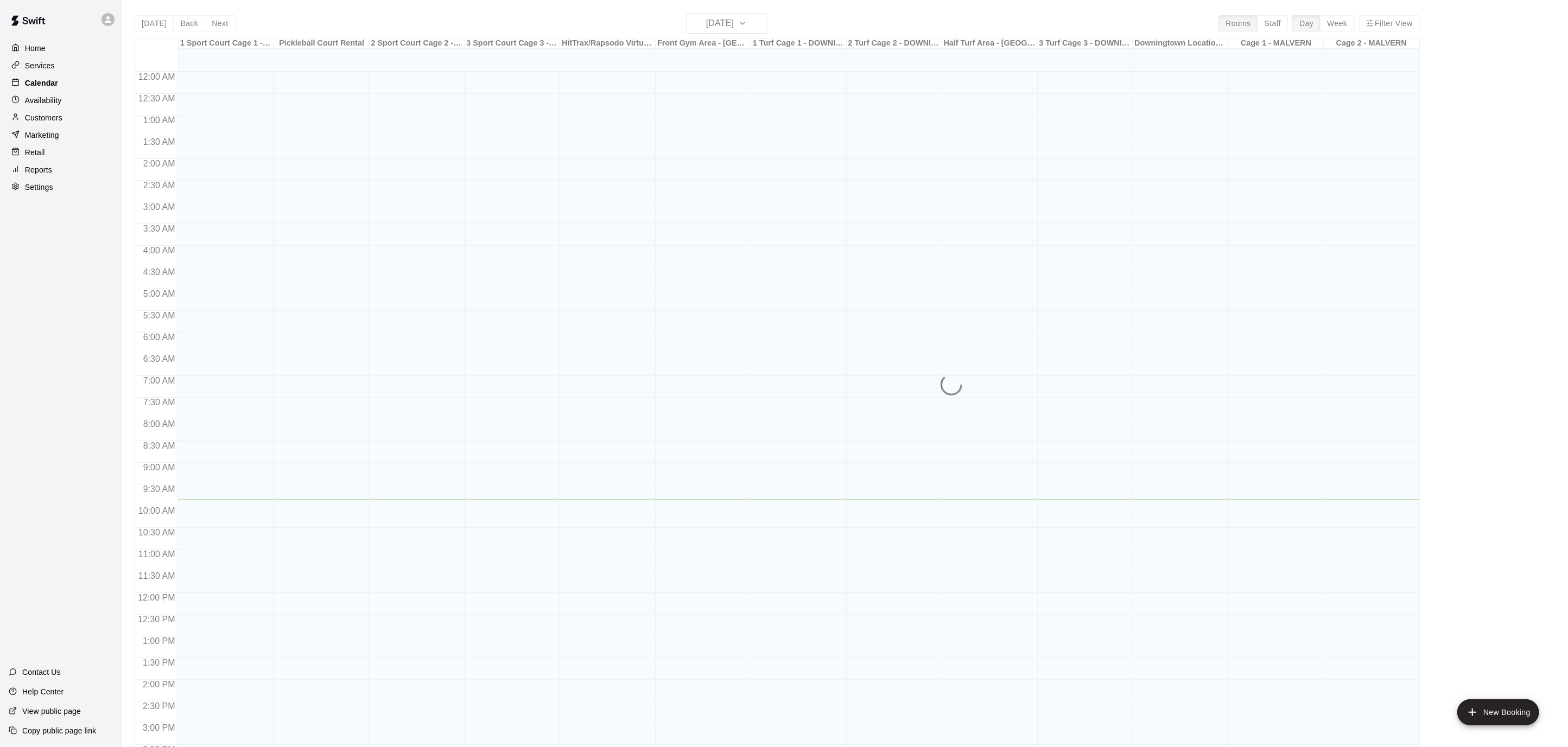
scroll to position [321, 0]
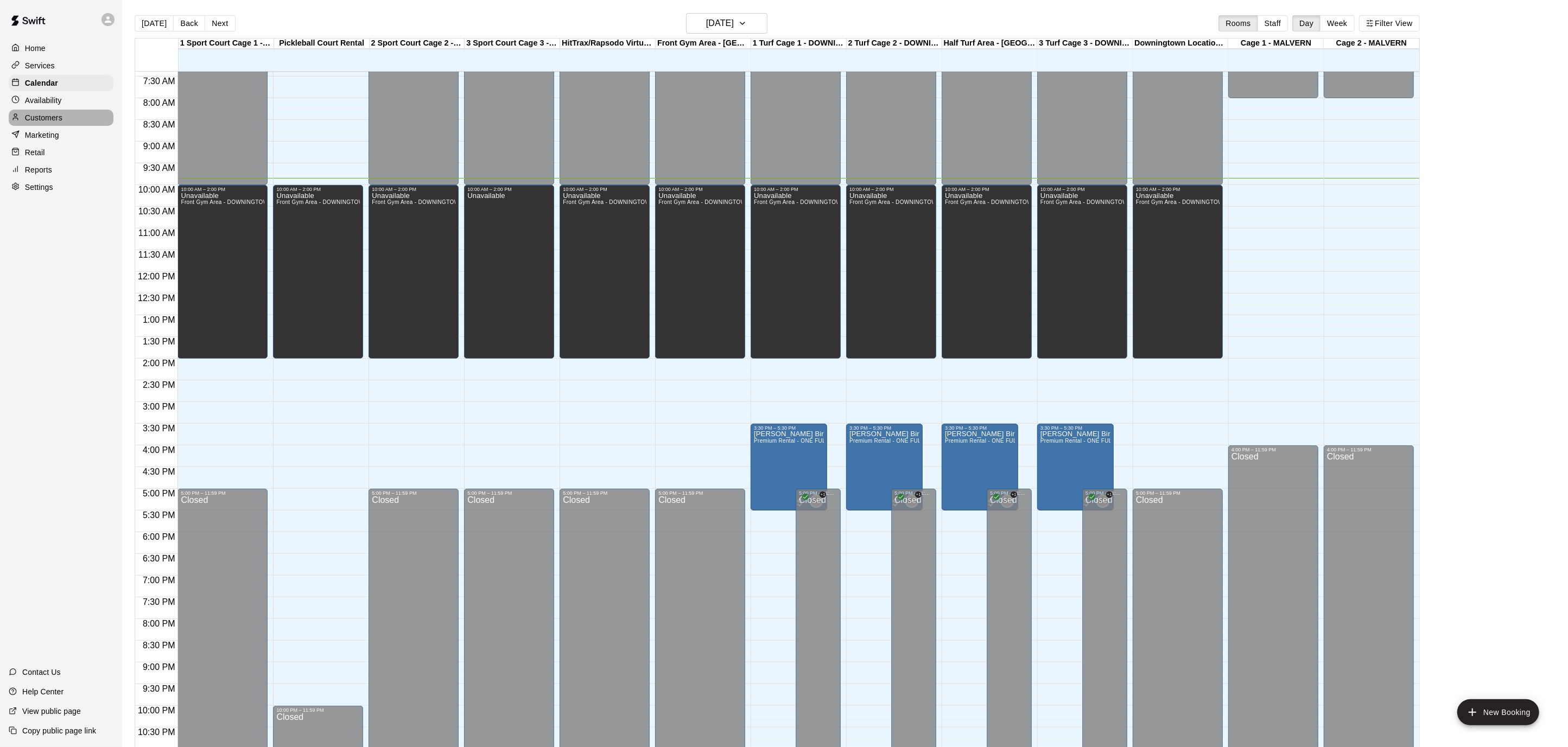
click at [68, 111] on div "Customers" at bounding box center [61, 117] width 105 height 16
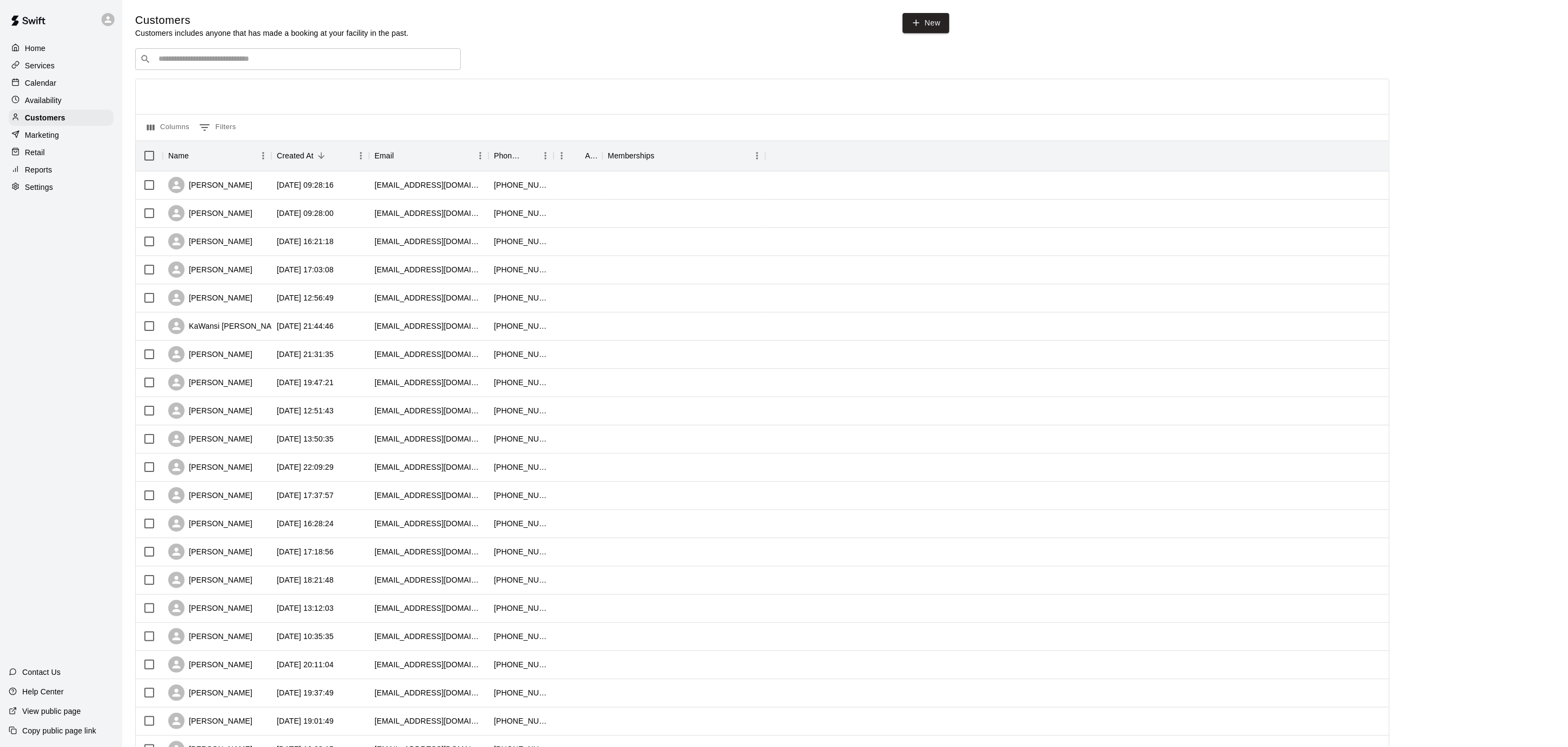
click at [287, 61] on input "Search customers by name or email" at bounding box center [305, 59] width 301 height 11
type input "*******"
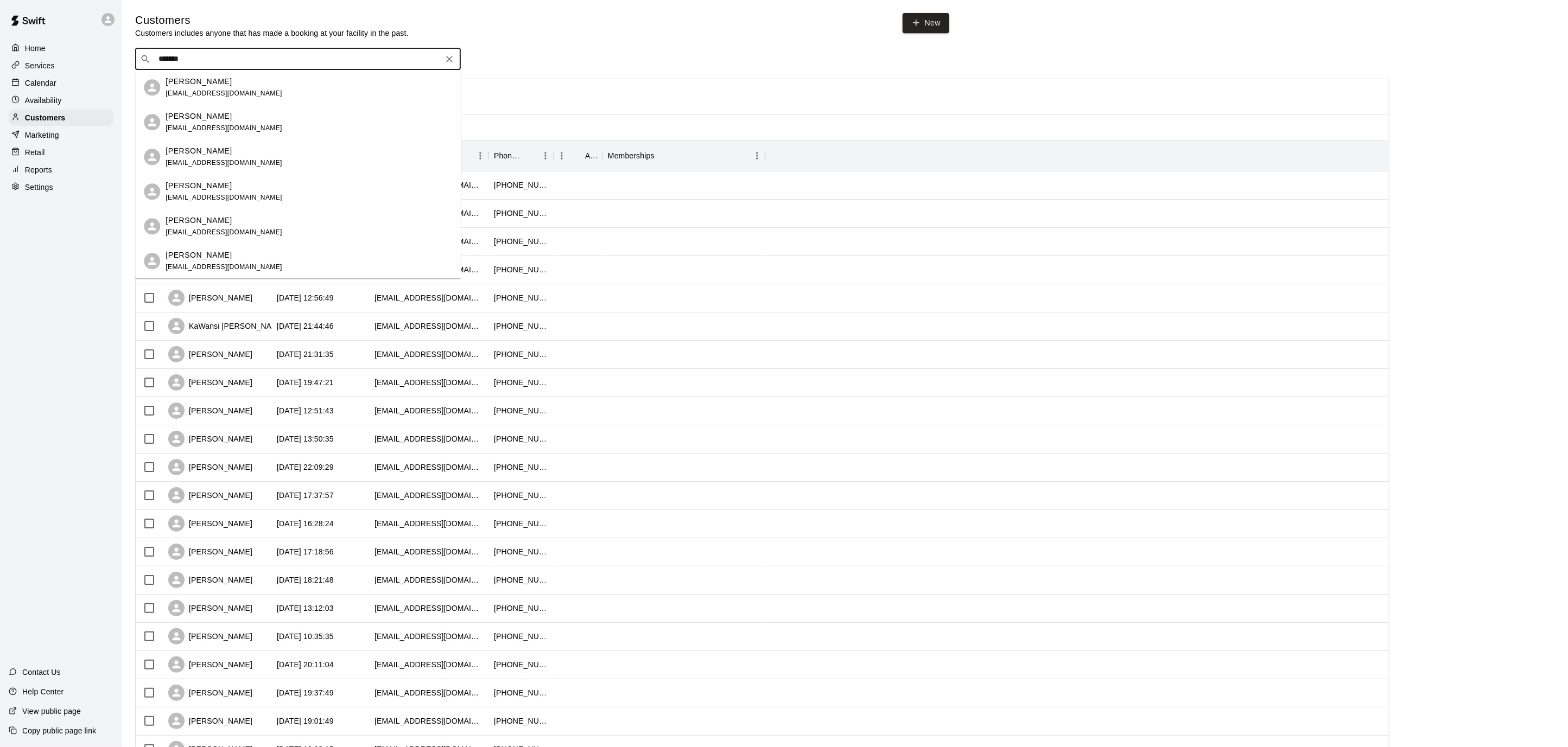
click at [271, 89] on div "Matthew Seiple mseip311@yahoo.com" at bounding box center [308, 87] width 287 height 24
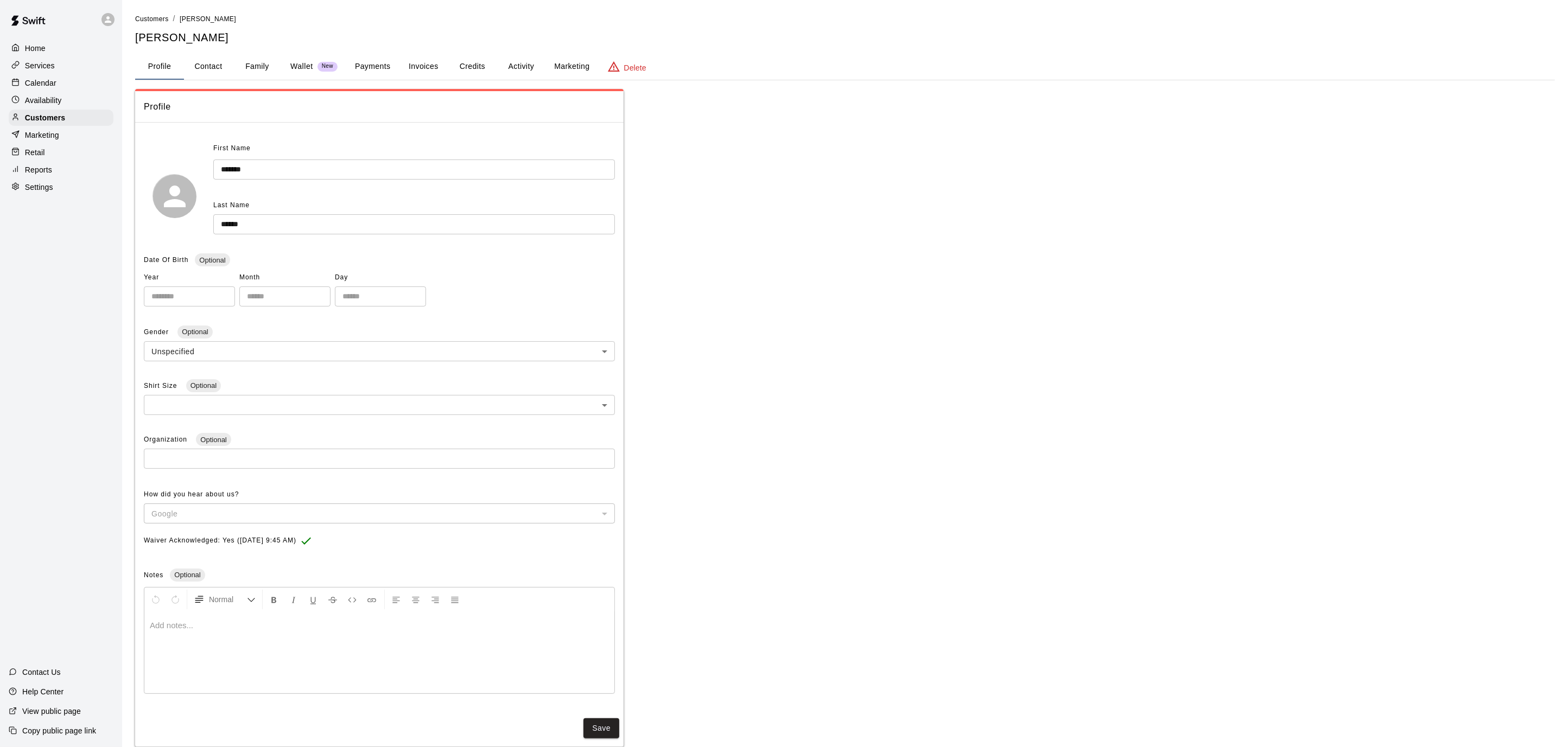
click at [194, 62] on button "Contact" at bounding box center [208, 67] width 49 height 26
select select "**"
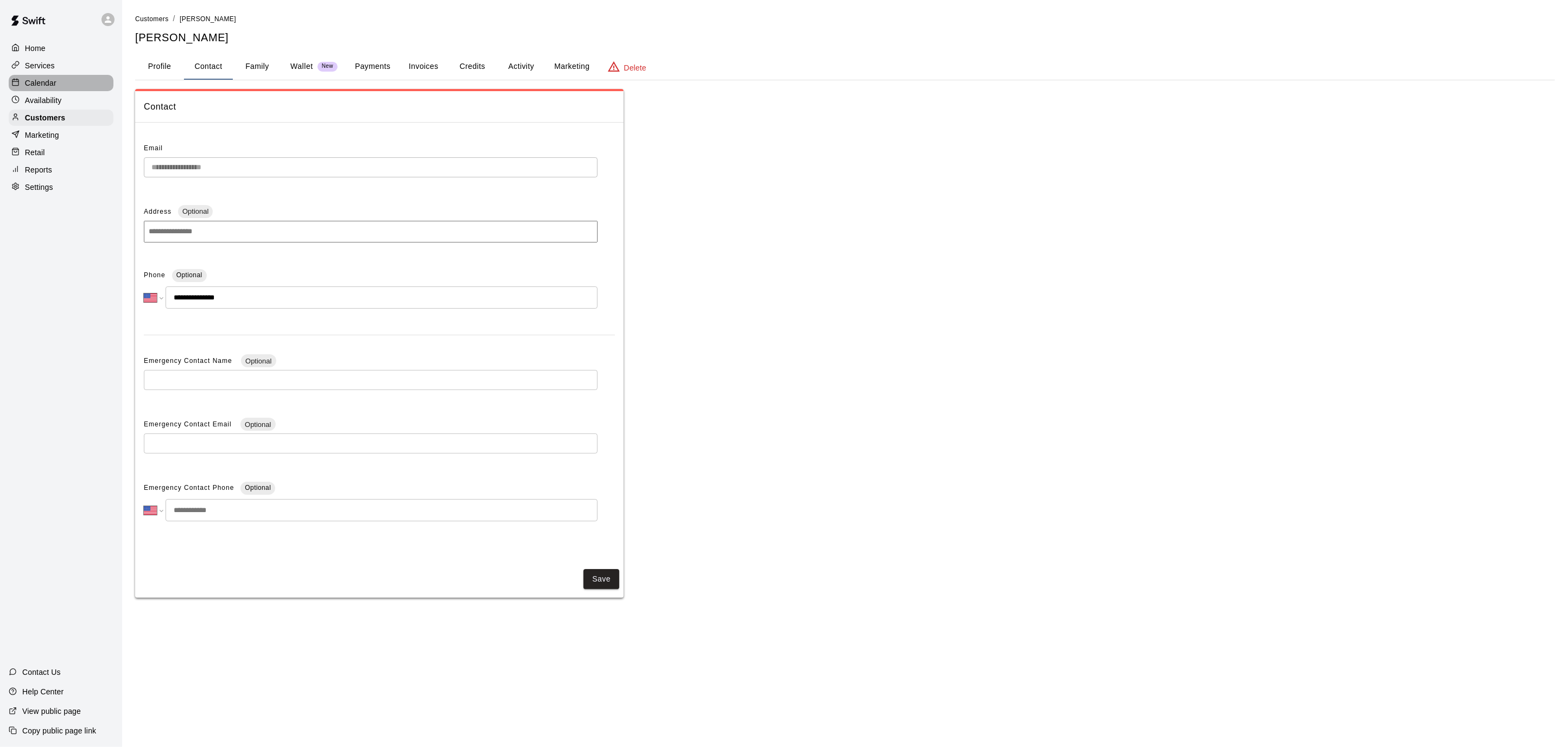
click at [28, 78] on p "Calendar" at bounding box center [40, 83] width 31 height 11
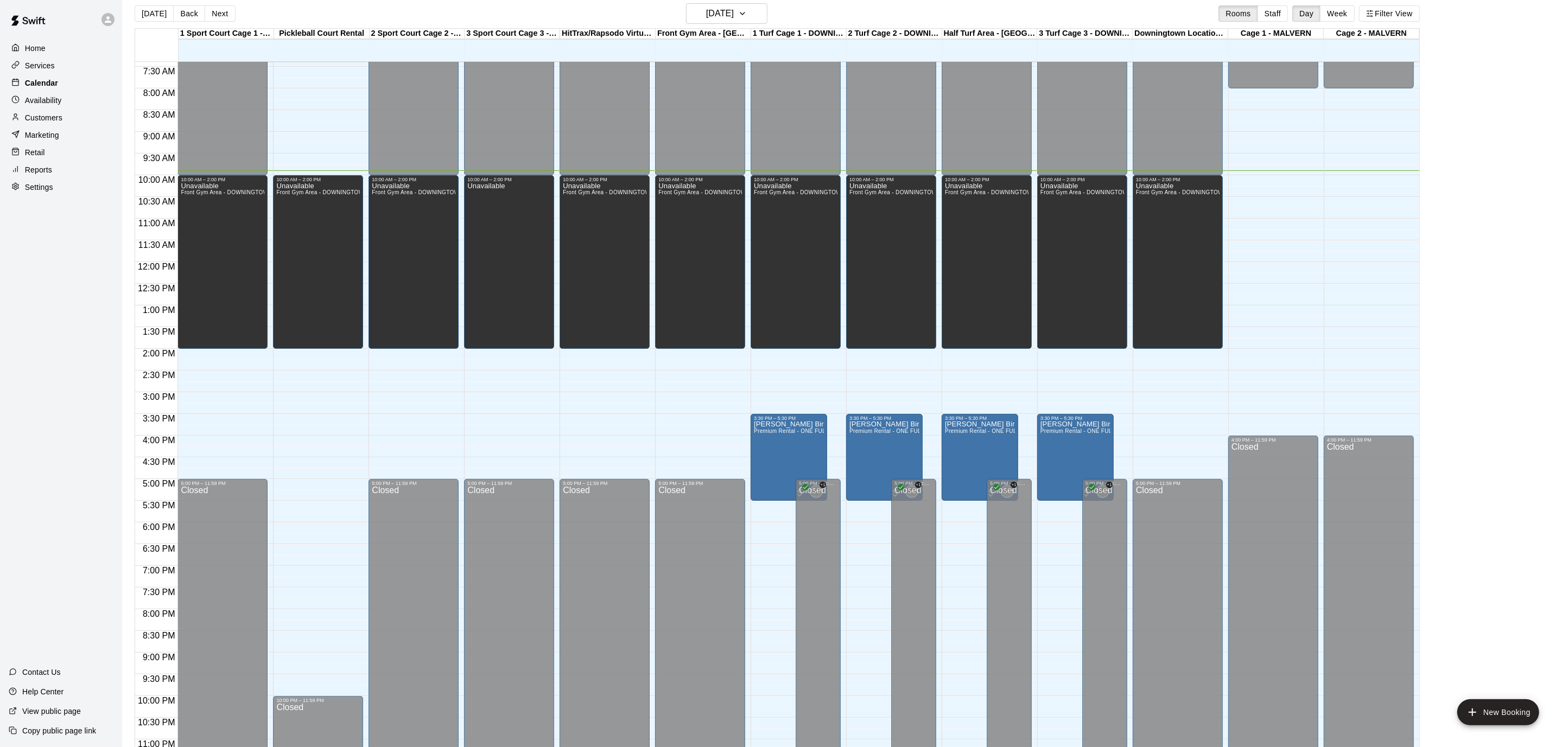
scroll to position [11, 0]
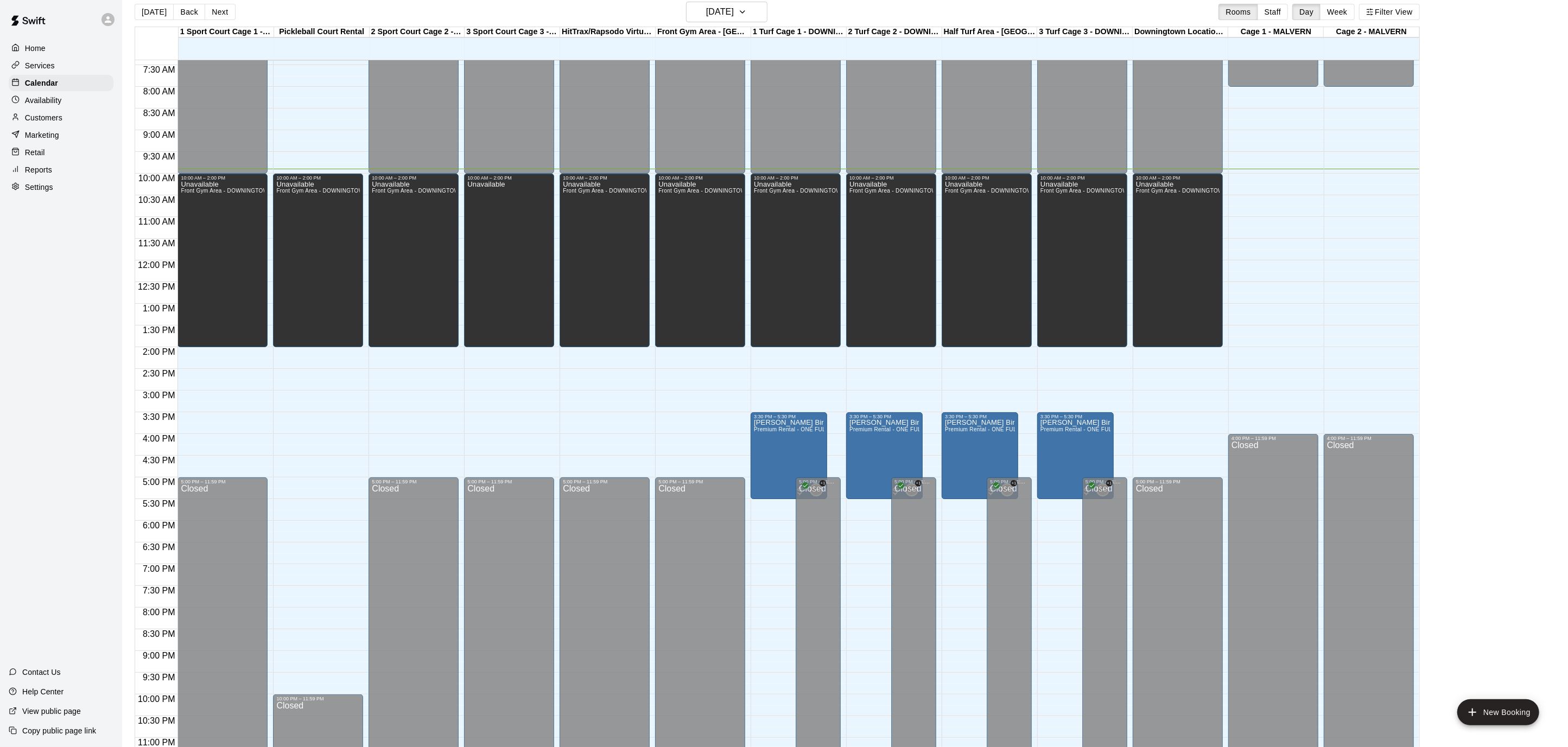
click at [47, 116] on p "Customers" at bounding box center [44, 118] width 37 height 11
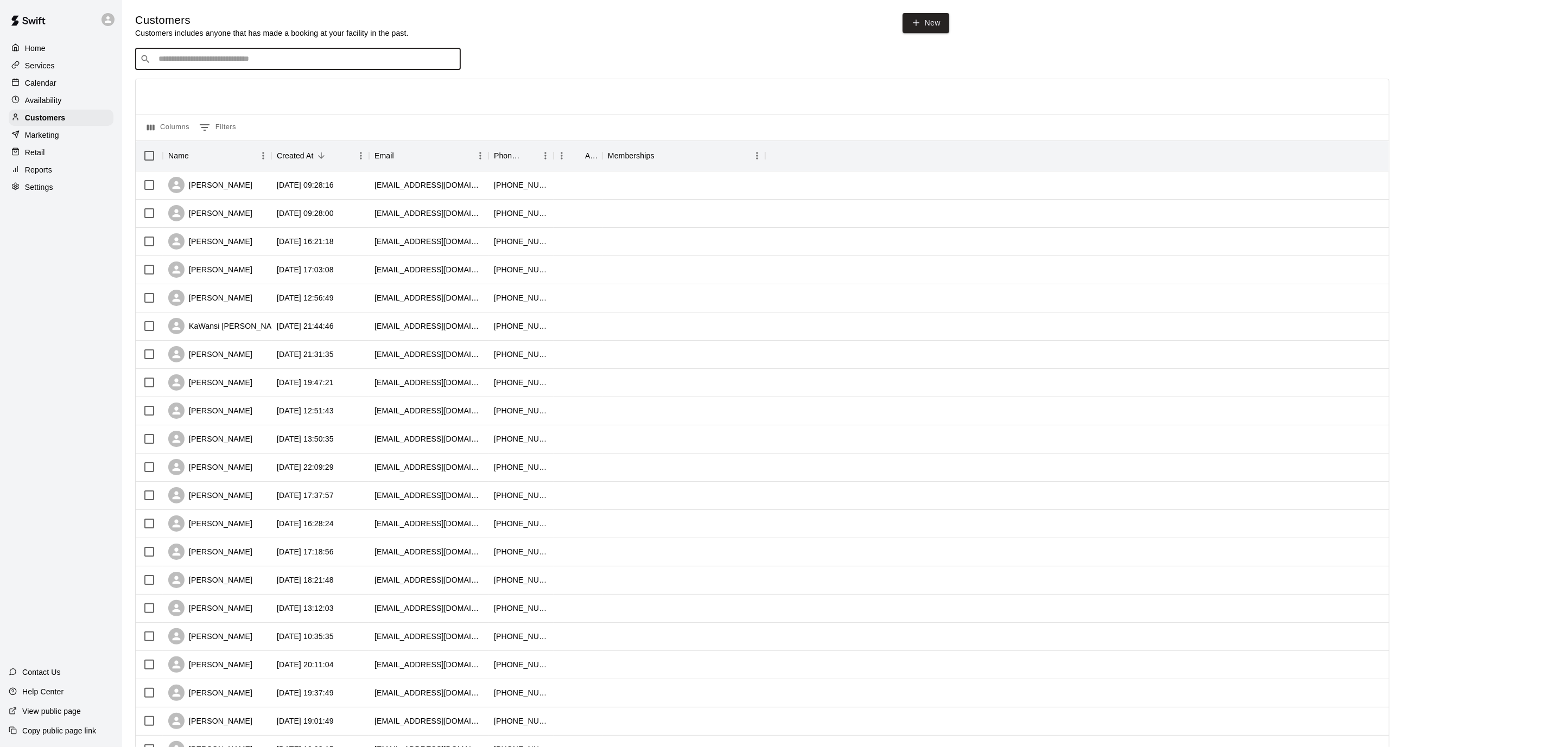
click at [302, 61] on input "Search customers by name or email" at bounding box center [305, 59] width 301 height 11
type input "*****"
drag, startPoint x: 372, startPoint y: 58, endPoint x: 87, endPoint y: 56, distance: 285.0
click at [87, 56] on div "Home Services Calendar Availability Customers Marketing Retail Reports Settings…" at bounding box center [784, 468] width 1568 height 937
click at [212, 117] on p "[PERSON_NAME] [PERSON_NAME]" at bounding box center [233, 116] width 135 height 11
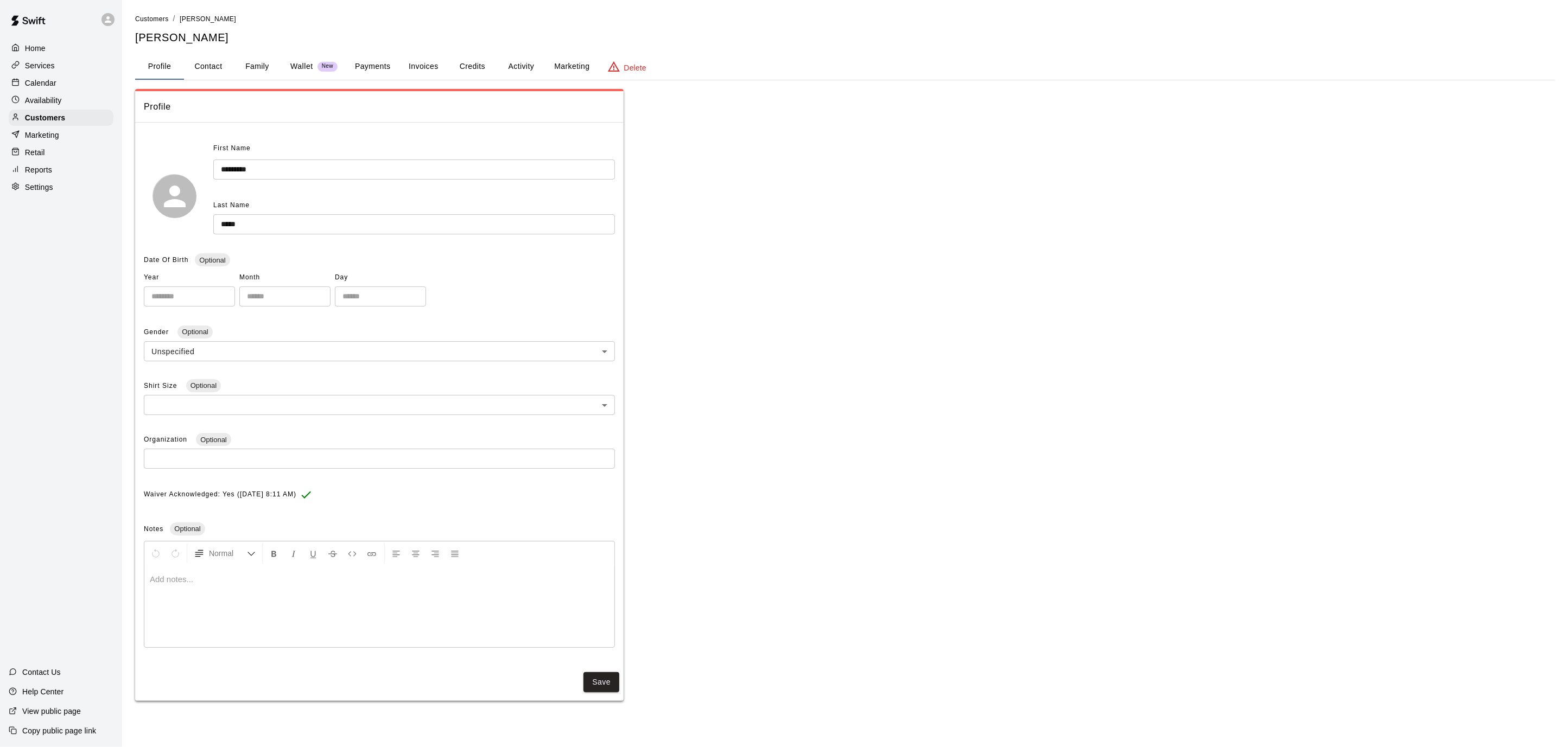
click at [215, 61] on button "Contact" at bounding box center [208, 67] width 49 height 26
select select "**"
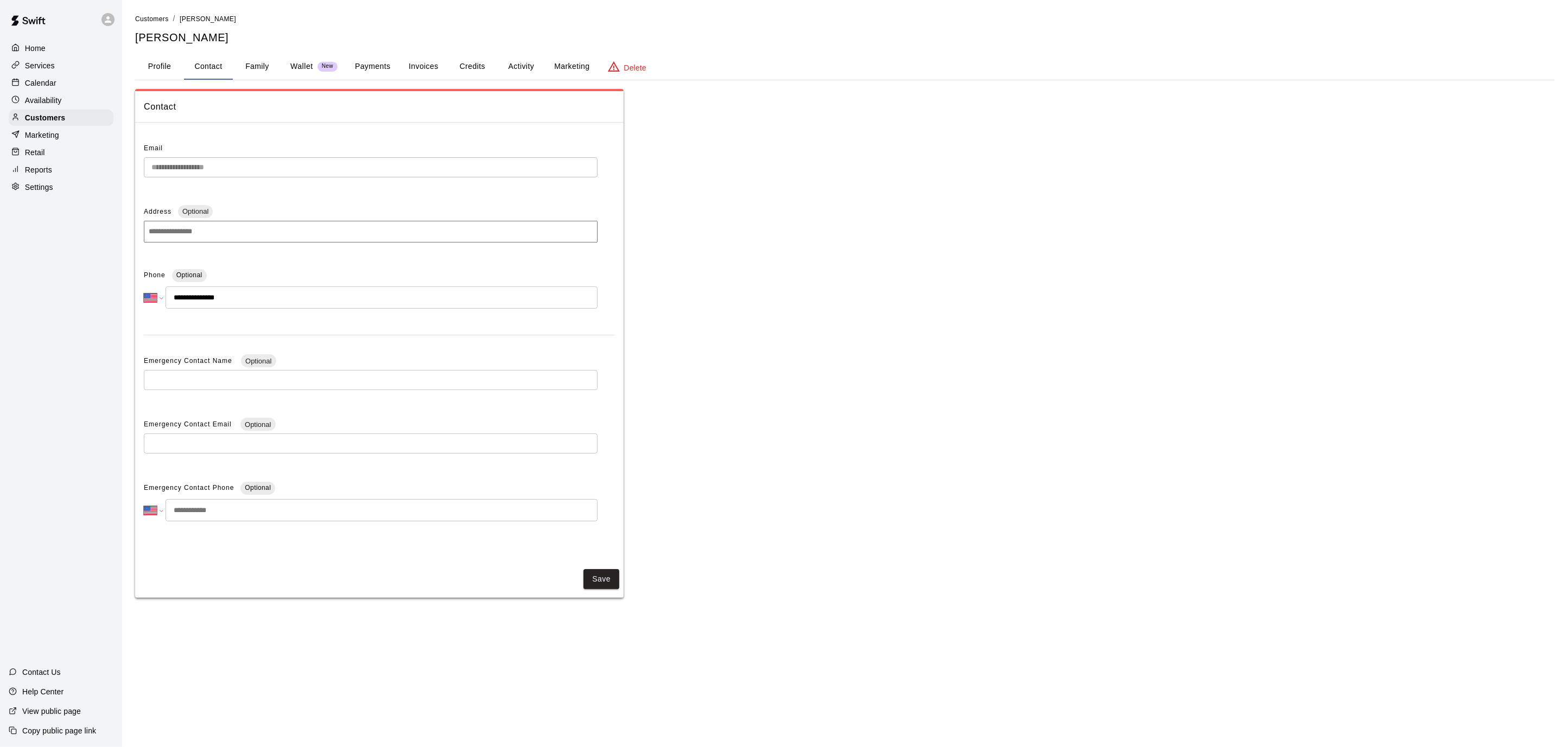
click at [123, 167] on main "**********" at bounding box center [845, 310] width 1446 height 619
click at [56, 85] on p "Calendar" at bounding box center [40, 83] width 31 height 11
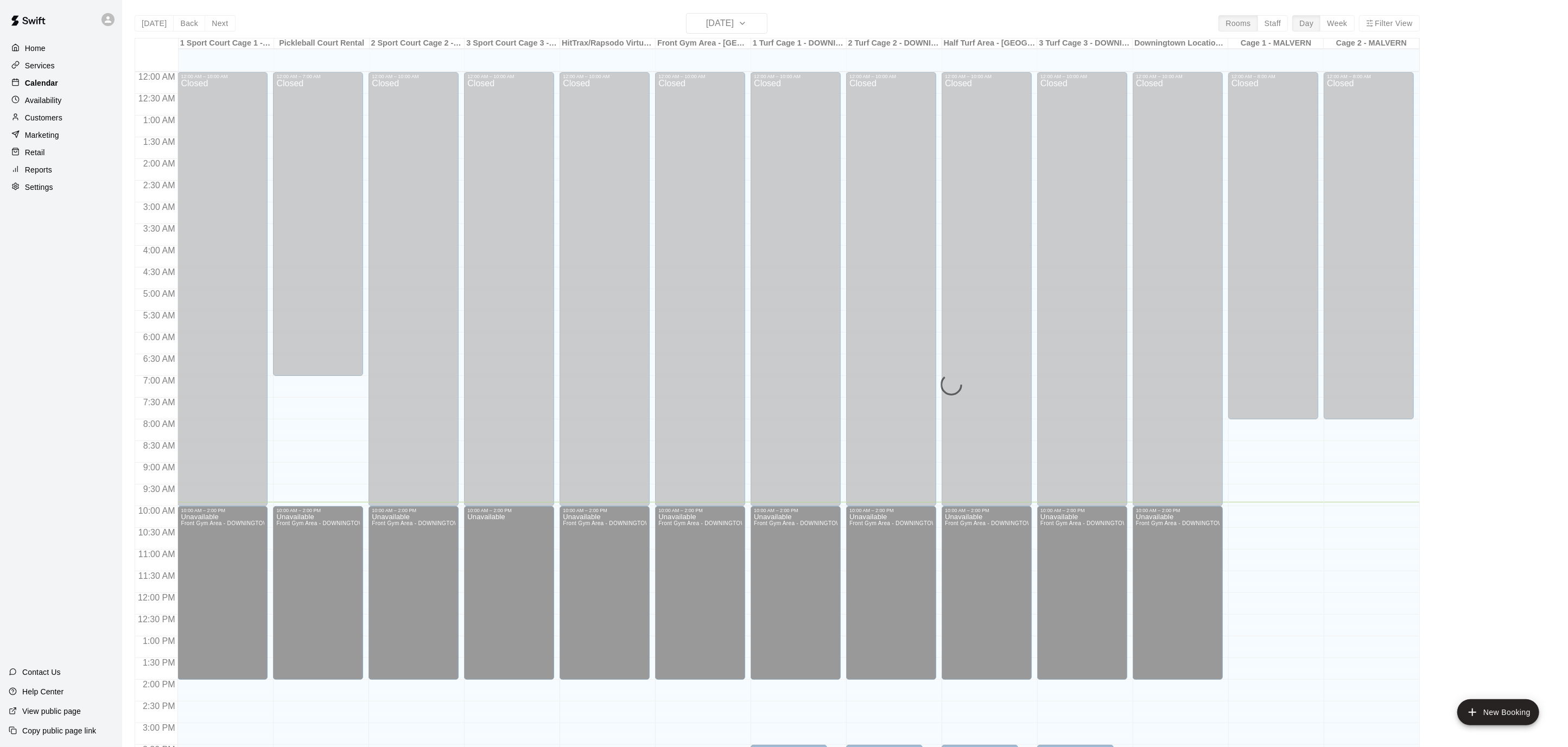
scroll to position [321, 0]
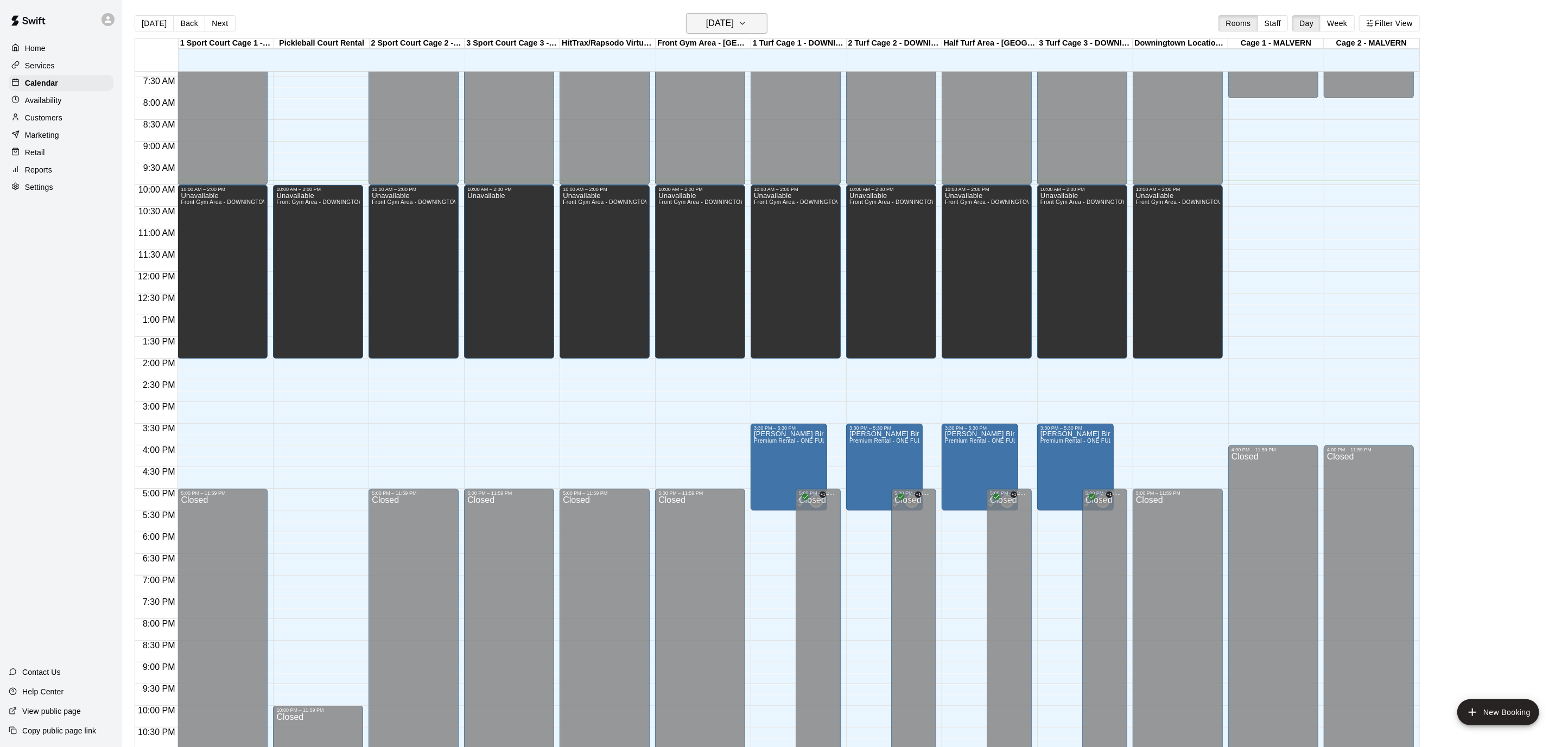
click at [747, 17] on icon "button" at bounding box center [742, 23] width 9 height 13
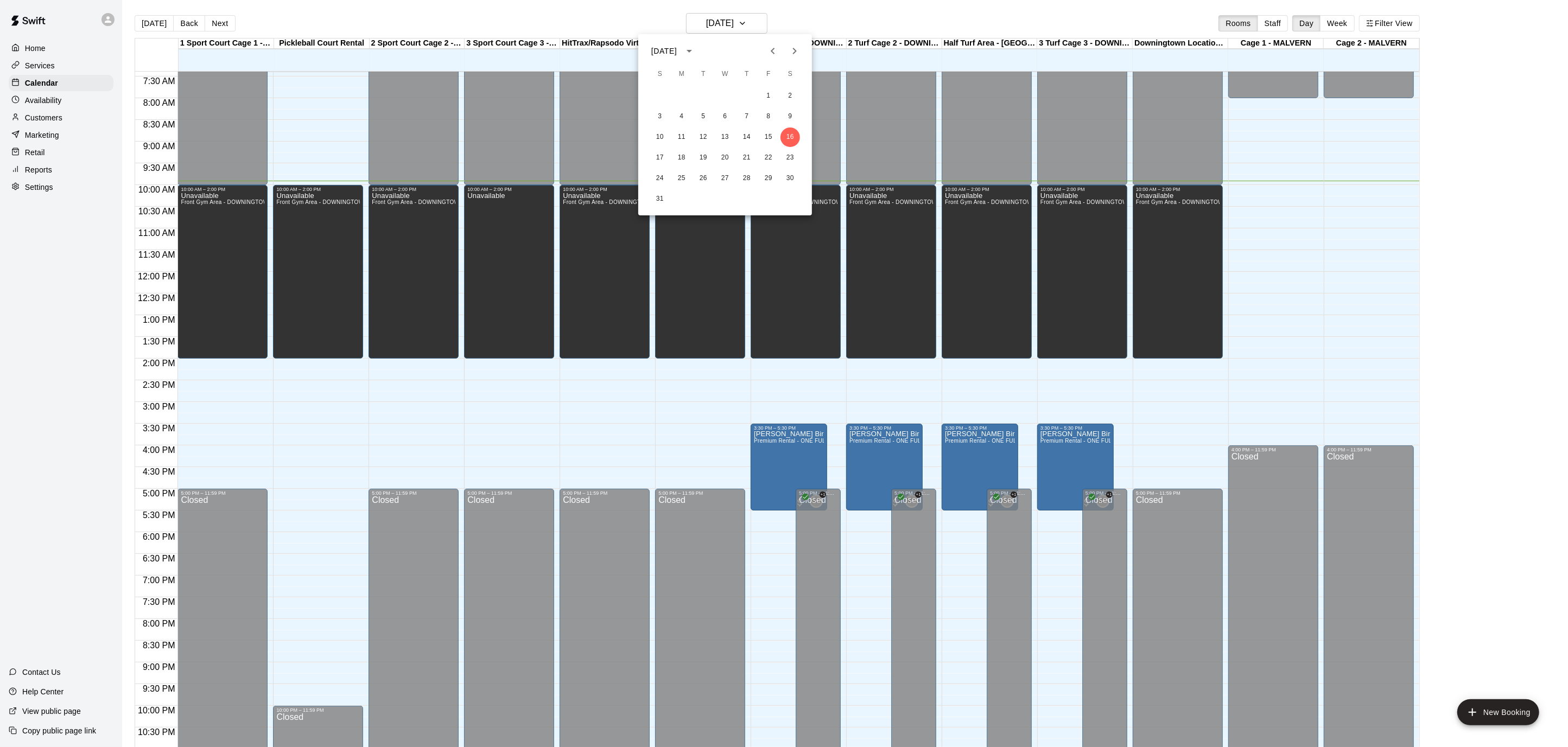
click at [796, 46] on icon "Next month" at bounding box center [794, 51] width 13 height 13
click at [687, 182] on button "29" at bounding box center [681, 178] width 19 height 19
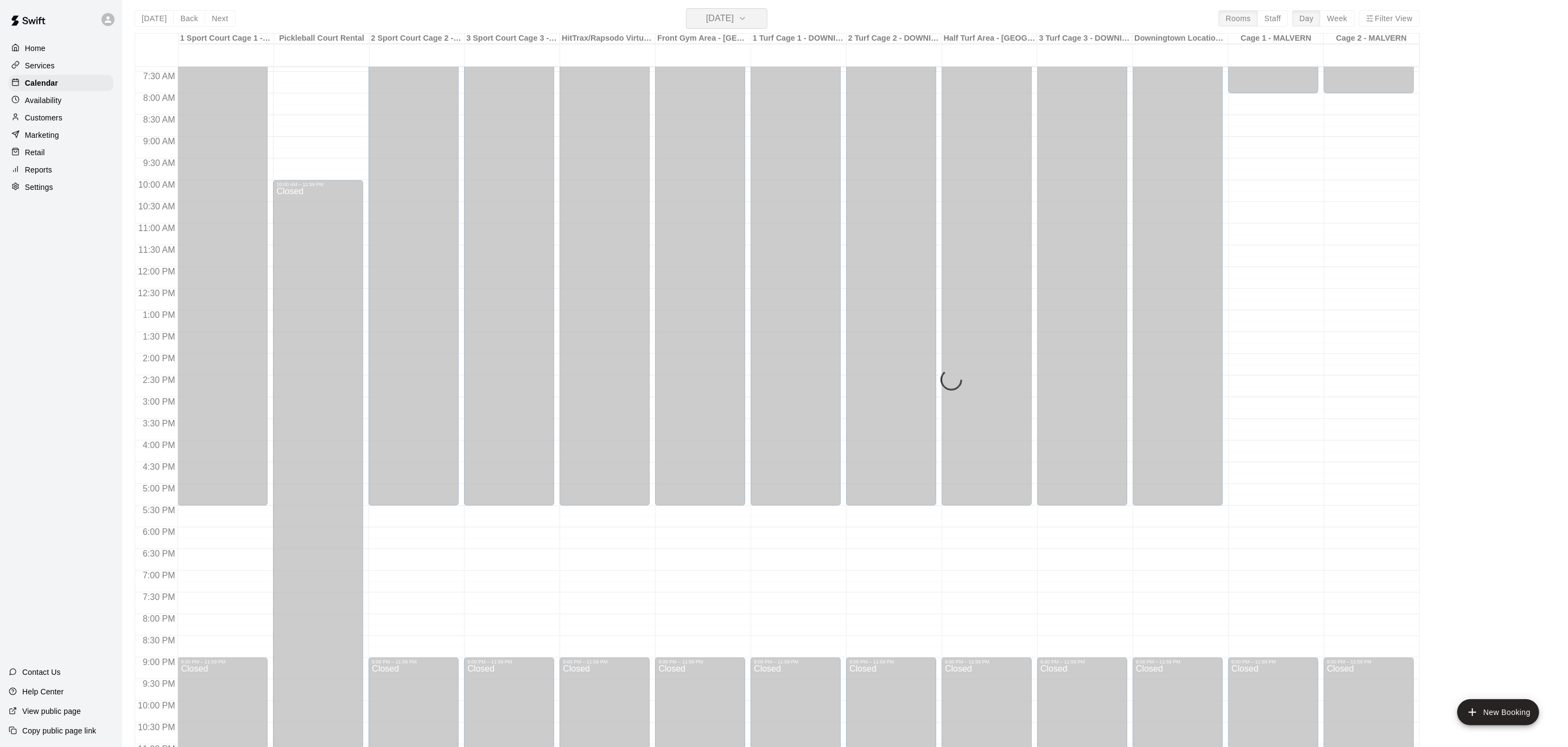
scroll to position [6, 0]
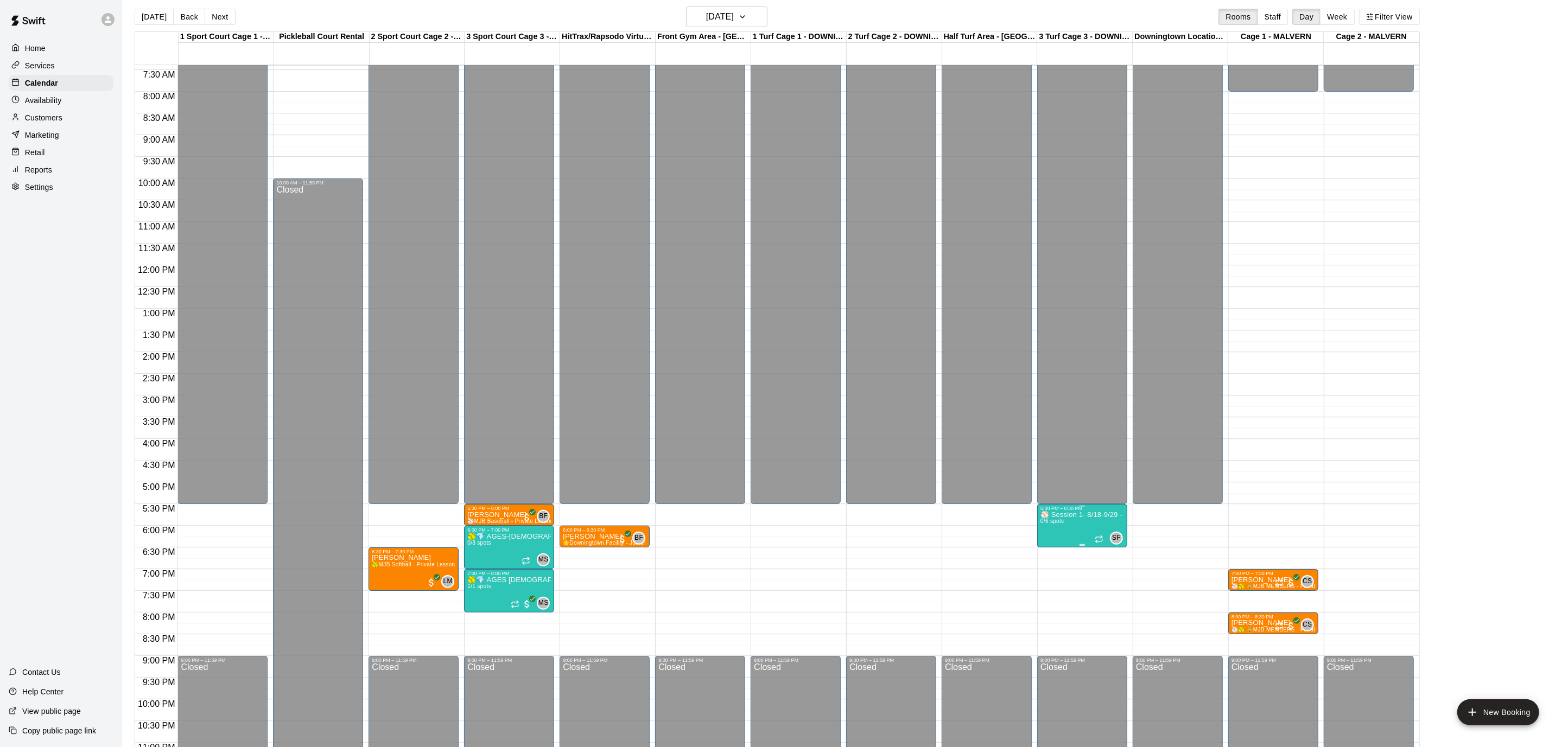
click at [1051, 546] on img "edit" at bounding box center [1051, 548] width 12 height 12
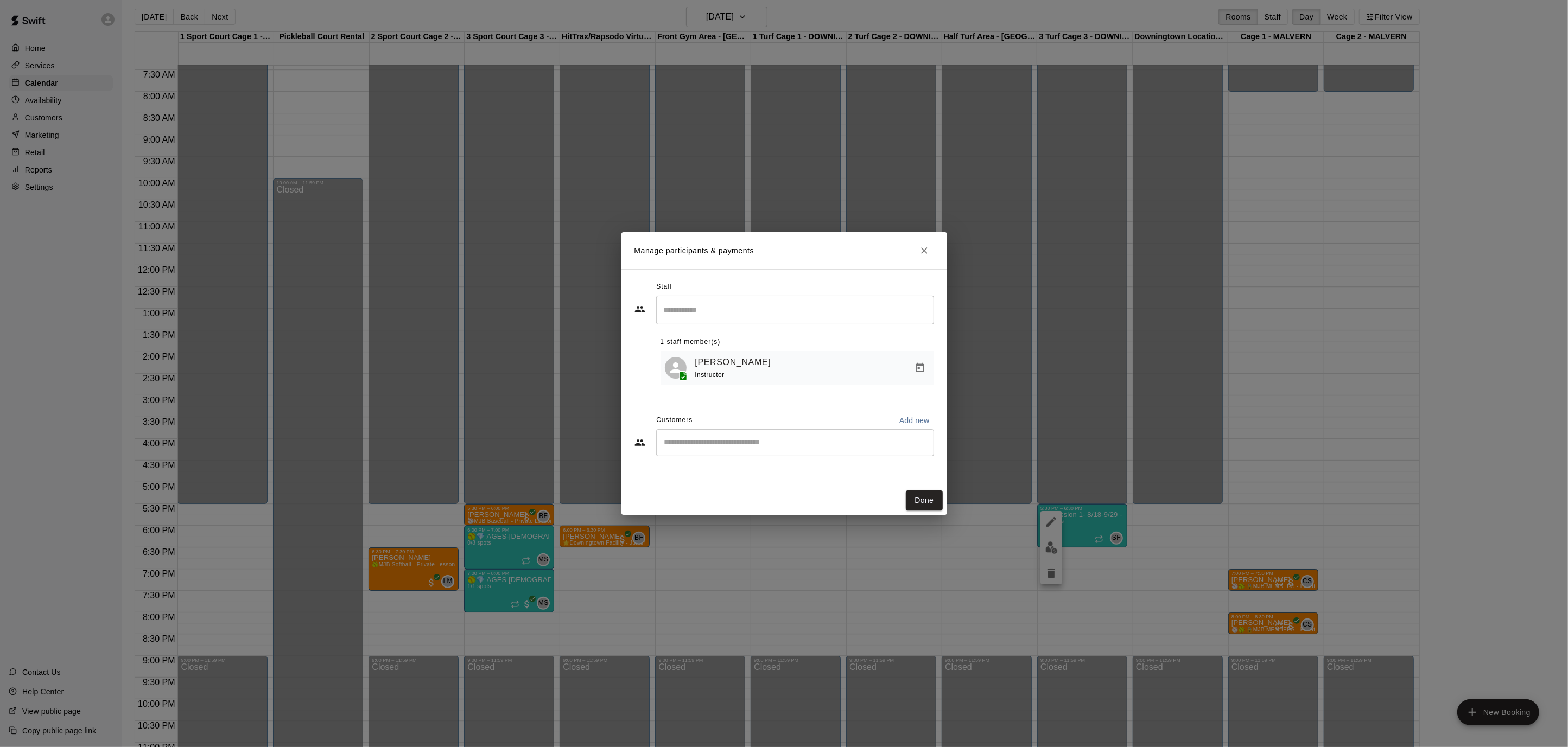
click at [838, 433] on div "​" at bounding box center [795, 442] width 278 height 27
type input "****"
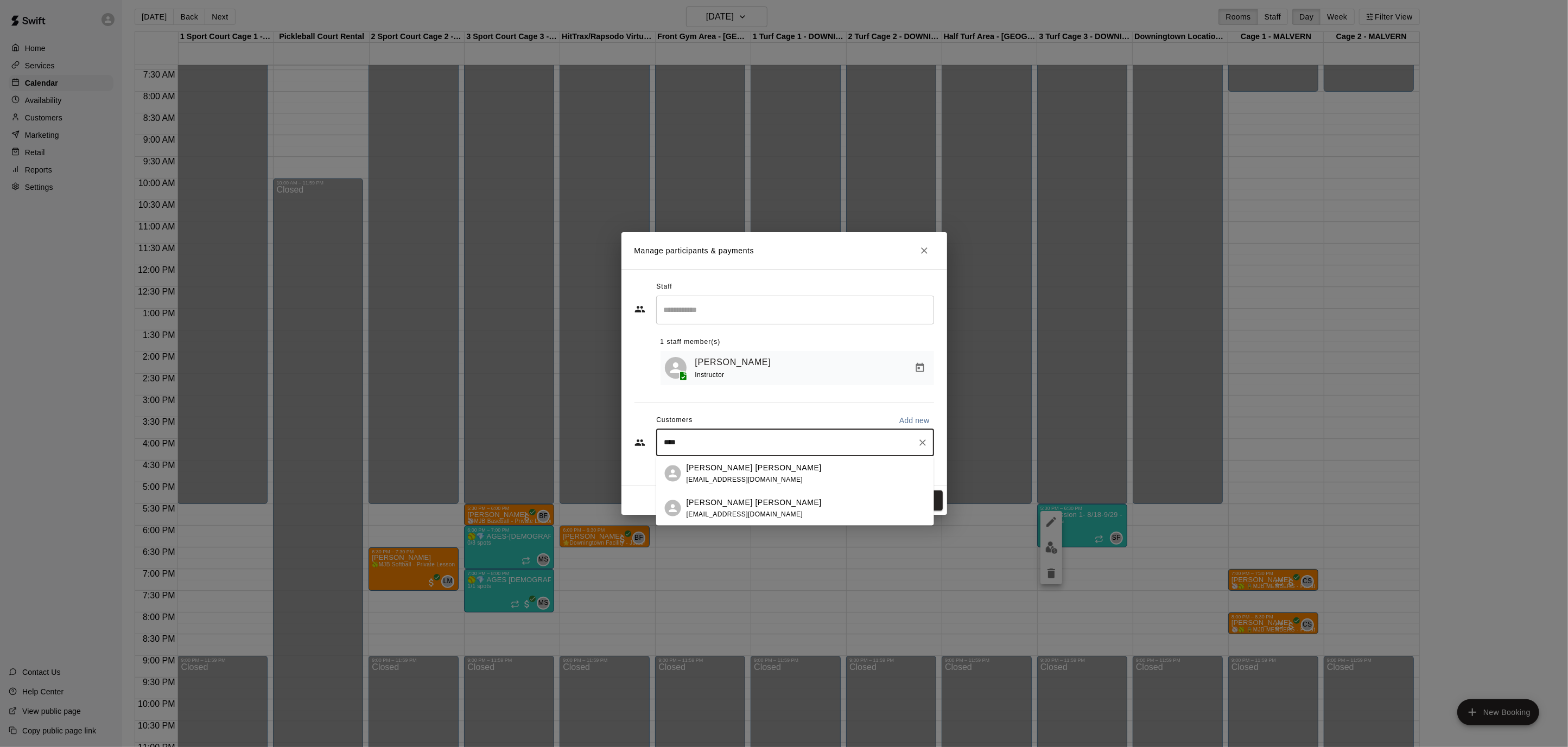
click at [782, 467] on div "Sawyer Sabol sabol2906@gmail.com" at bounding box center [806, 473] width 239 height 24
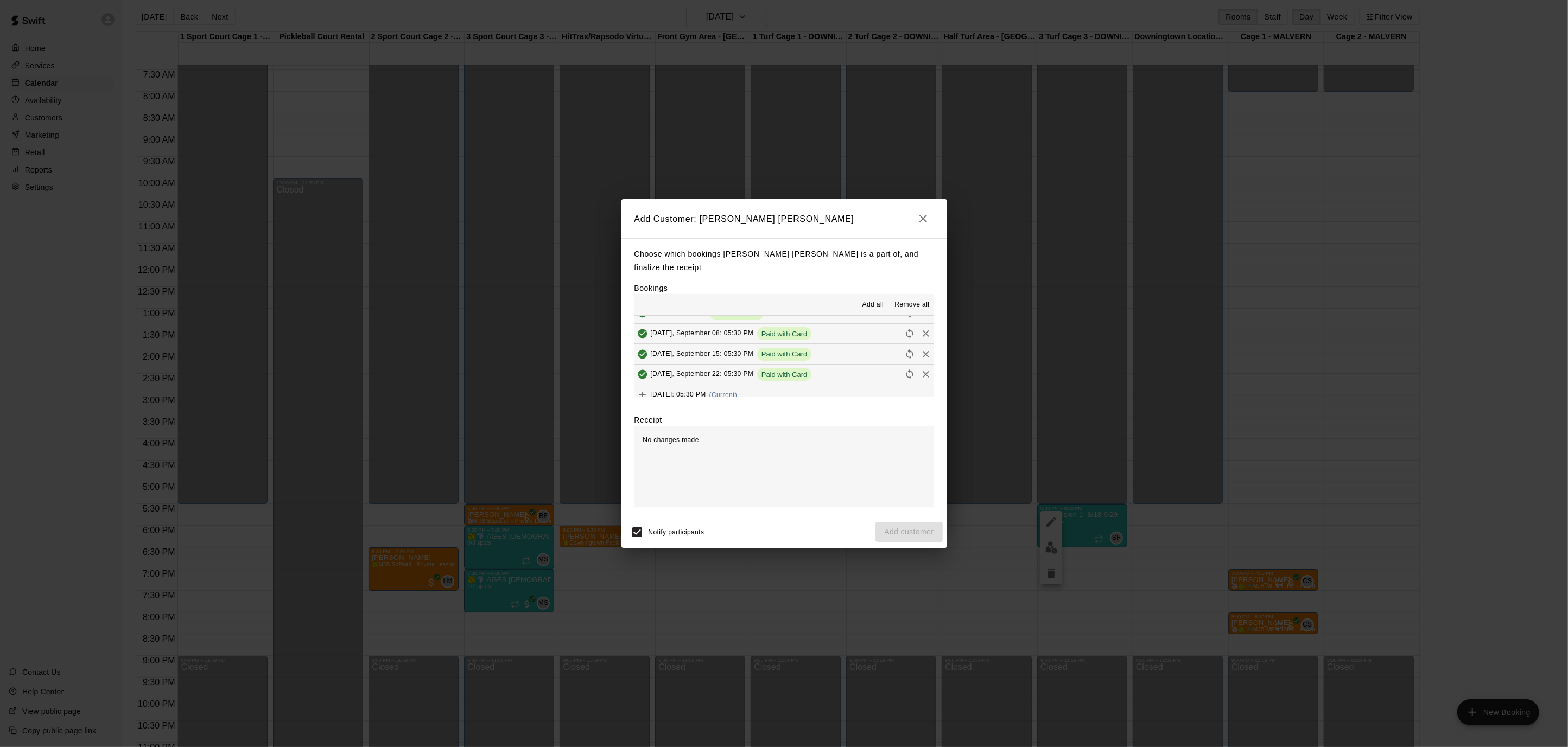
scroll to position [40, 0]
click at [849, 378] on button "Monday, September 29: 05:30 PM (Current)" at bounding box center [784, 388] width 299 height 20
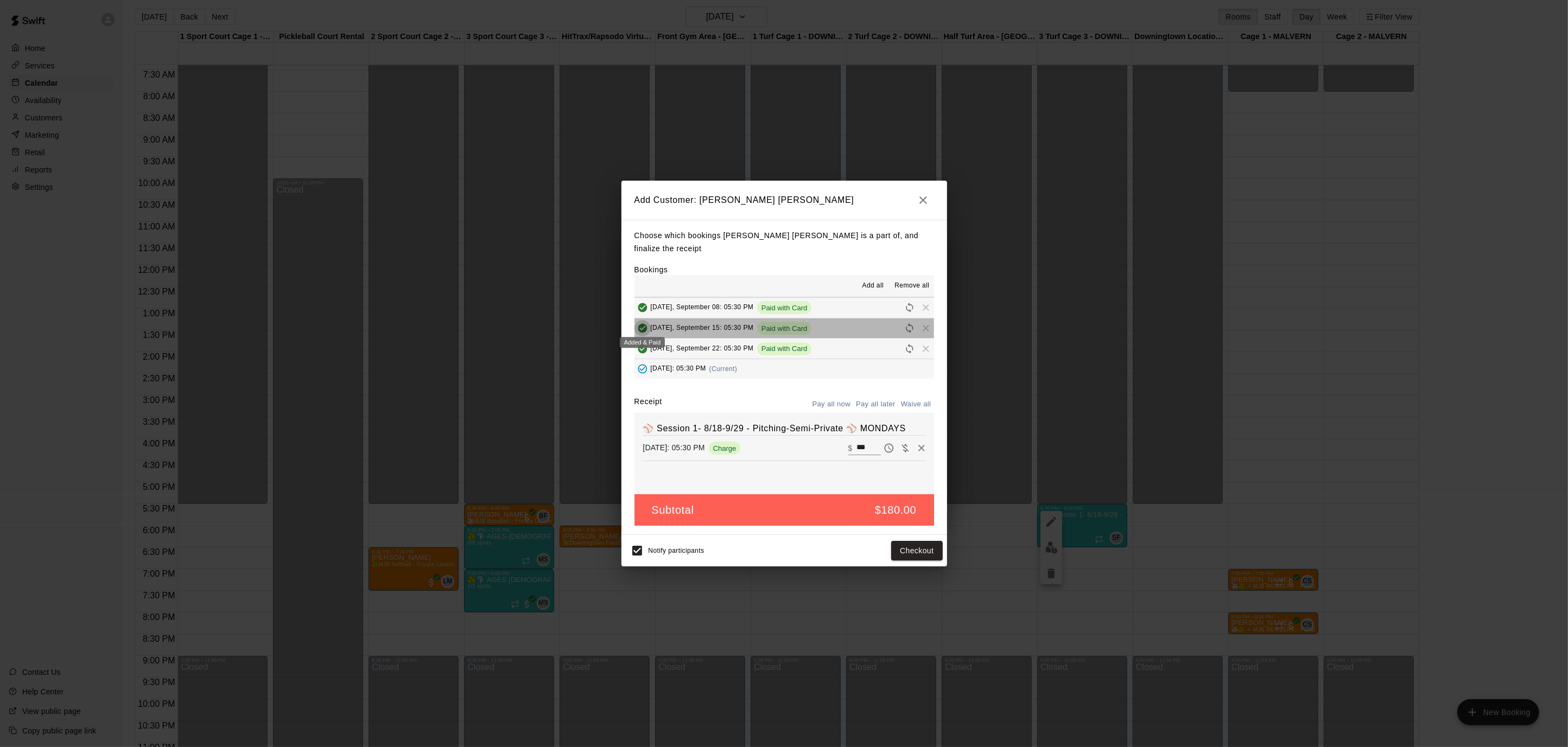
click at [644, 324] on icon "Added & Paid" at bounding box center [642, 328] width 9 height 9
click at [926, 344] on span "Remove" at bounding box center [925, 348] width 16 height 8
click at [924, 303] on div "Monday, August 18: 05:30 PM Paid with Card Monday, August 25: 05:30 PM Paid wit…" at bounding box center [784, 337] width 299 height 81
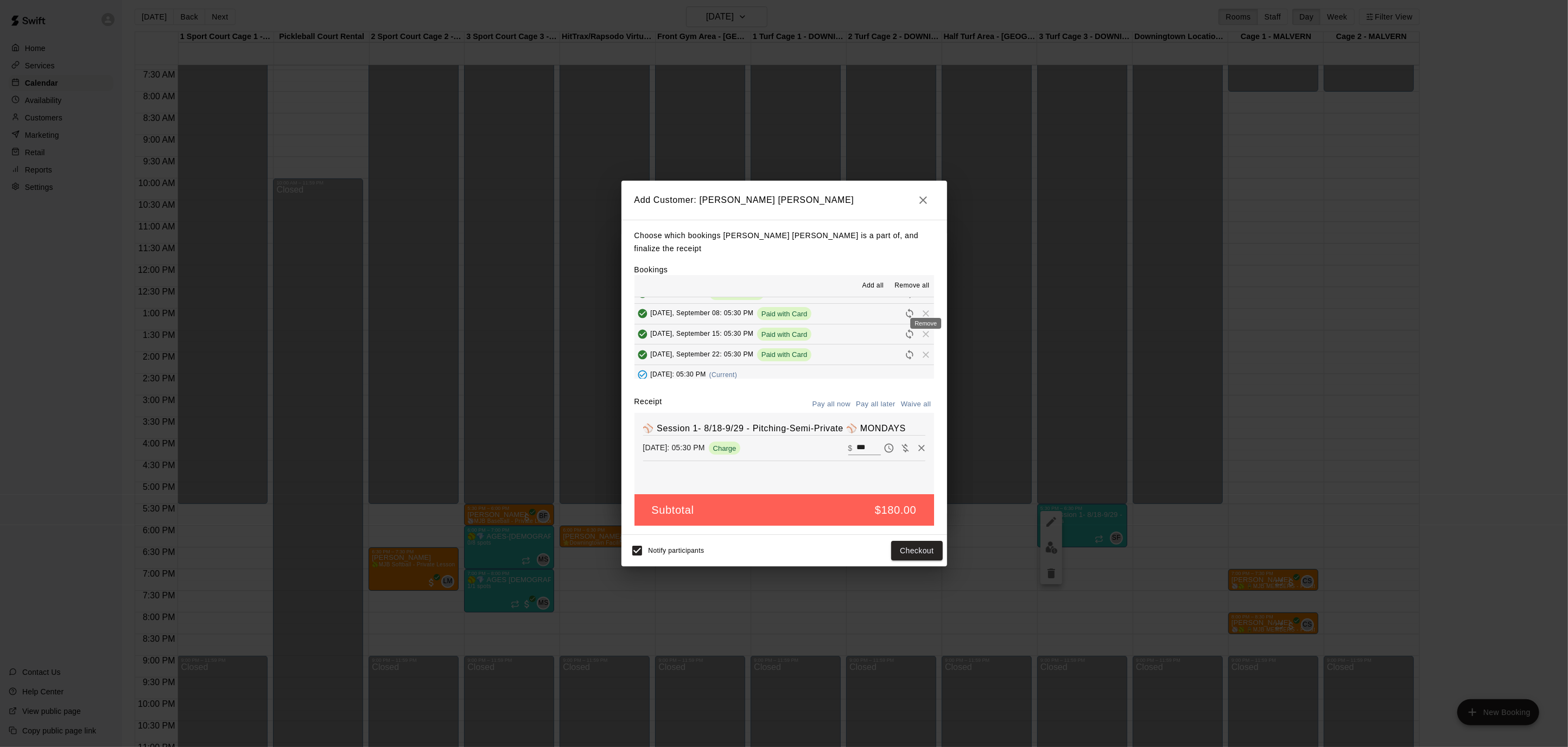
click at [927, 309] on span "Remove" at bounding box center [925, 313] width 16 height 8
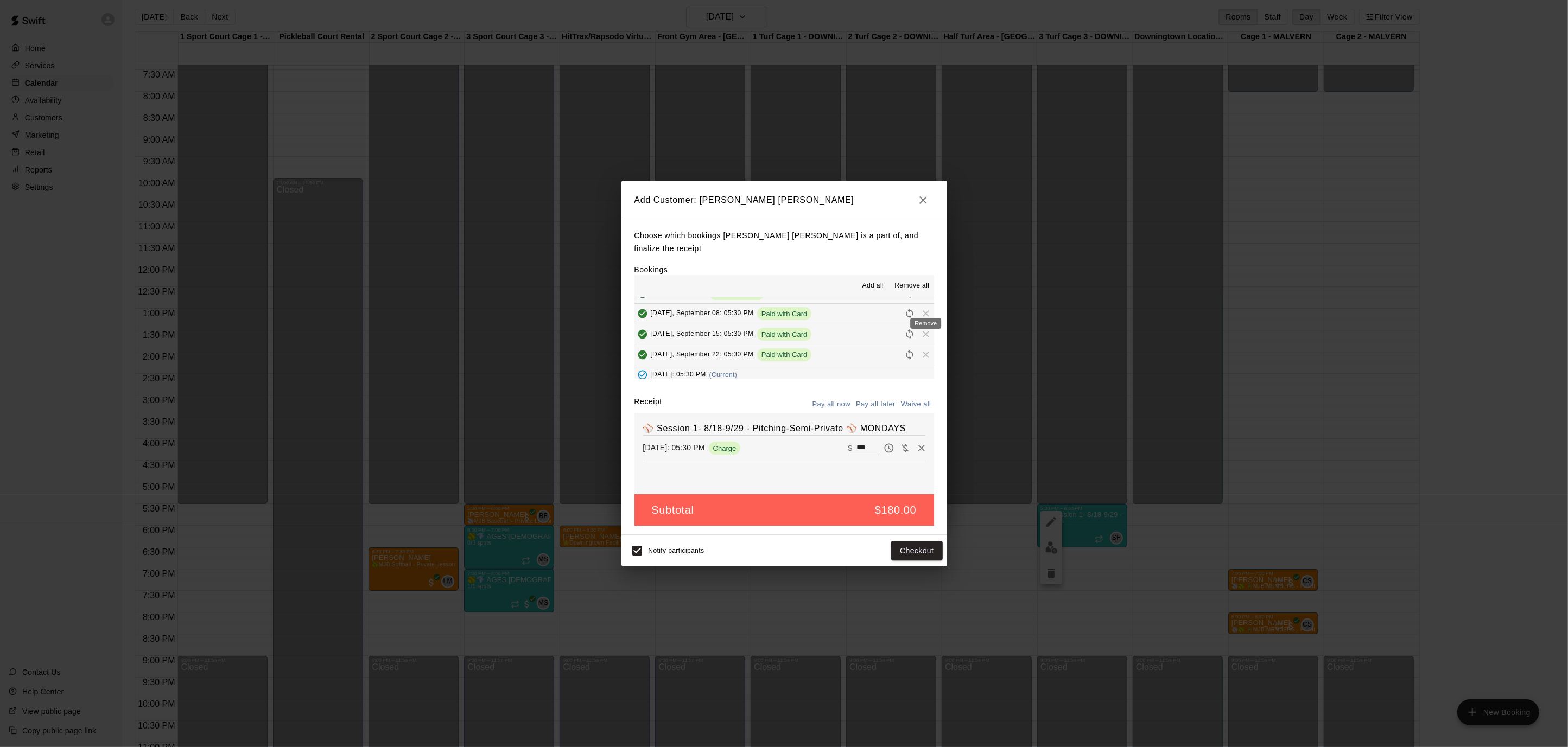
click at [927, 309] on span "Remove" at bounding box center [925, 313] width 16 height 8
click at [916, 396] on button "Waive all" at bounding box center [916, 404] width 36 height 17
type input "*"
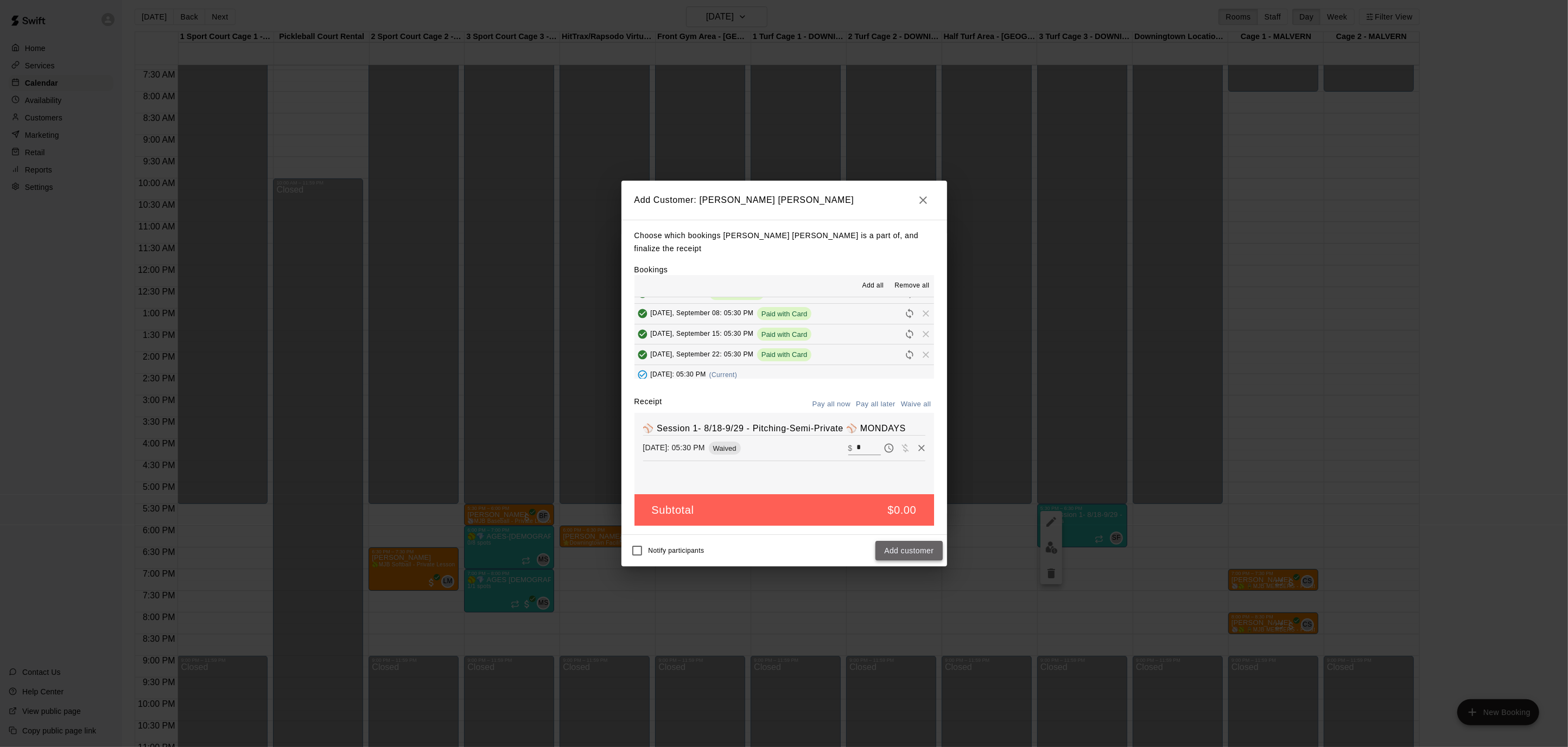
click at [915, 542] on button "Add customer" at bounding box center [908, 551] width 67 height 20
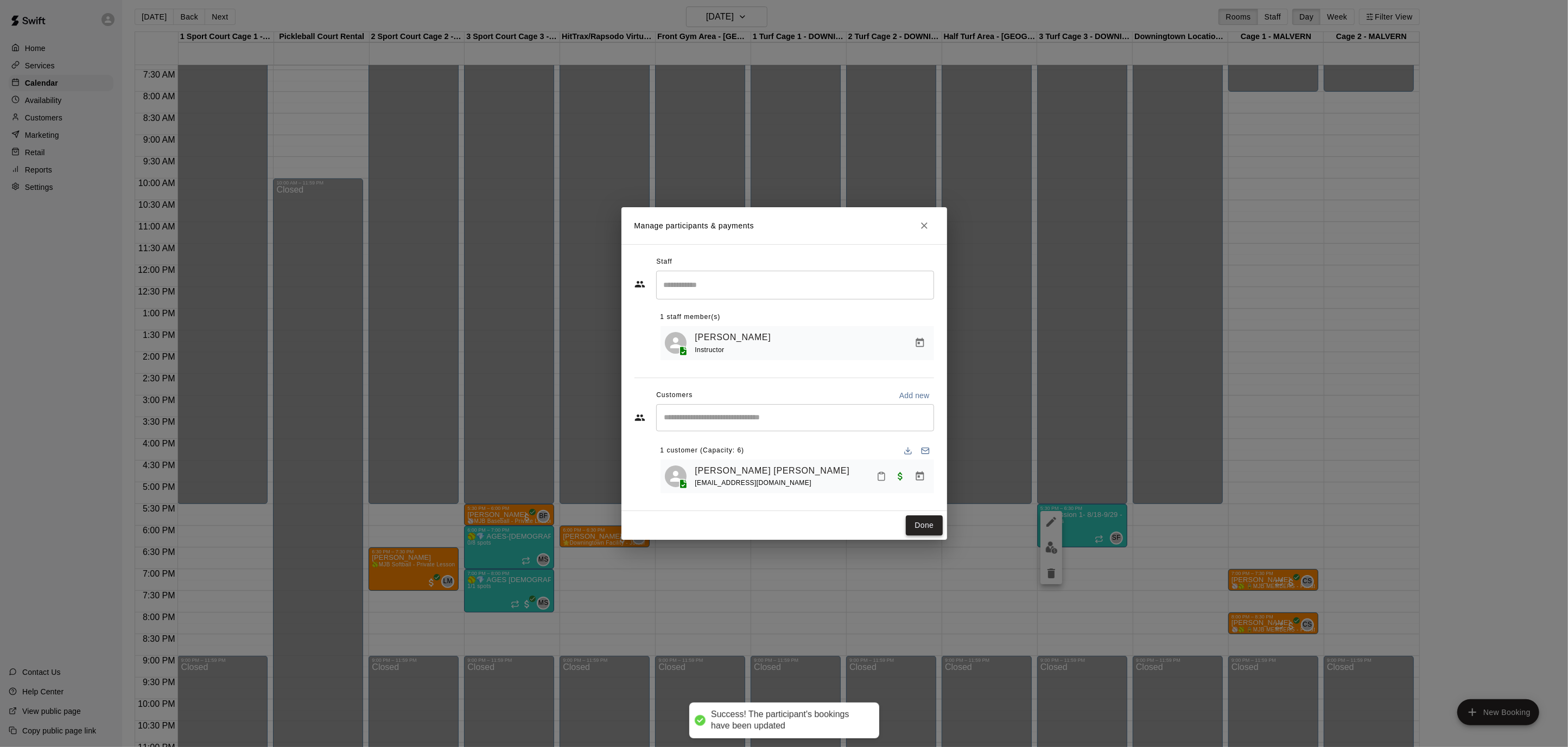
click at [924, 524] on button "Done" at bounding box center [924, 525] width 36 height 20
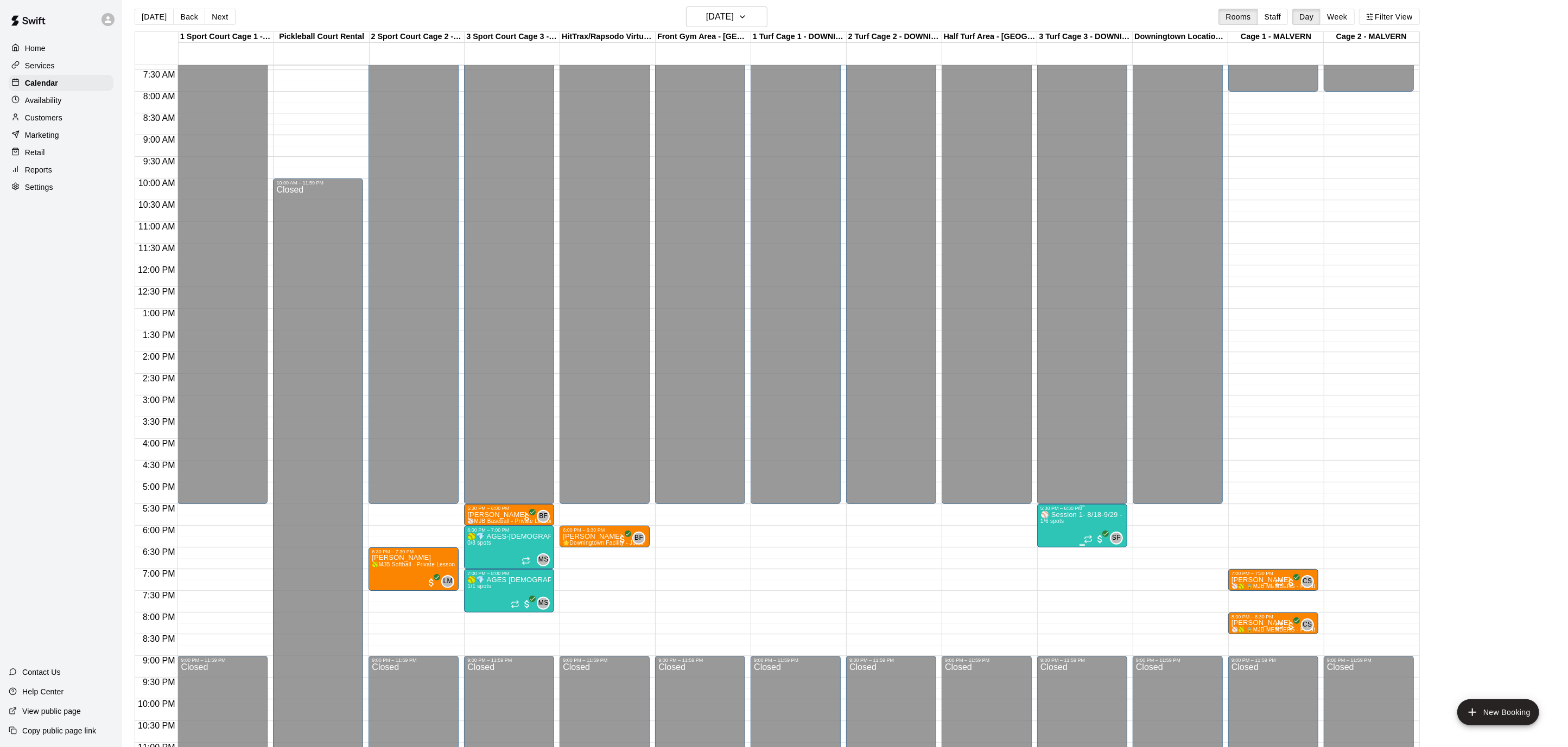
click at [1043, 550] on button "edit" at bounding box center [1051, 548] width 22 height 21
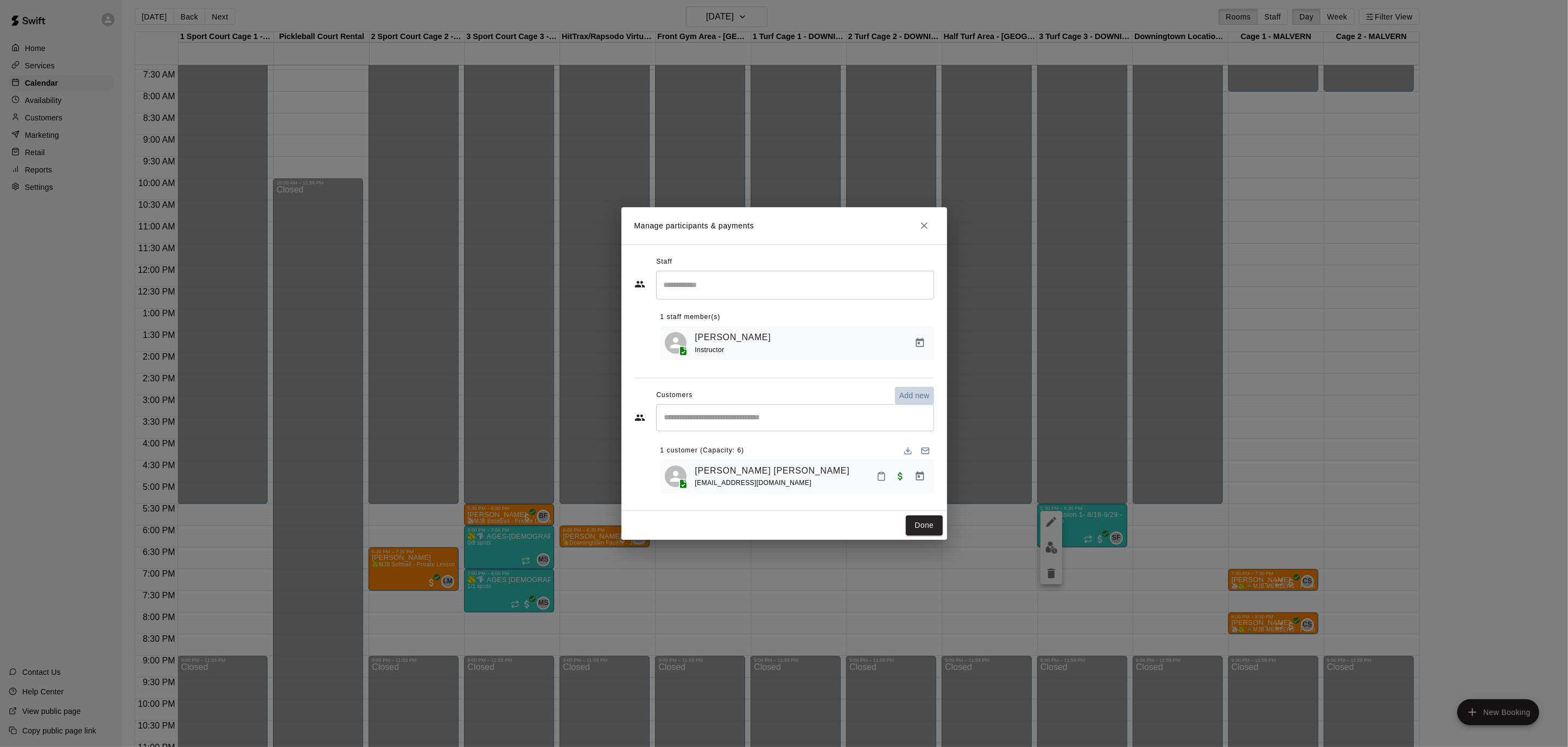
click at [921, 398] on p "Add new" at bounding box center [915, 396] width 31 height 11
select select "**"
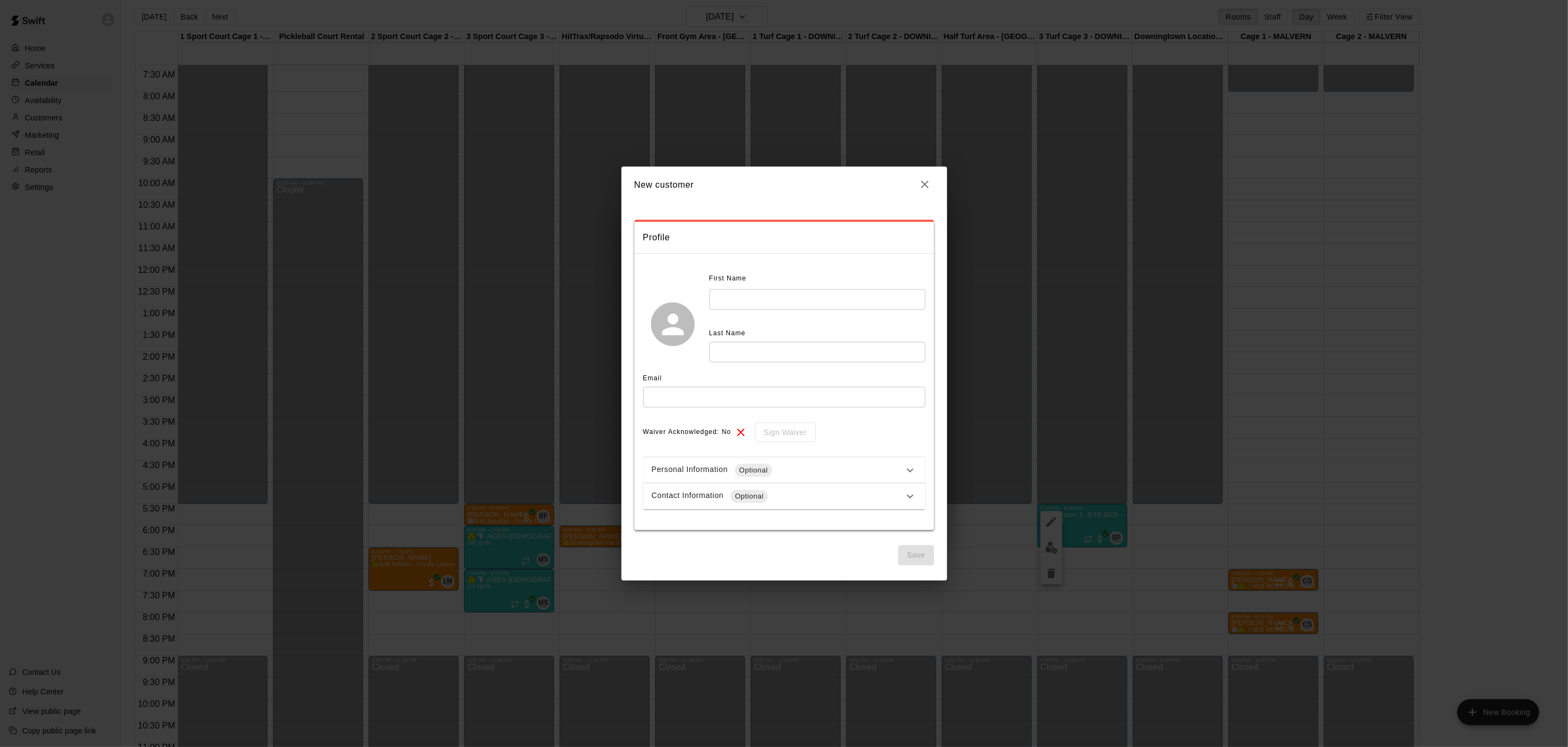
click at [924, 186] on icon "button" at bounding box center [924, 184] width 8 height 8
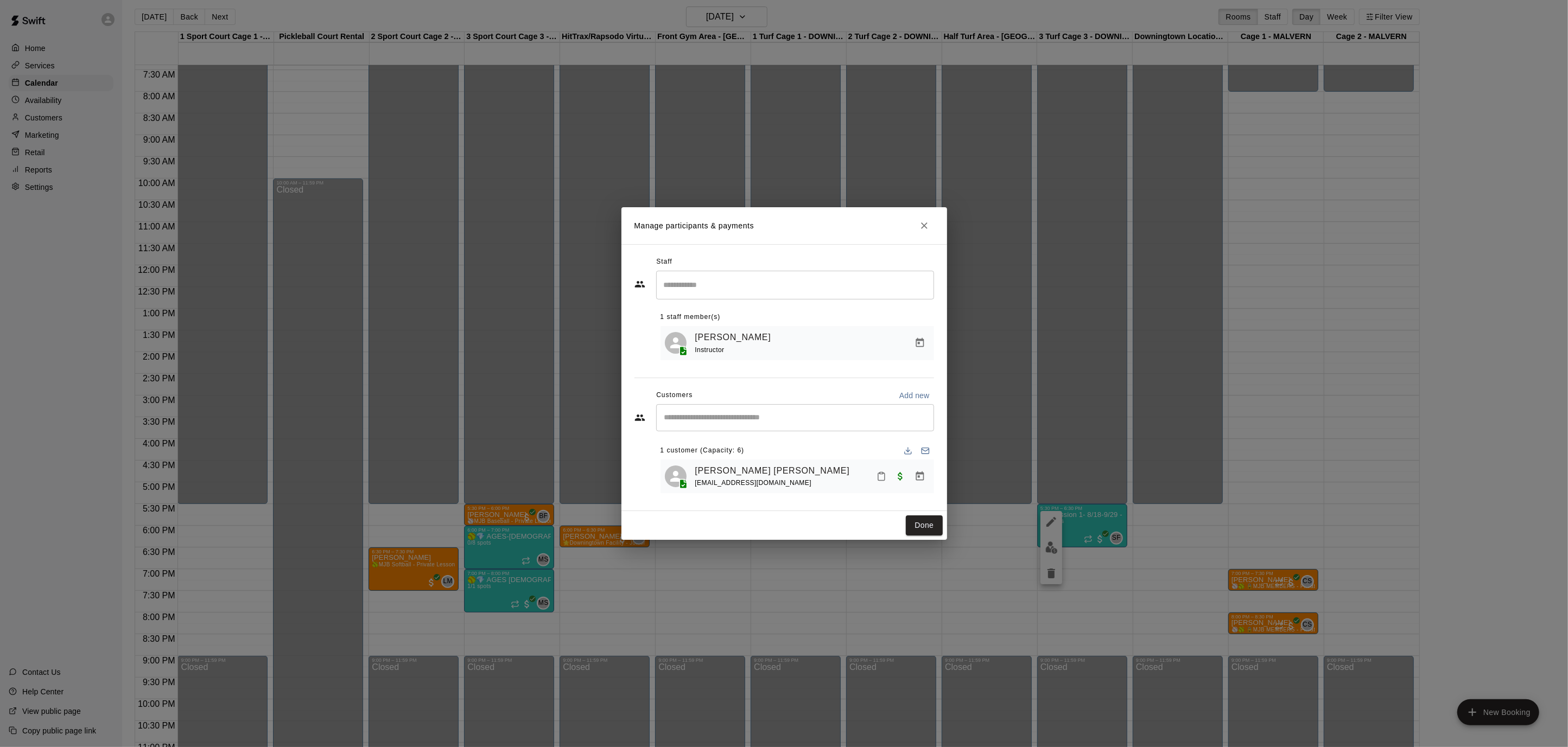
click at [801, 426] on div "​" at bounding box center [795, 417] width 278 height 27
type input "*****"
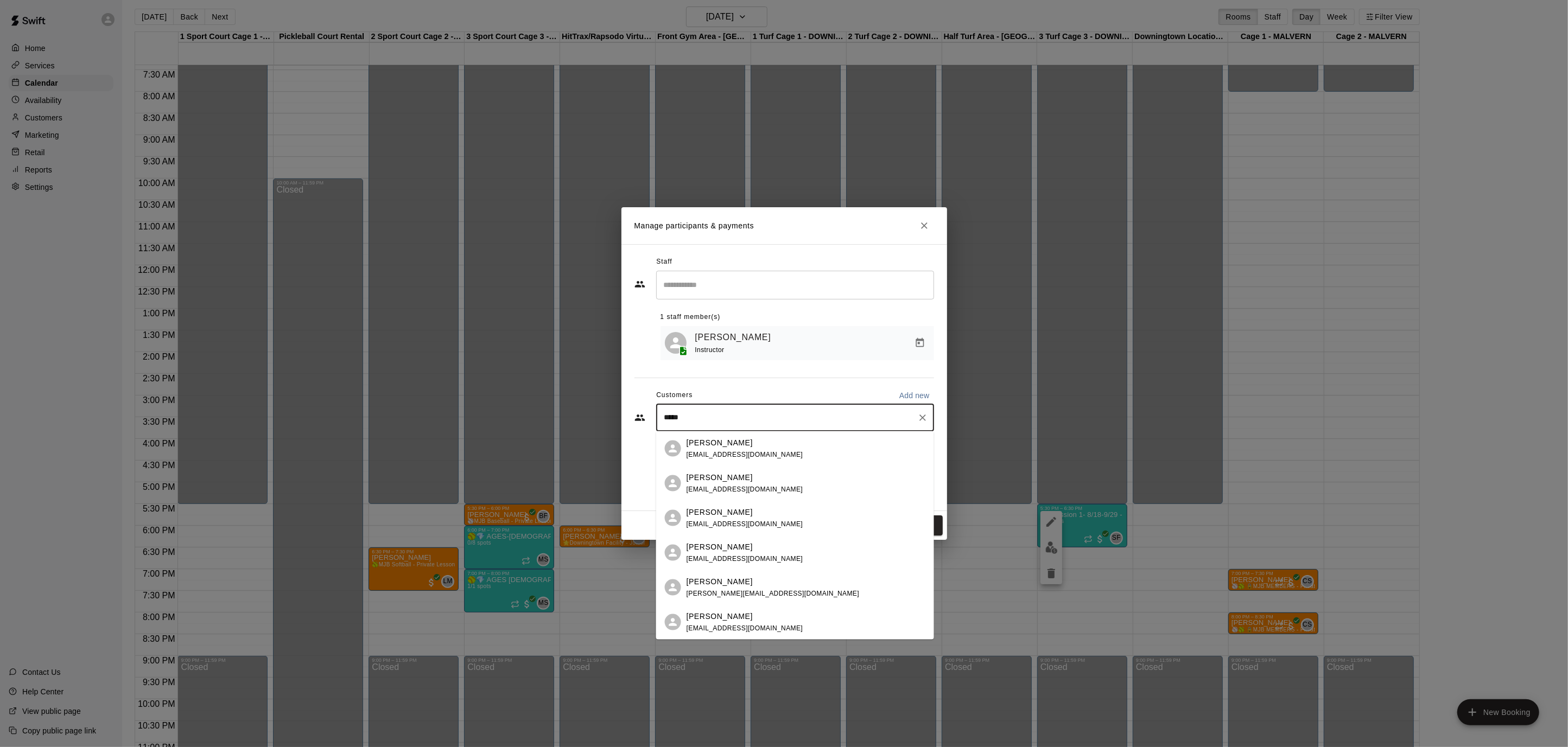
click at [744, 438] on div "[PERSON_NAME]" at bounding box center [745, 442] width 117 height 11
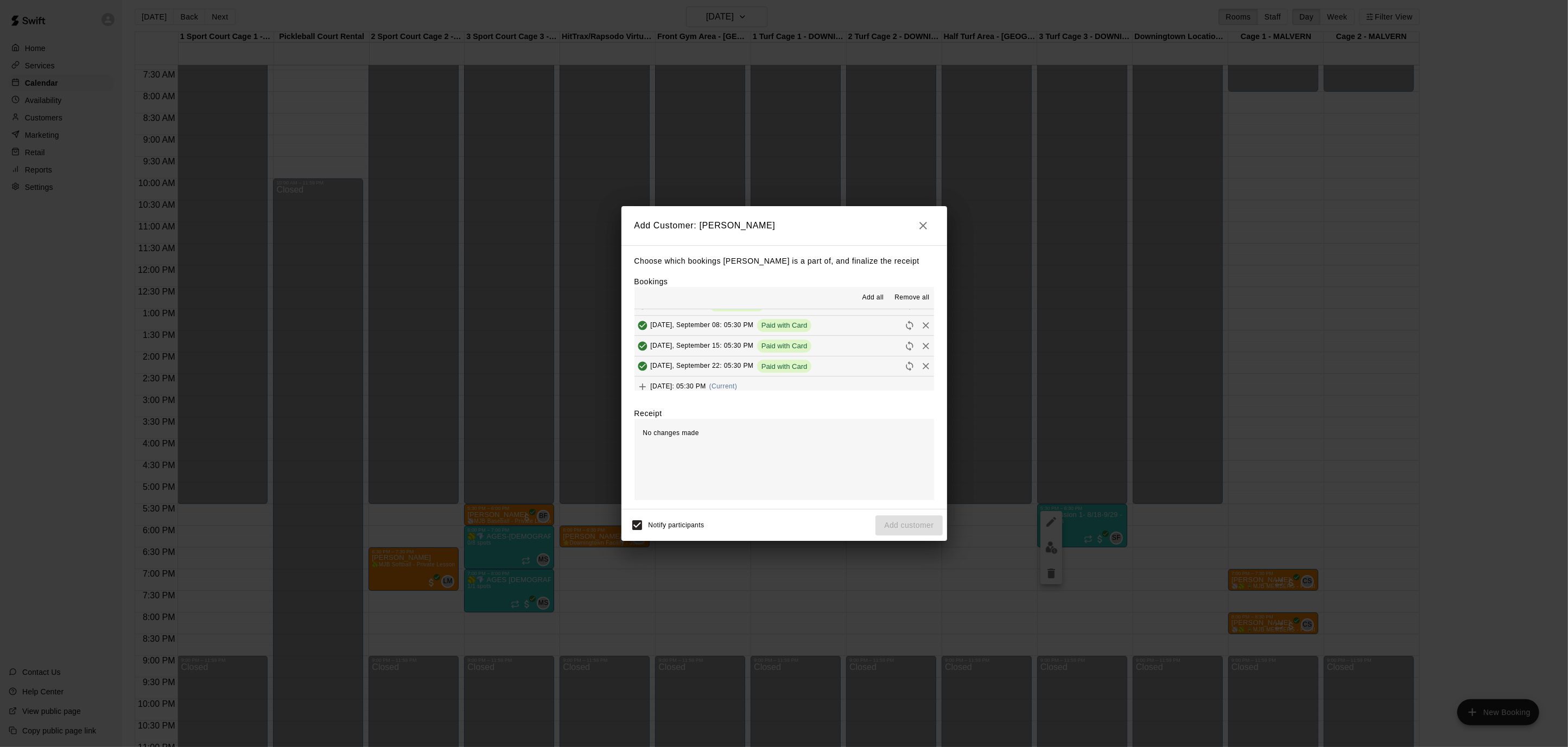
scroll to position [40, 0]
click at [819, 378] on button "Monday, September 29: 05:30 PM (Current)" at bounding box center [784, 381] width 299 height 20
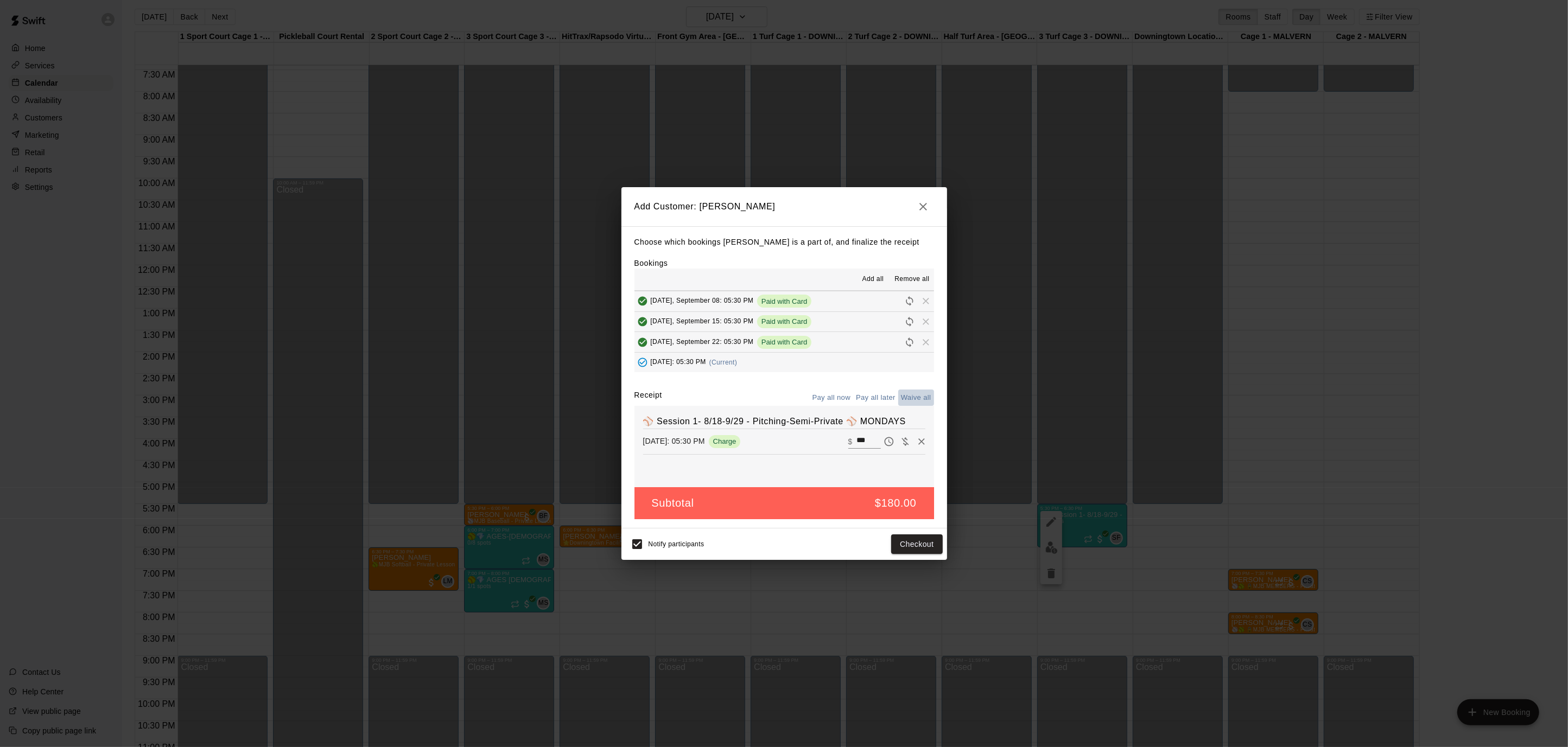
click at [911, 394] on button "Waive all" at bounding box center [916, 398] width 36 height 17
type input "*"
click at [929, 542] on button "Add customer" at bounding box center [908, 544] width 67 height 20
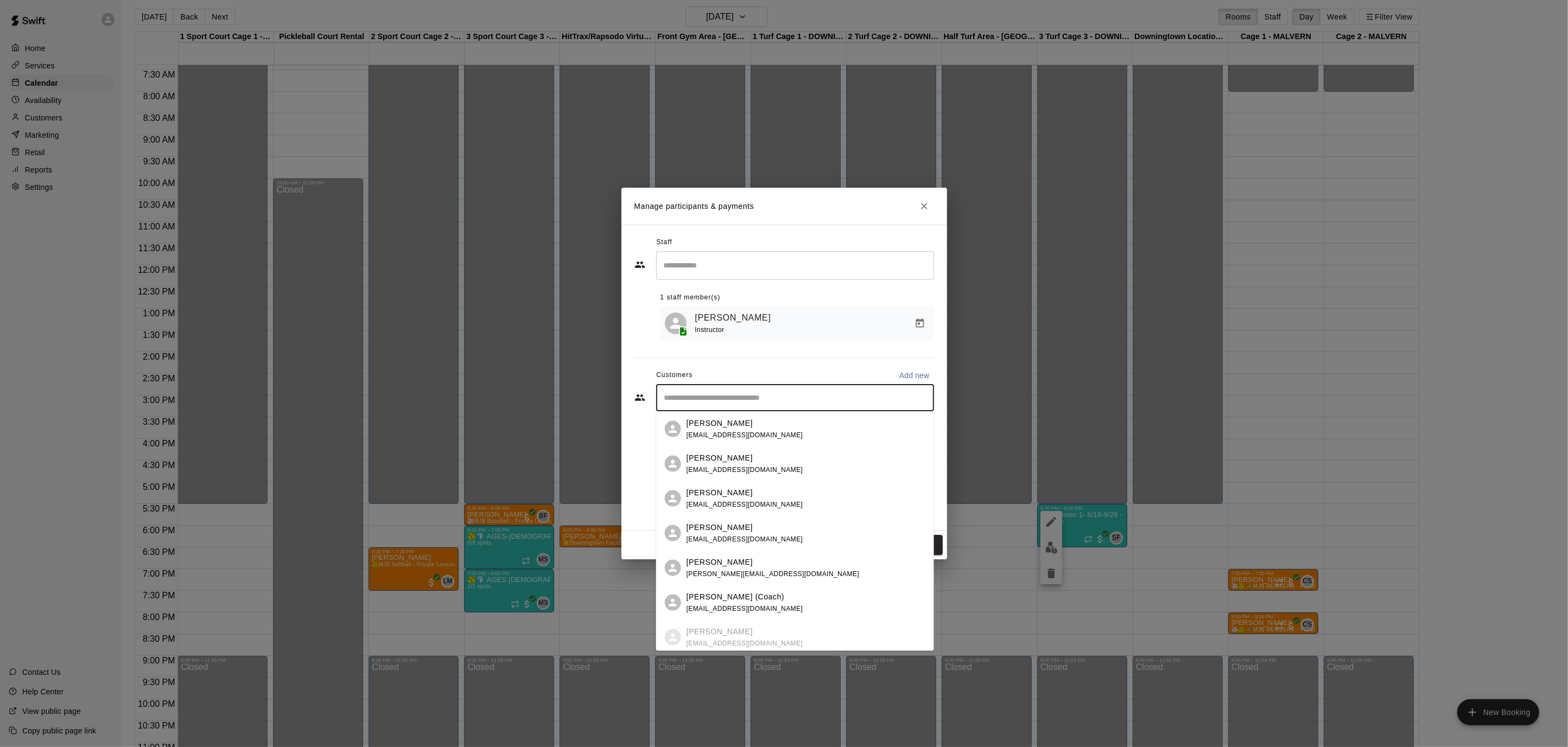
click at [762, 397] on input "Start typing to search customers..." at bounding box center [795, 398] width 268 height 11
type input "*******"
click at [769, 631] on div "Matthew Seiple mseip311@yahoo.com" at bounding box center [806, 637] width 239 height 24
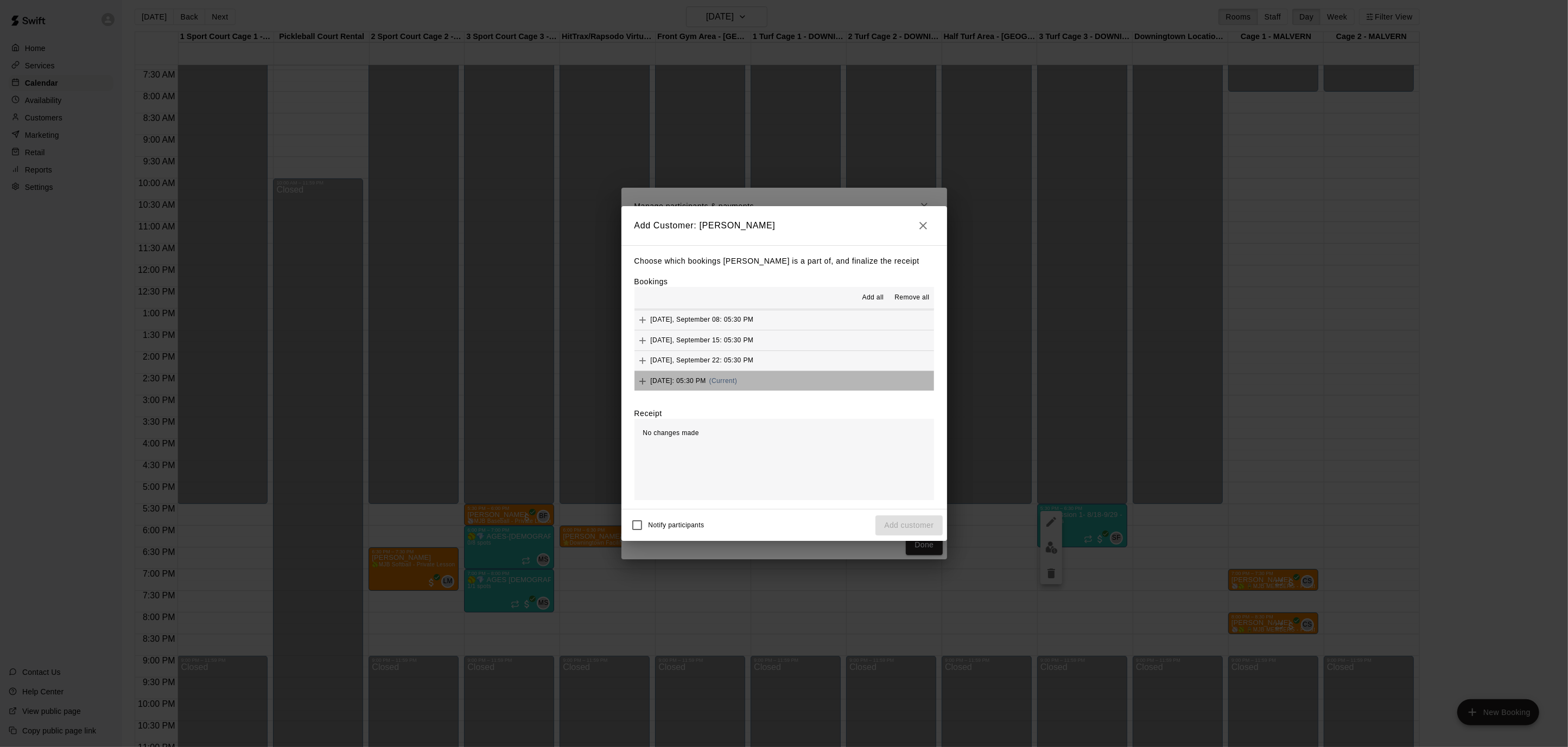
click at [813, 376] on button "Monday, September 29: 05:30 PM (Current)" at bounding box center [784, 381] width 299 height 20
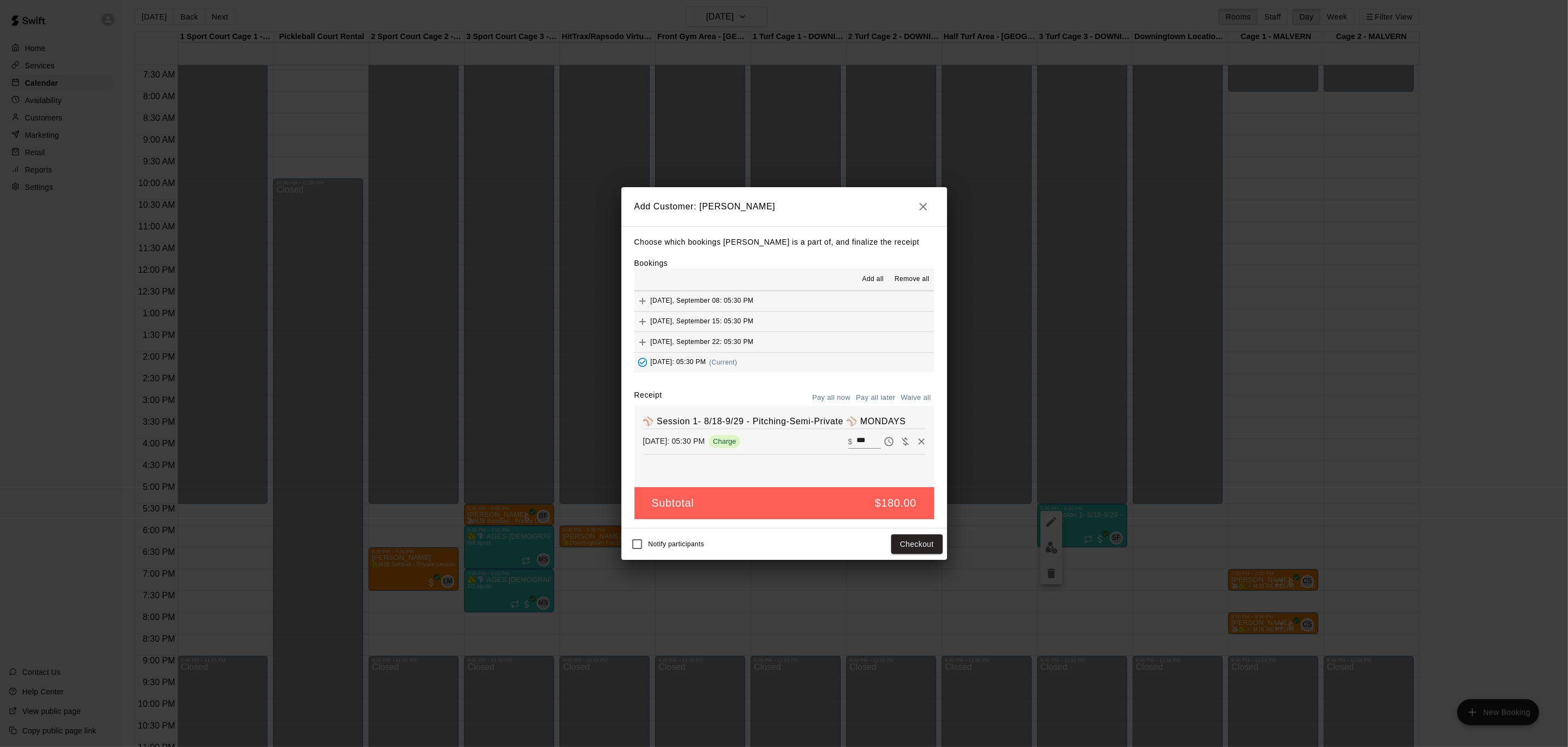
click at [914, 396] on button "Waive all" at bounding box center [916, 398] width 36 height 17
type input "*"
click at [903, 546] on button "Add customer" at bounding box center [908, 544] width 67 height 20
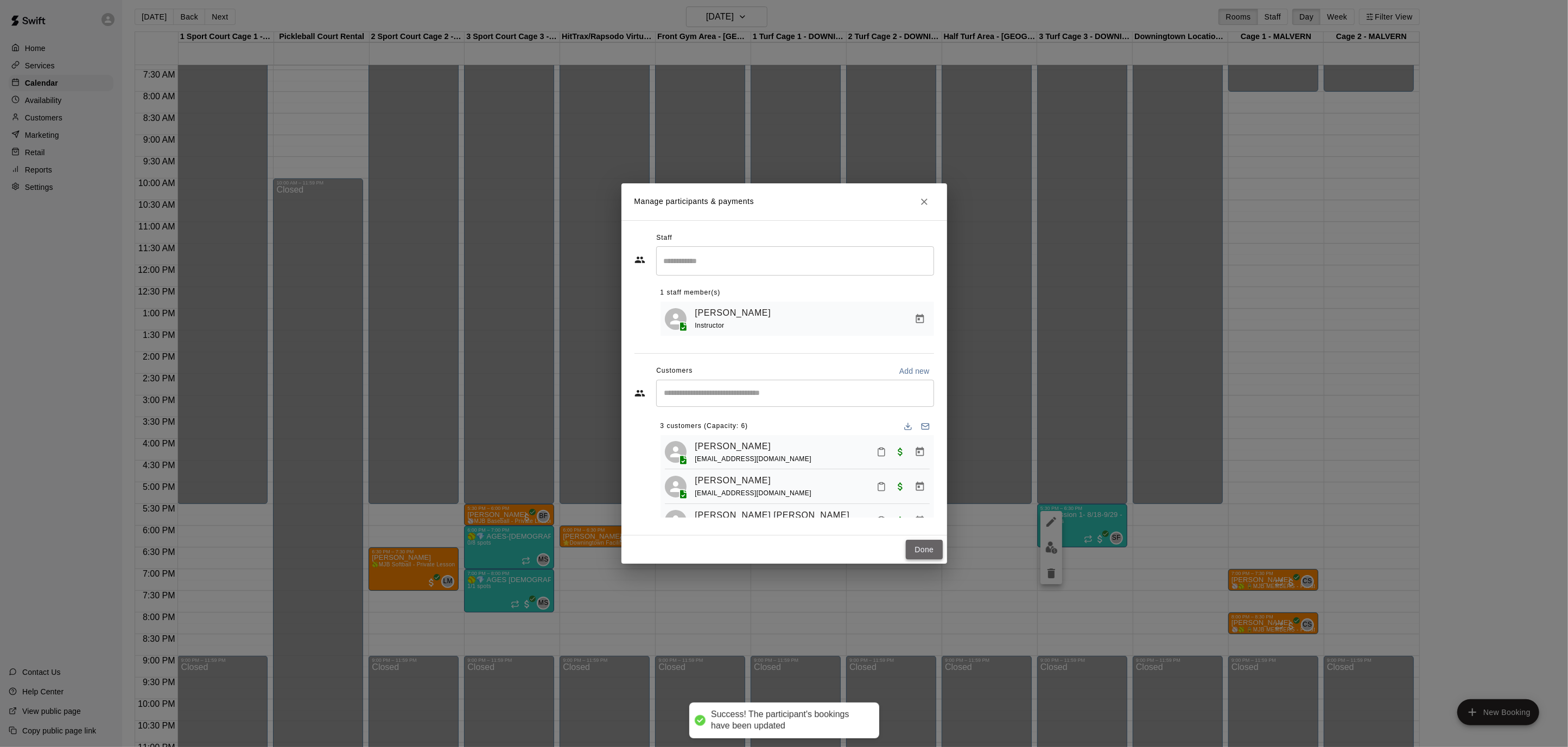
click at [926, 555] on button "Done" at bounding box center [924, 550] width 36 height 20
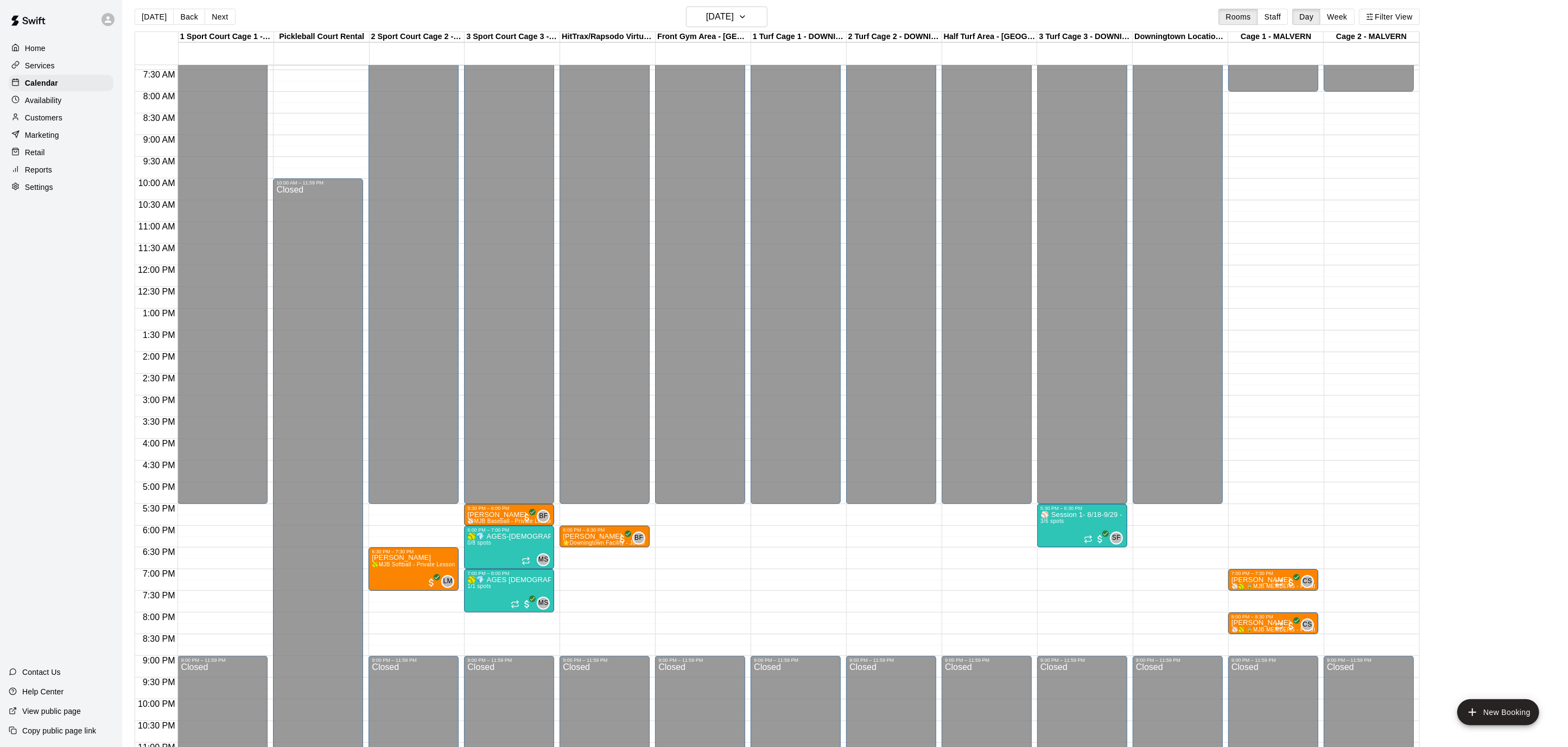
click at [156, 17] on button "[DATE]" at bounding box center [154, 17] width 39 height 16
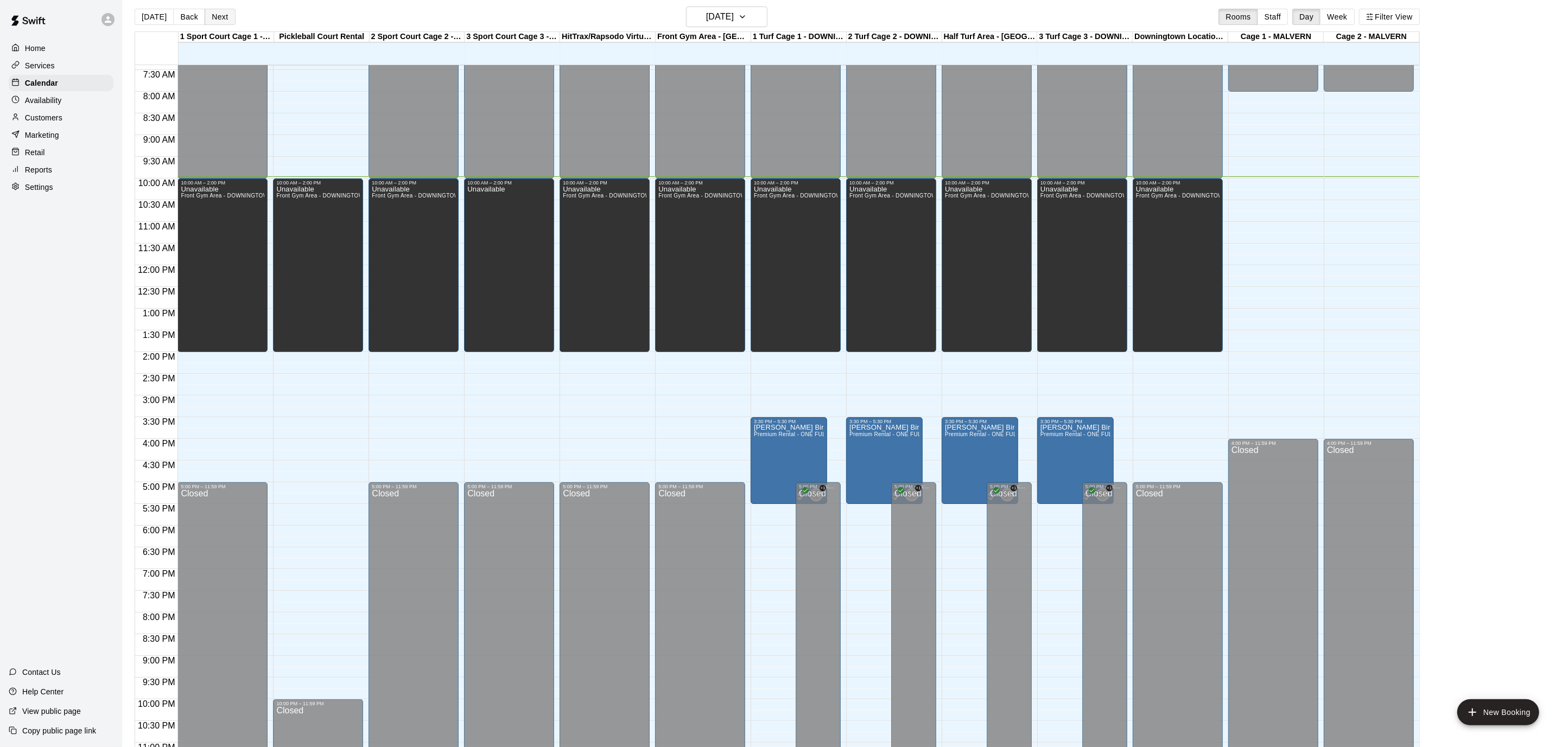
click at [211, 15] on button "Next" at bounding box center [220, 17] width 31 height 16
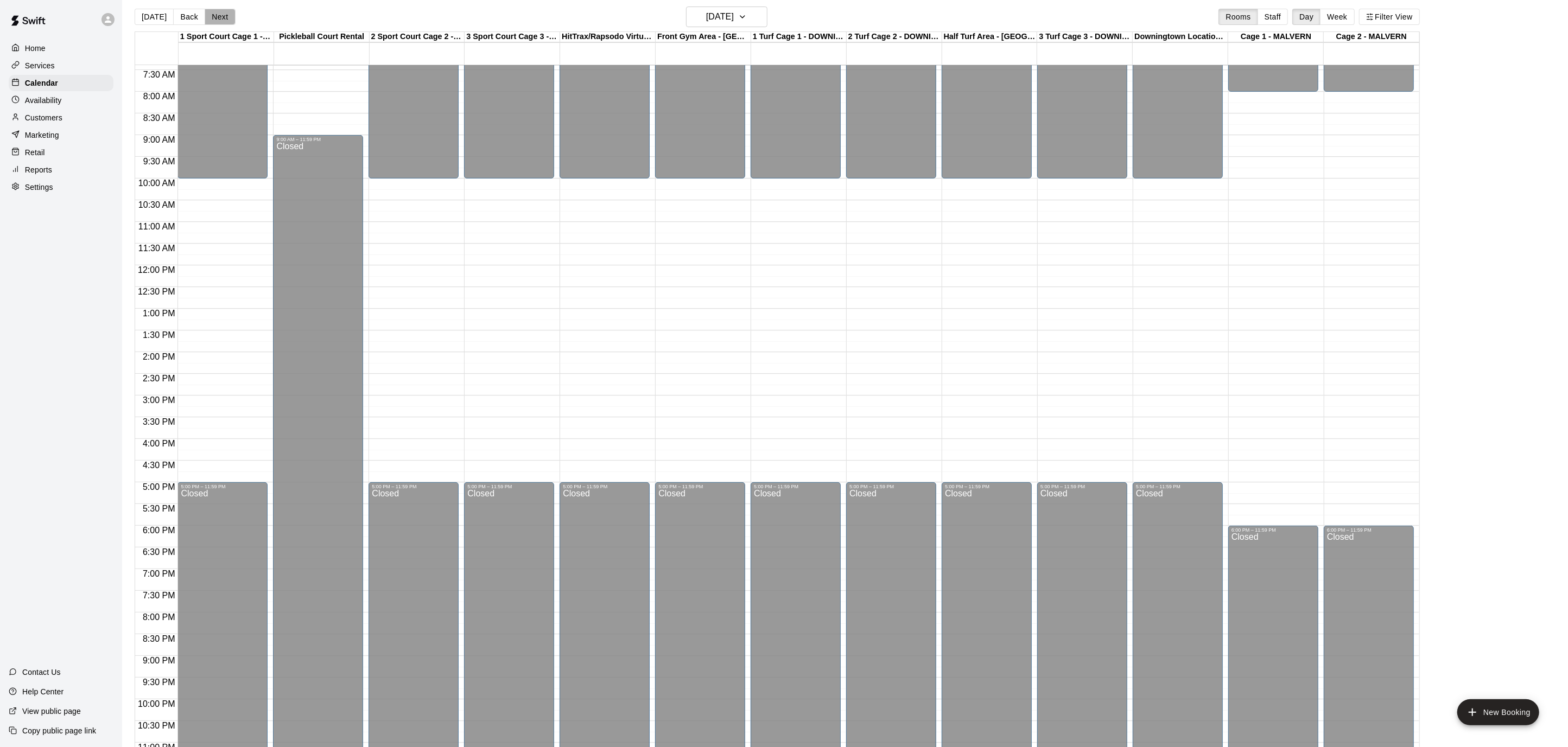
click at [211, 15] on button "Next" at bounding box center [220, 17] width 31 height 16
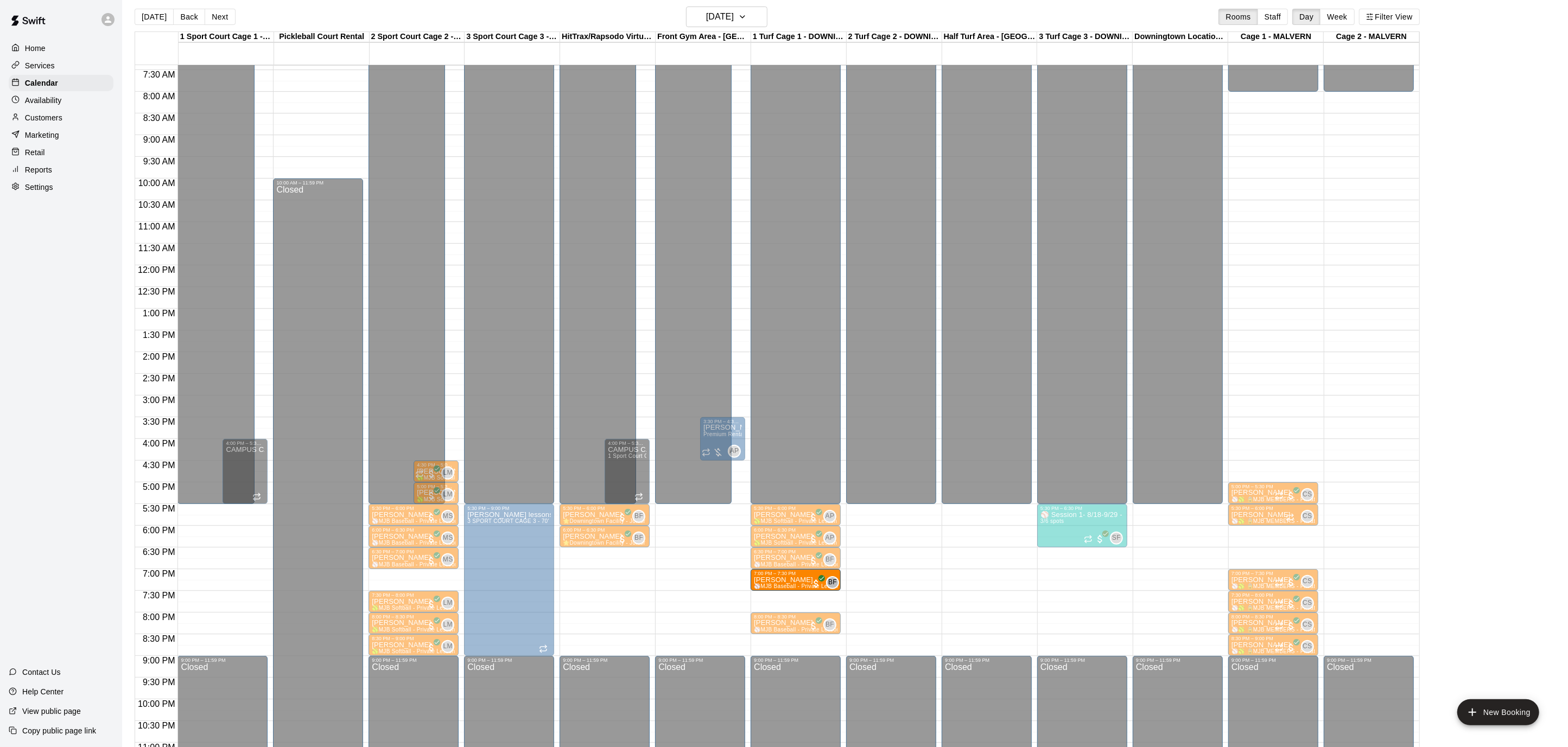
drag, startPoint x: 413, startPoint y: 578, endPoint x: 799, endPoint y: 585, distance: 386.1
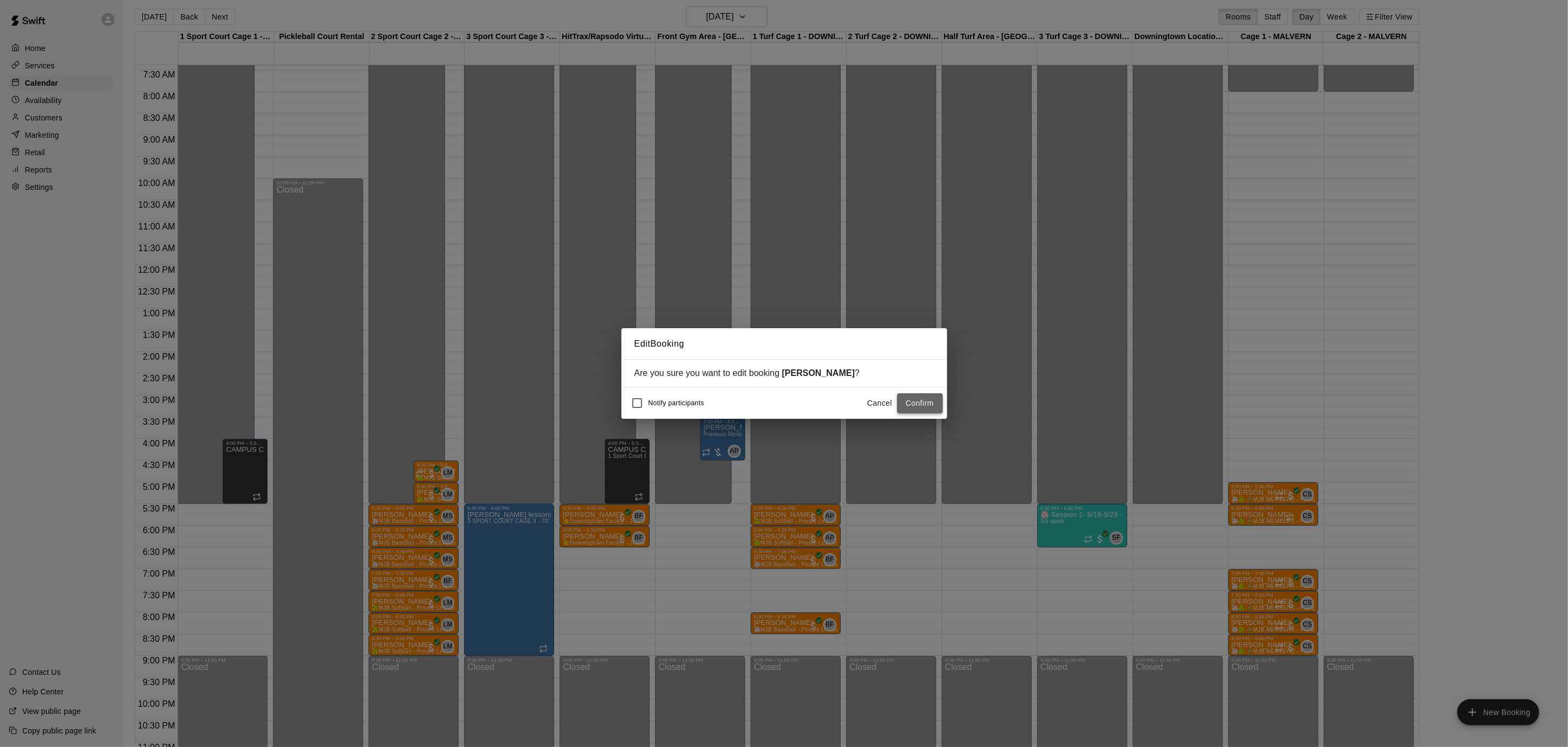
click at [940, 404] on button "Confirm" at bounding box center [920, 403] width 46 height 20
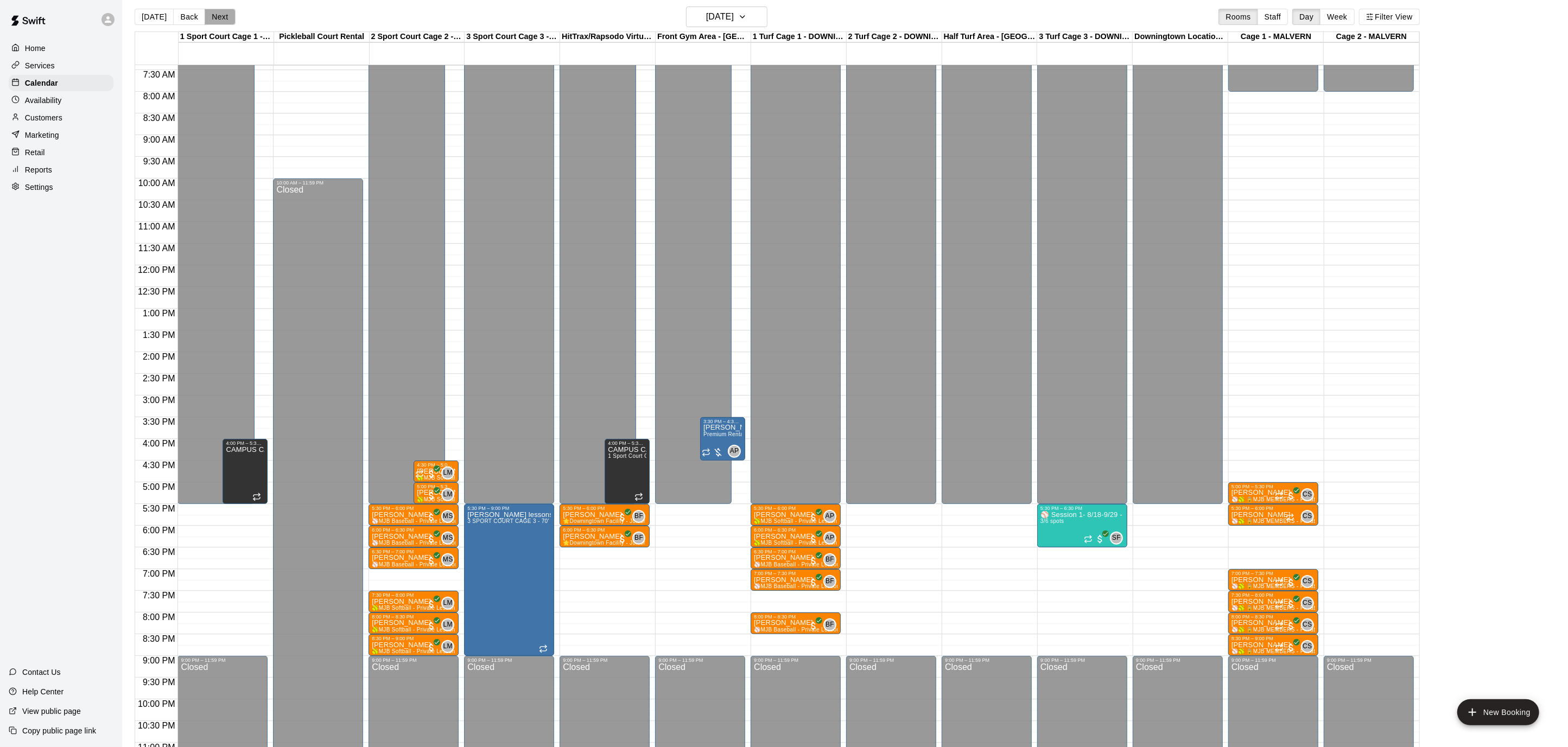
click at [218, 19] on button "Next" at bounding box center [220, 17] width 31 height 16
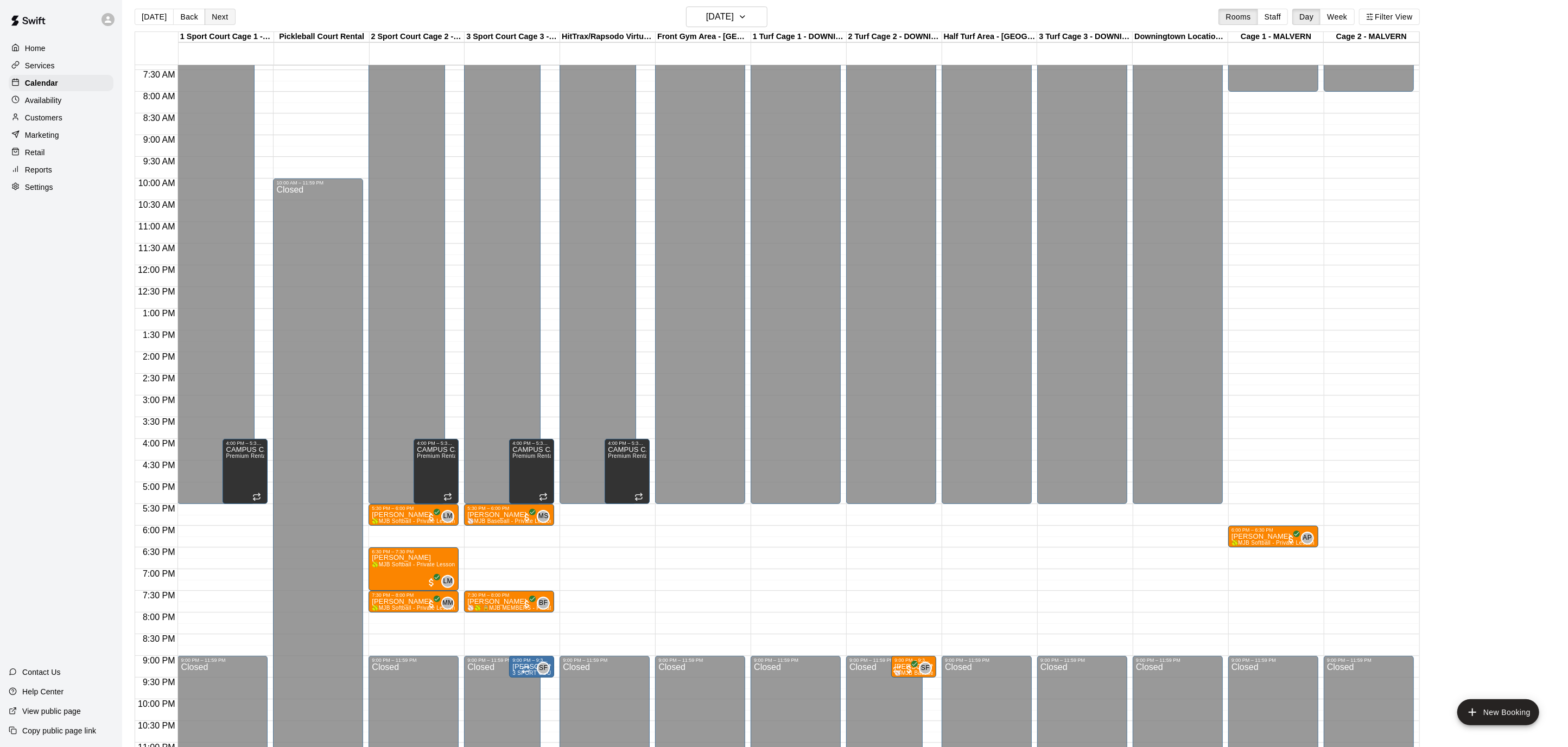
click at [205, 9] on button "Next" at bounding box center [220, 17] width 31 height 16
